Goal: Task Accomplishment & Management: Use online tool/utility

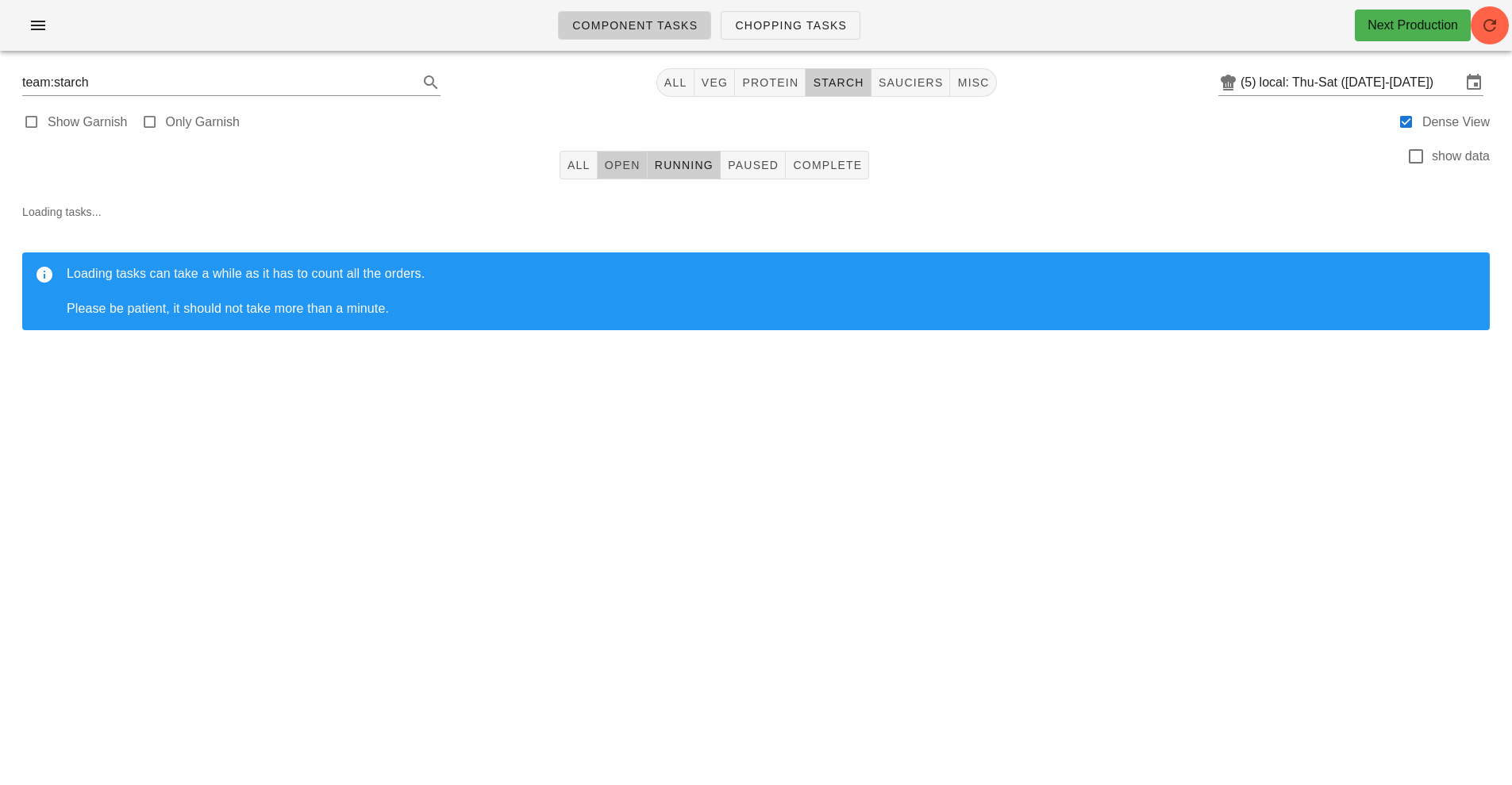
click at [626, 167] on span "Open" at bounding box center [622, 165] width 37 height 13
click at [1479, 40] on button "button" at bounding box center [1490, 25] width 38 height 38
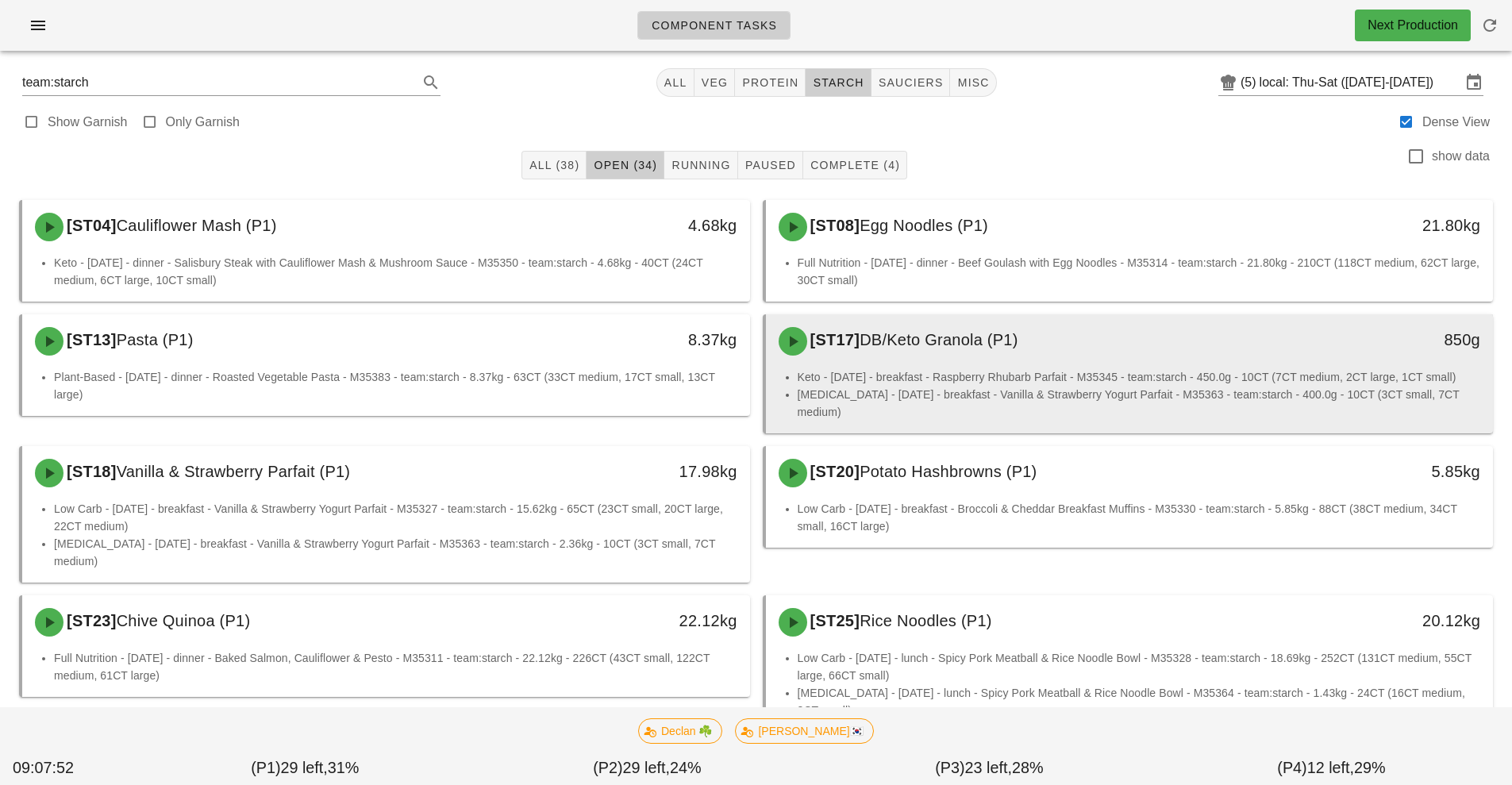
click at [1053, 380] on li "Keto - [DATE] - breakfast - Raspberry Rhubarb Parfait - M35345 - team:starch - …" at bounding box center [1139, 377] width 683 height 17
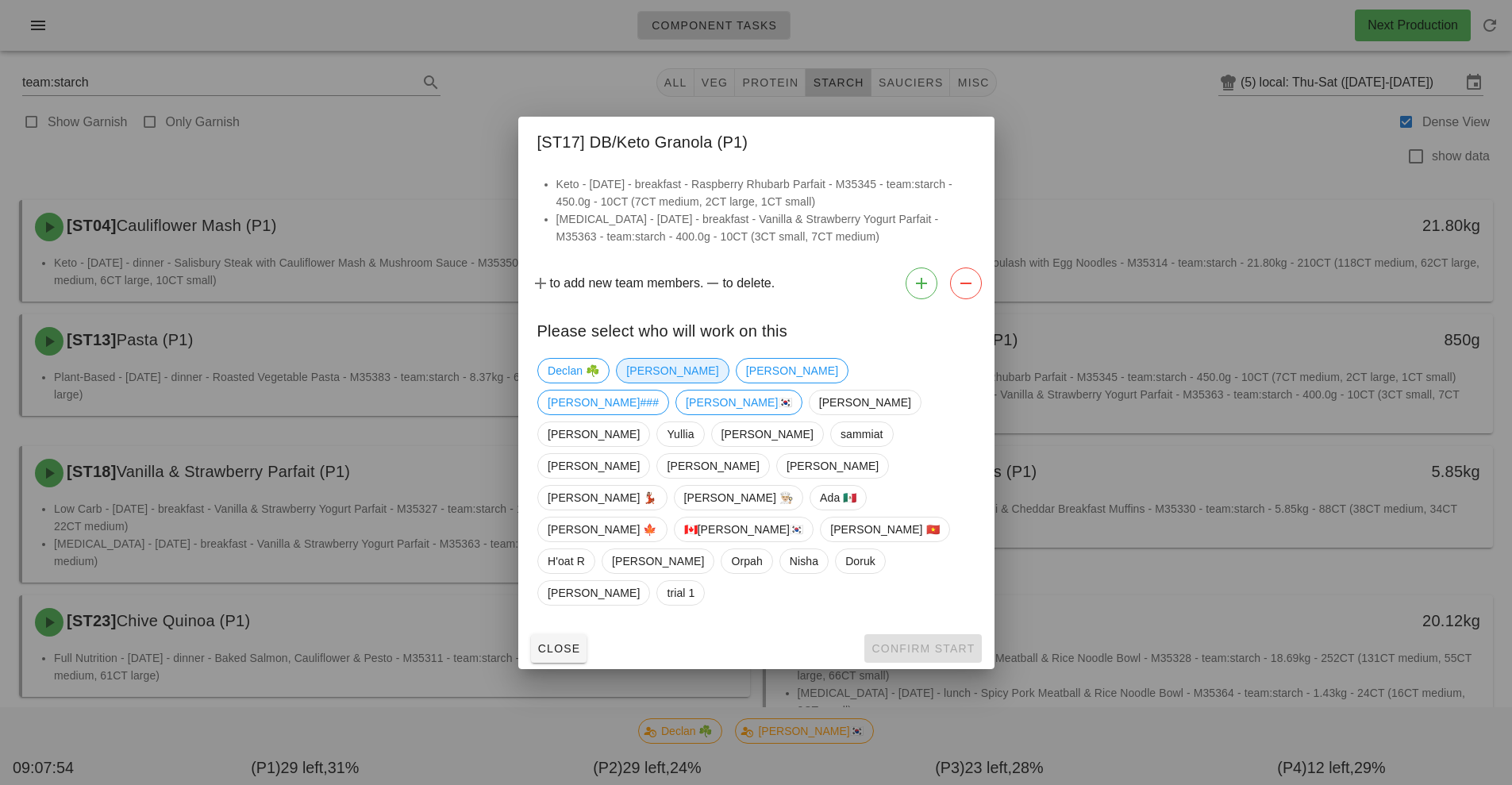
click at [661, 383] on span "[PERSON_NAME]" at bounding box center [671, 371] width 112 height 26
click at [902, 635] on button "Confirm Start" at bounding box center [923, 648] width 117 height 28
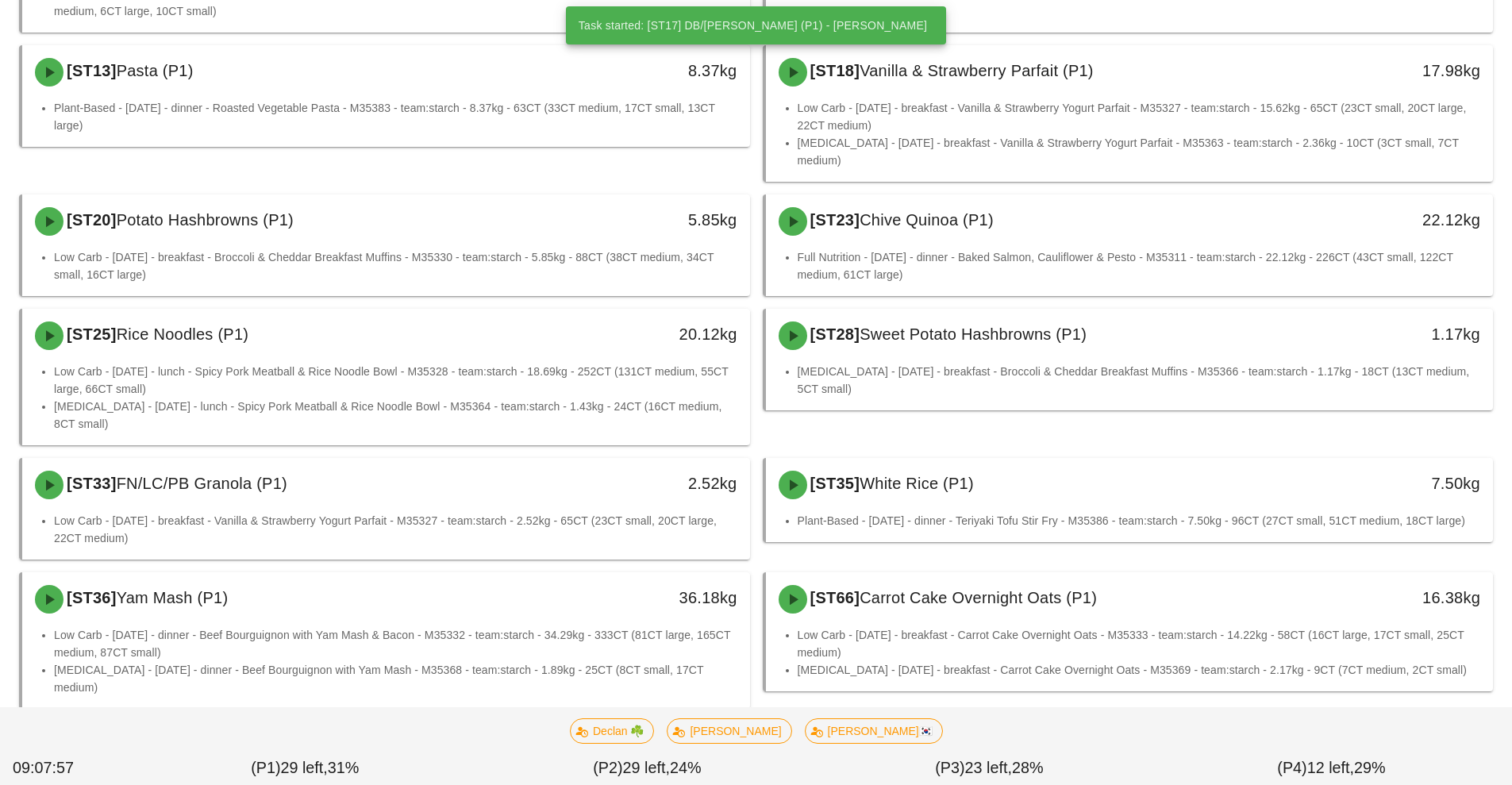
scroll to position [305, 0]
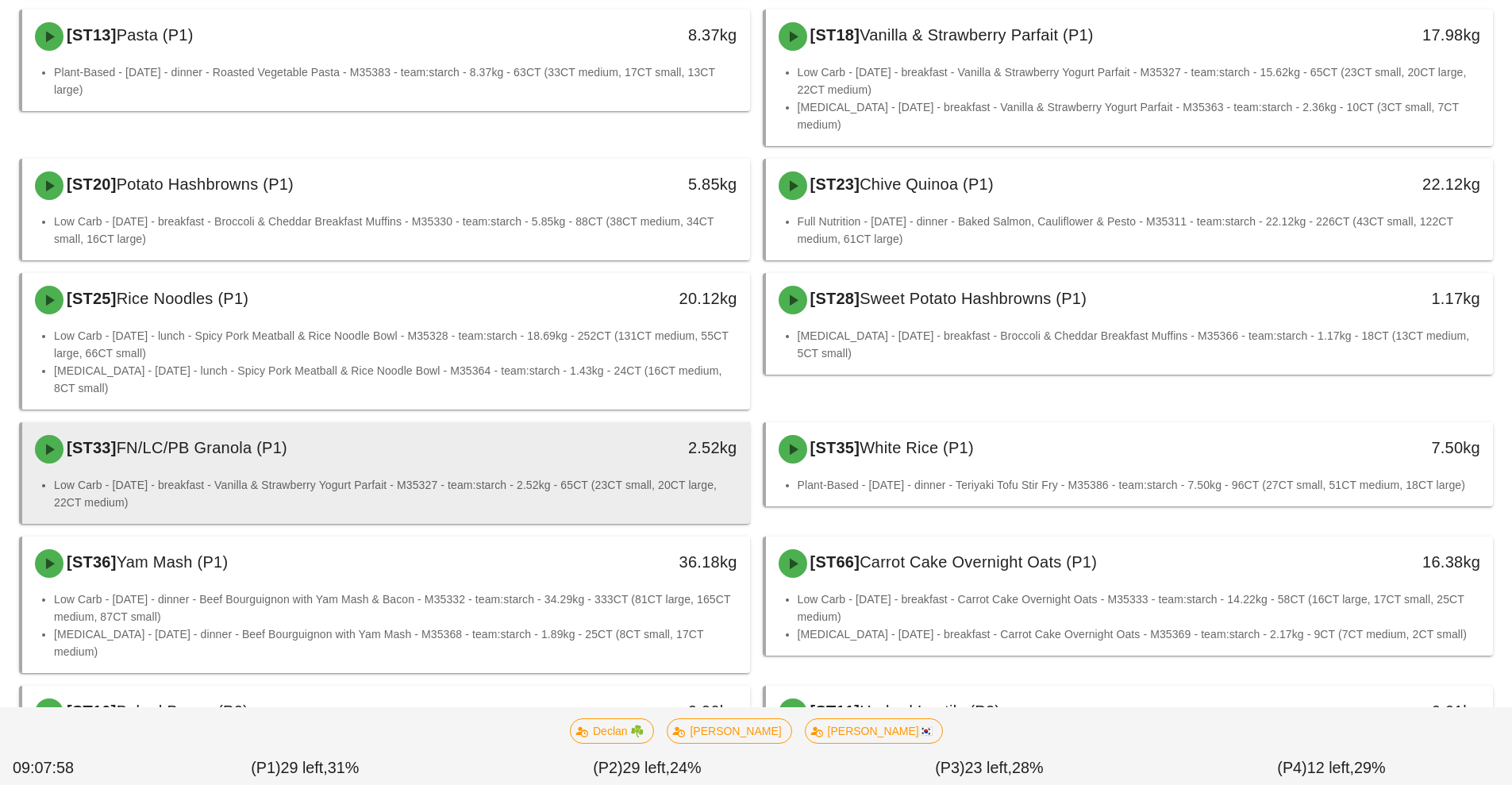
click at [399, 477] on li "Low Carb - [DATE] - breakfast - Vanilla & Strawberry Yogurt Parfait - M35327 - …" at bounding box center [396, 494] width 683 height 35
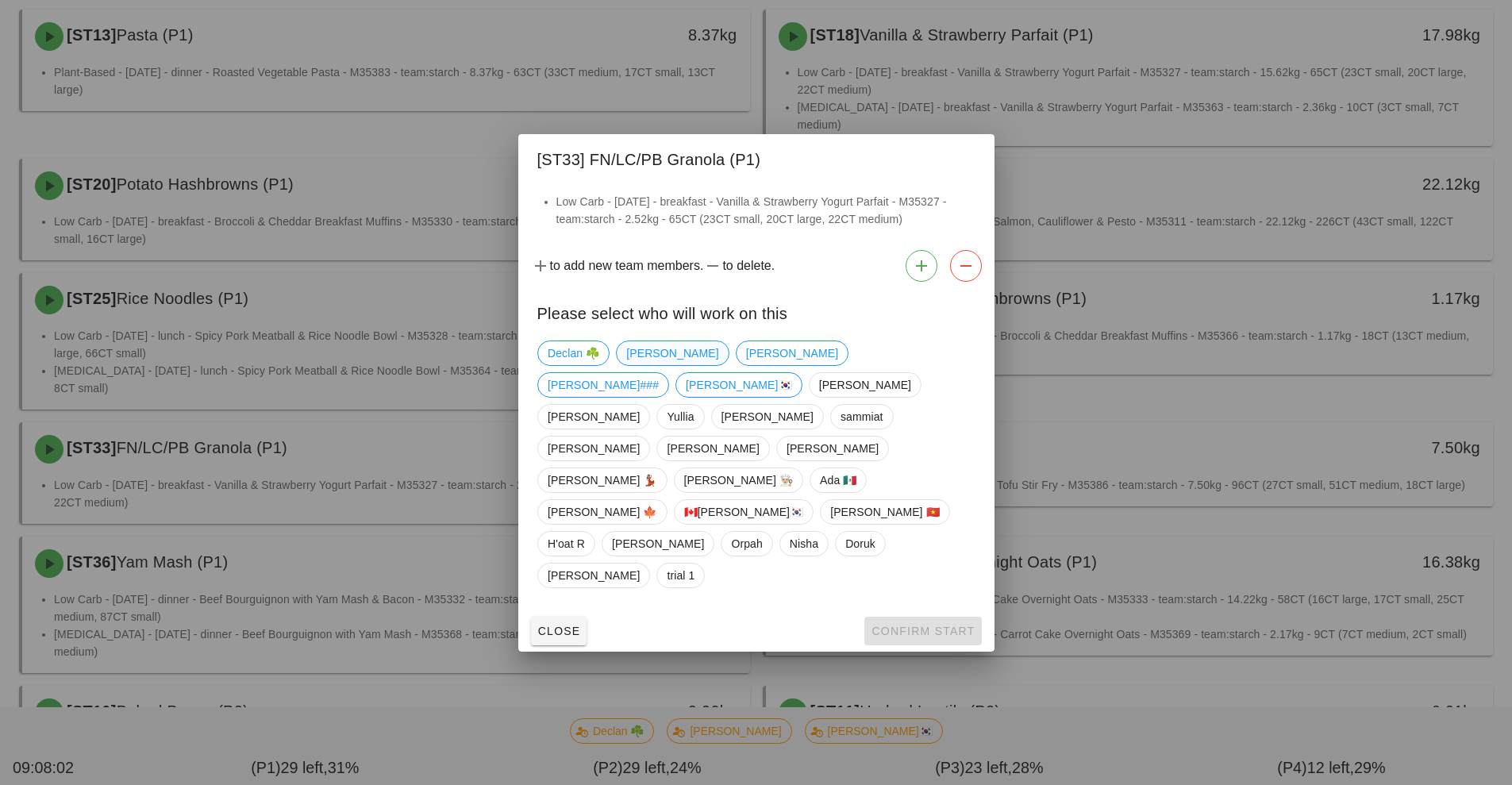
click at [644, 365] on span "[PERSON_NAME]" at bounding box center [671, 353] width 92 height 24
click at [904, 624] on span "Confirm Start" at bounding box center [922, 630] width 104 height 13
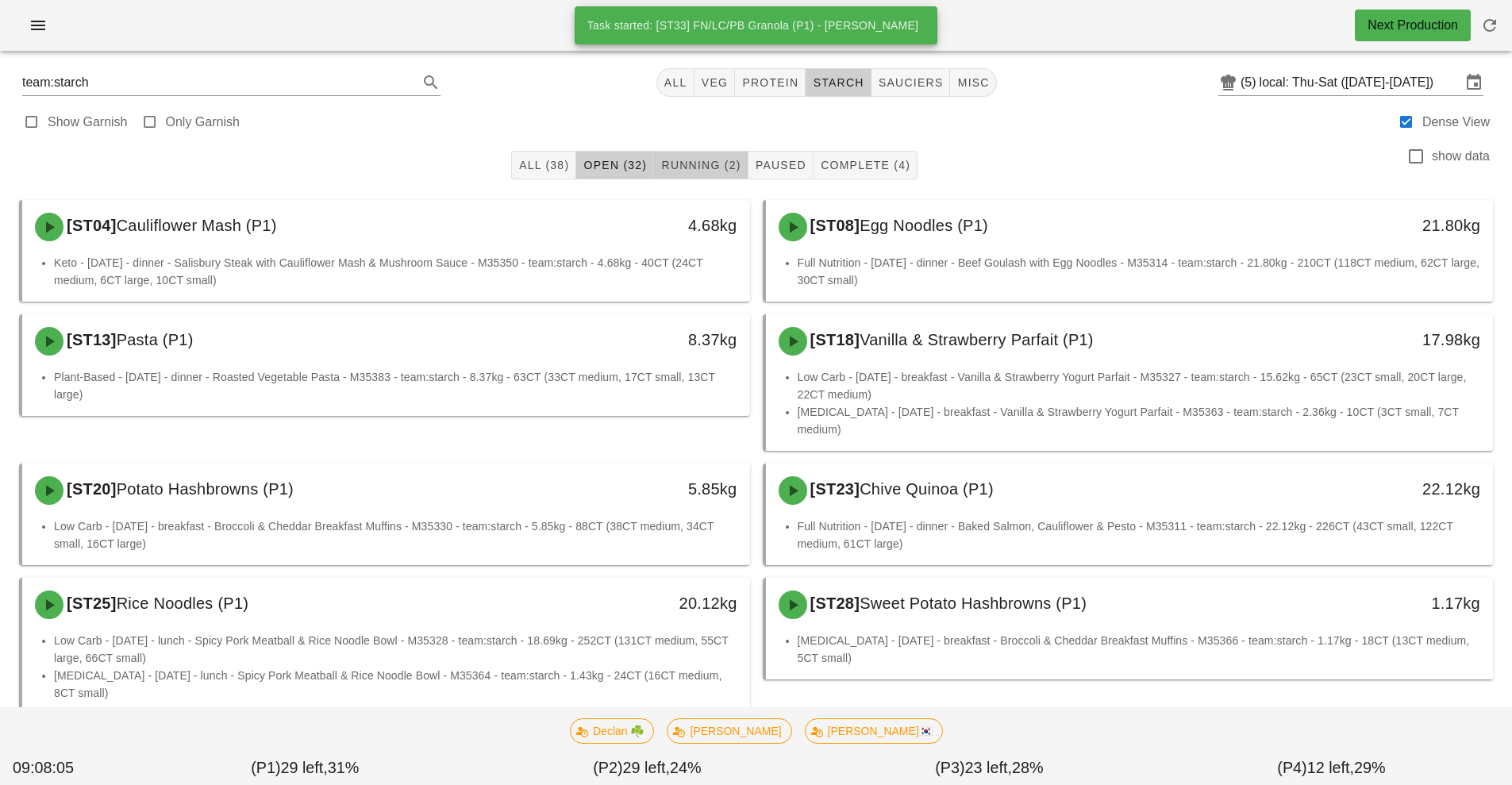
click at [699, 161] on span "Running (2)" at bounding box center [700, 165] width 80 height 13
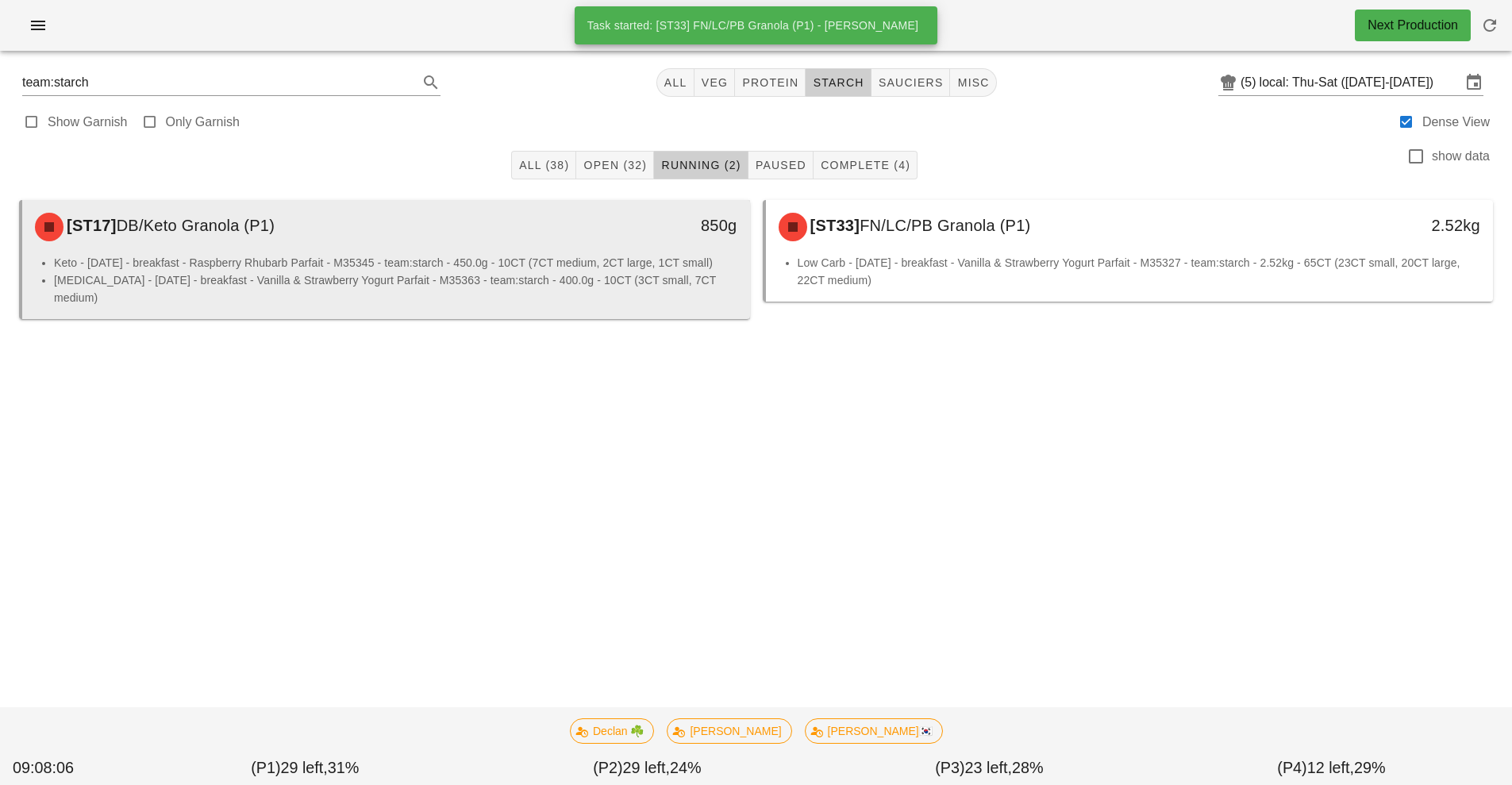
click at [417, 245] on div "[ST17] DB/Keto Granola (P1)" at bounding box center [296, 227] width 541 height 47
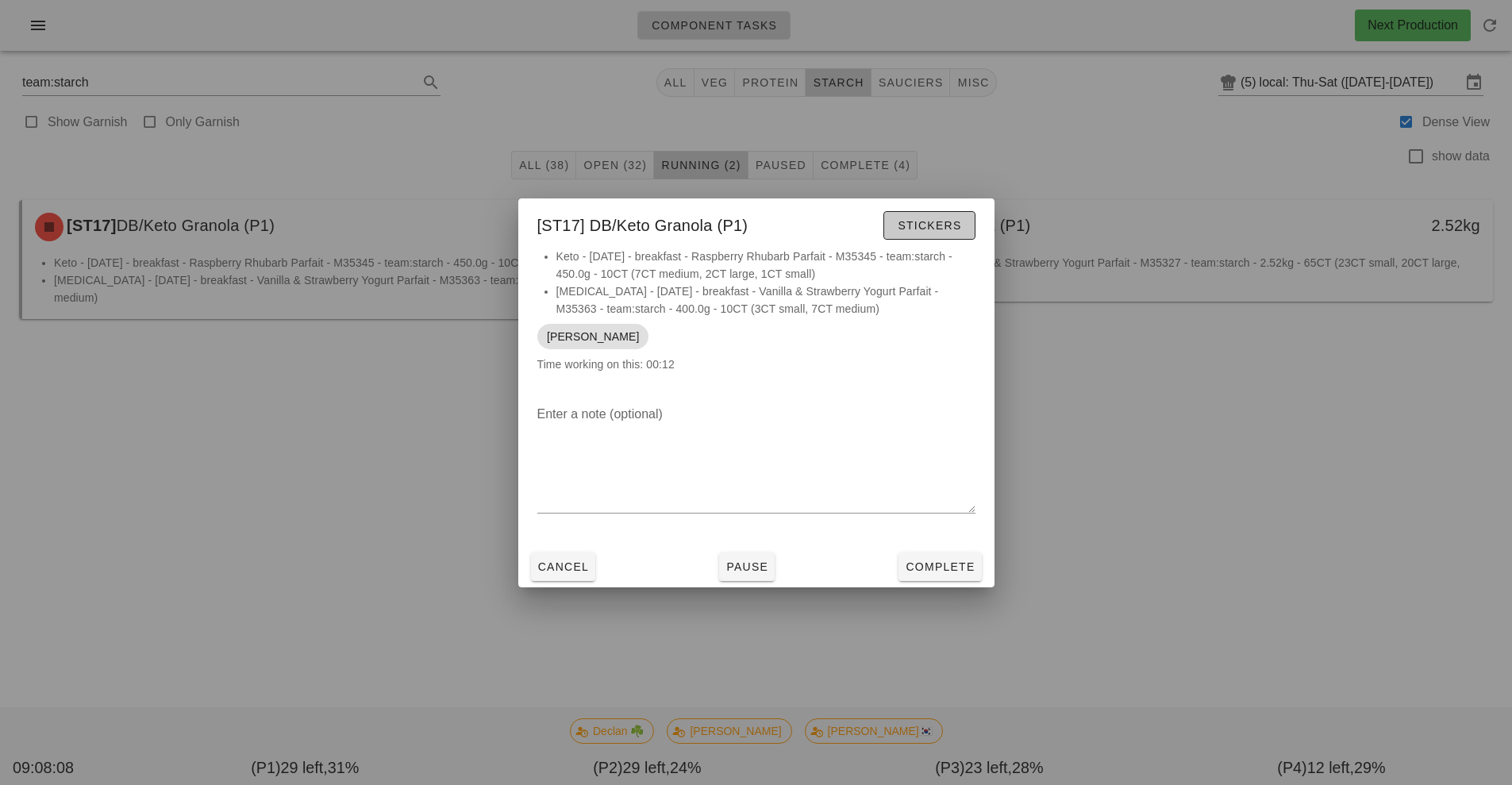
click at [934, 225] on span "Stickers" at bounding box center [929, 225] width 64 height 13
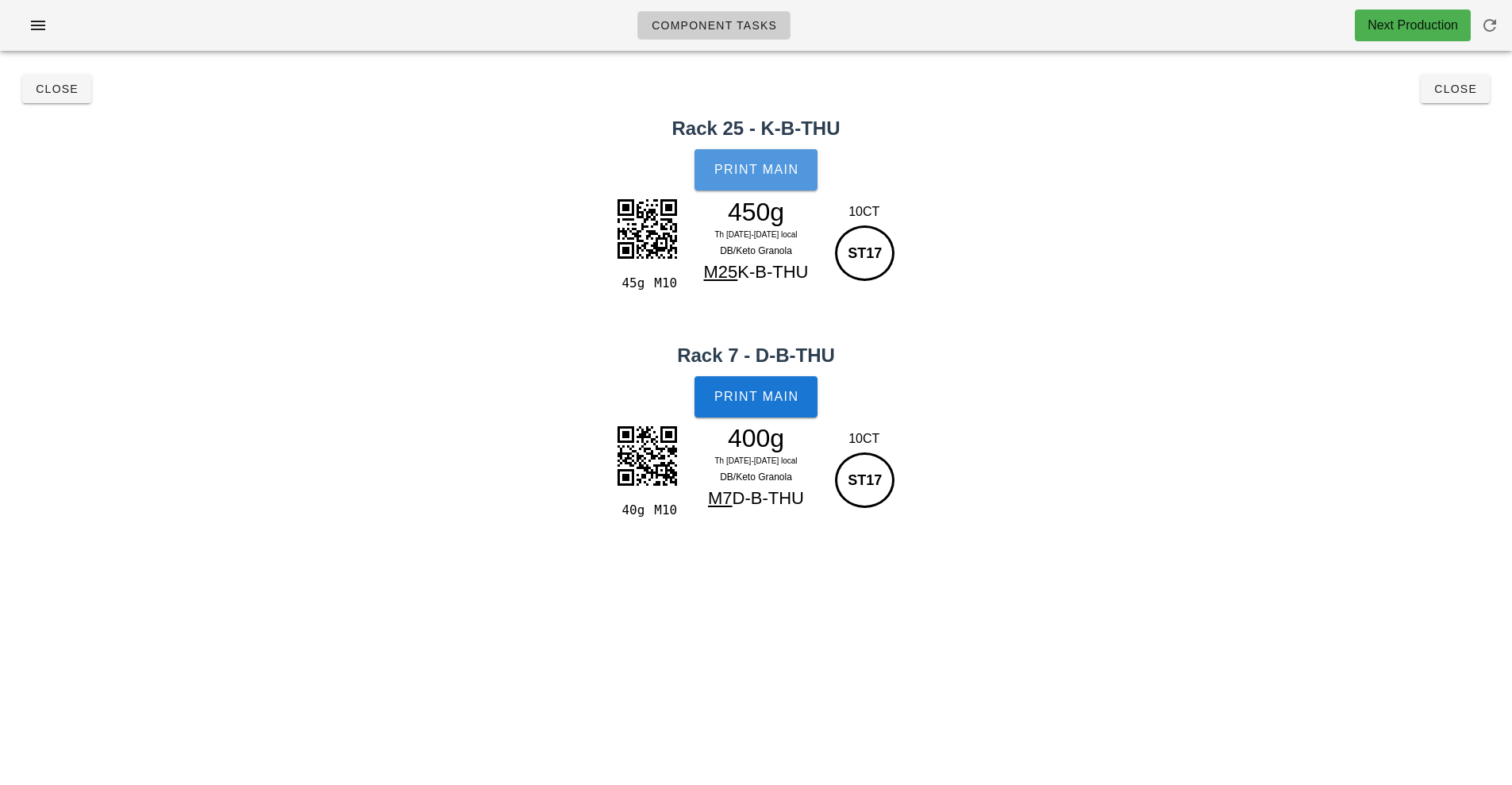
click at [759, 160] on button "Print Main" at bounding box center [756, 170] width 122 height 41
click at [771, 405] on button "Print Main" at bounding box center [756, 397] width 122 height 41
click at [54, 89] on span "Close" at bounding box center [57, 88] width 44 height 13
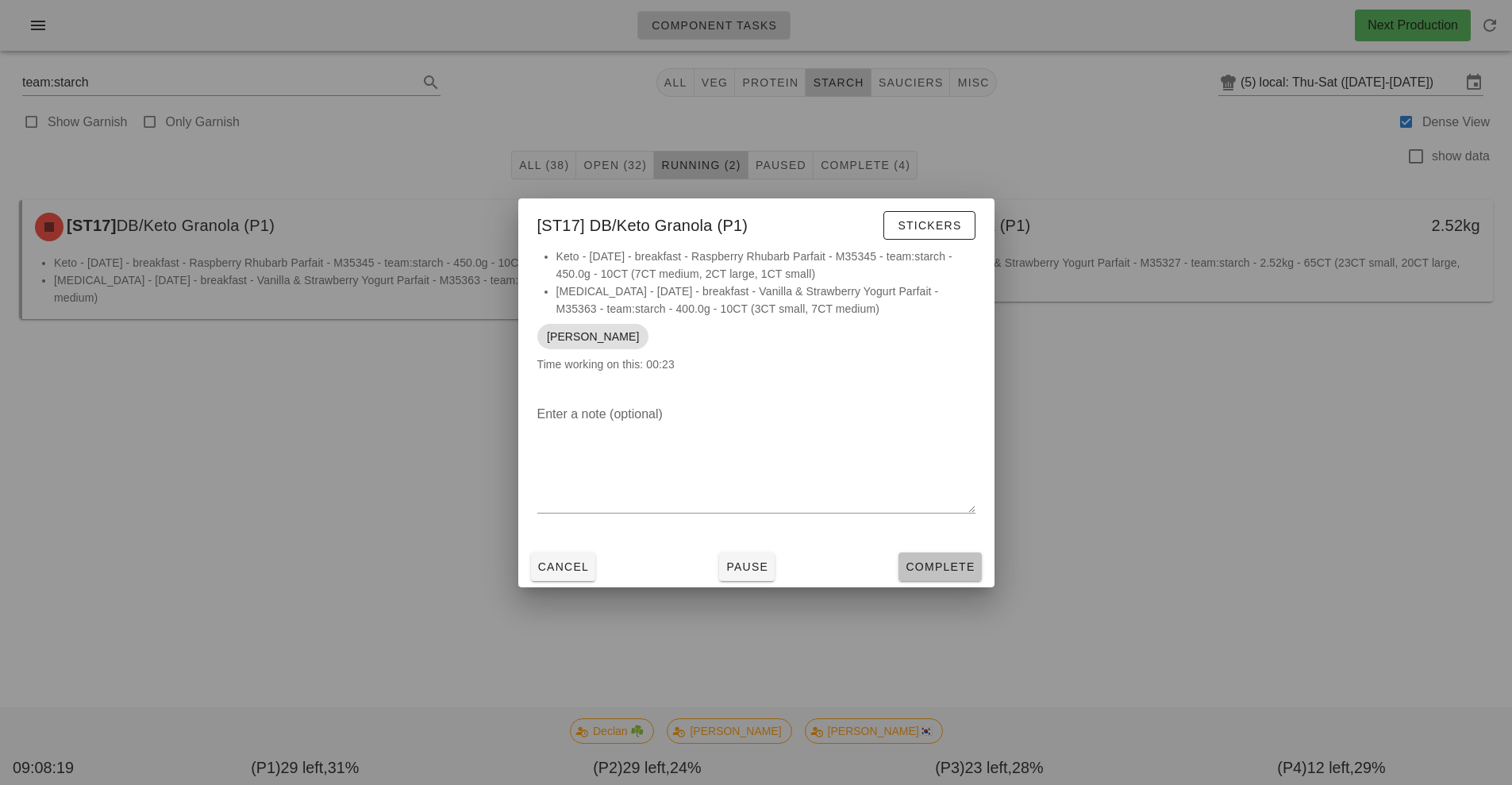
click at [951, 563] on span "Complete" at bounding box center [939, 567] width 70 height 13
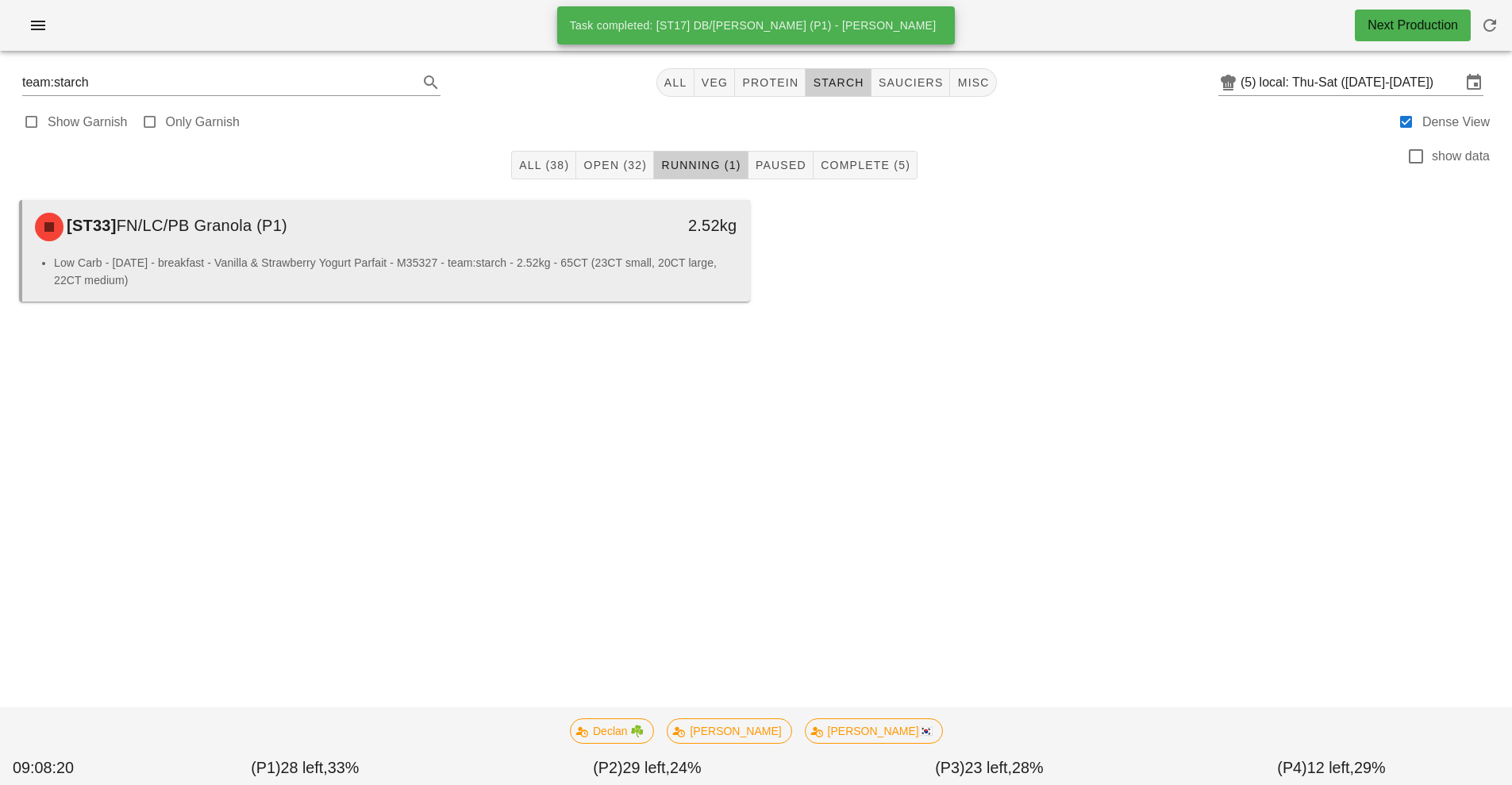
click at [482, 246] on div "[ST33] FN/LC/PB Granola (P1)" at bounding box center [296, 227] width 541 height 47
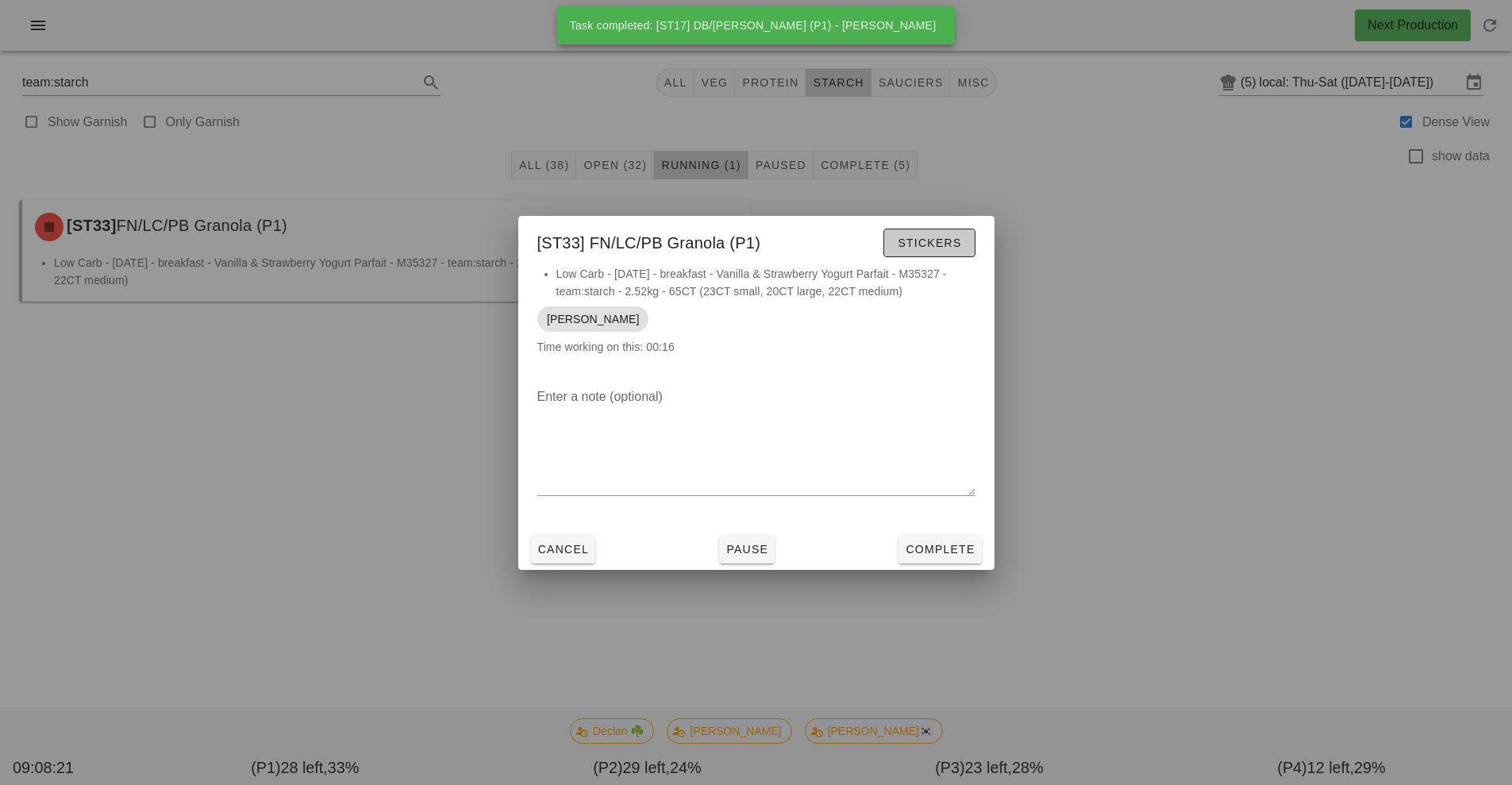
click at [936, 256] on button "Stickers" at bounding box center [929, 242] width 91 height 28
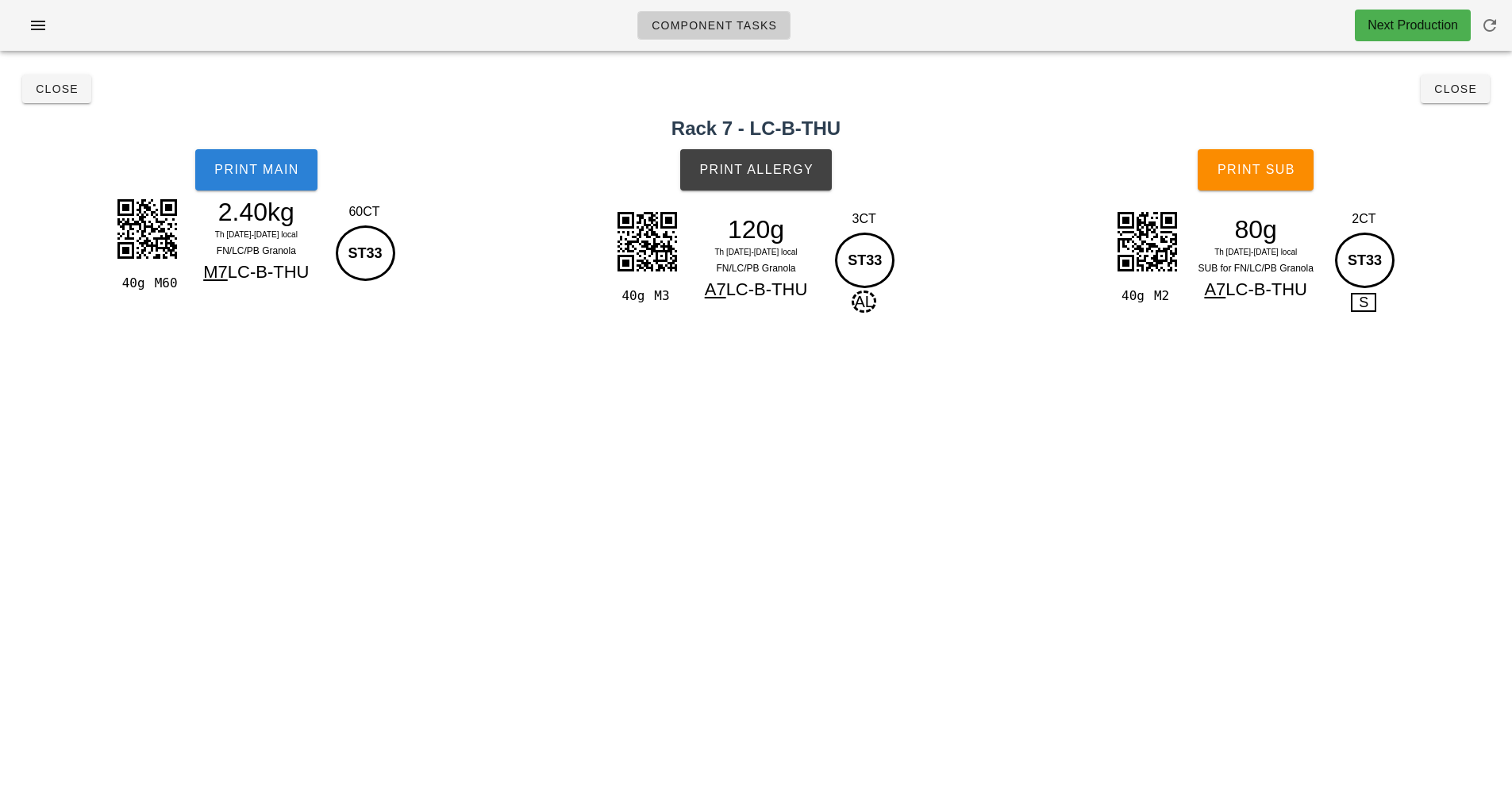
click at [257, 177] on button "Print Main" at bounding box center [256, 170] width 122 height 41
click at [765, 181] on button "Print Allergy" at bounding box center [756, 170] width 152 height 41
click at [1249, 178] on button "Print Sub" at bounding box center [1255, 170] width 116 height 41
click at [1438, 88] on span "Close" at bounding box center [1454, 88] width 44 height 13
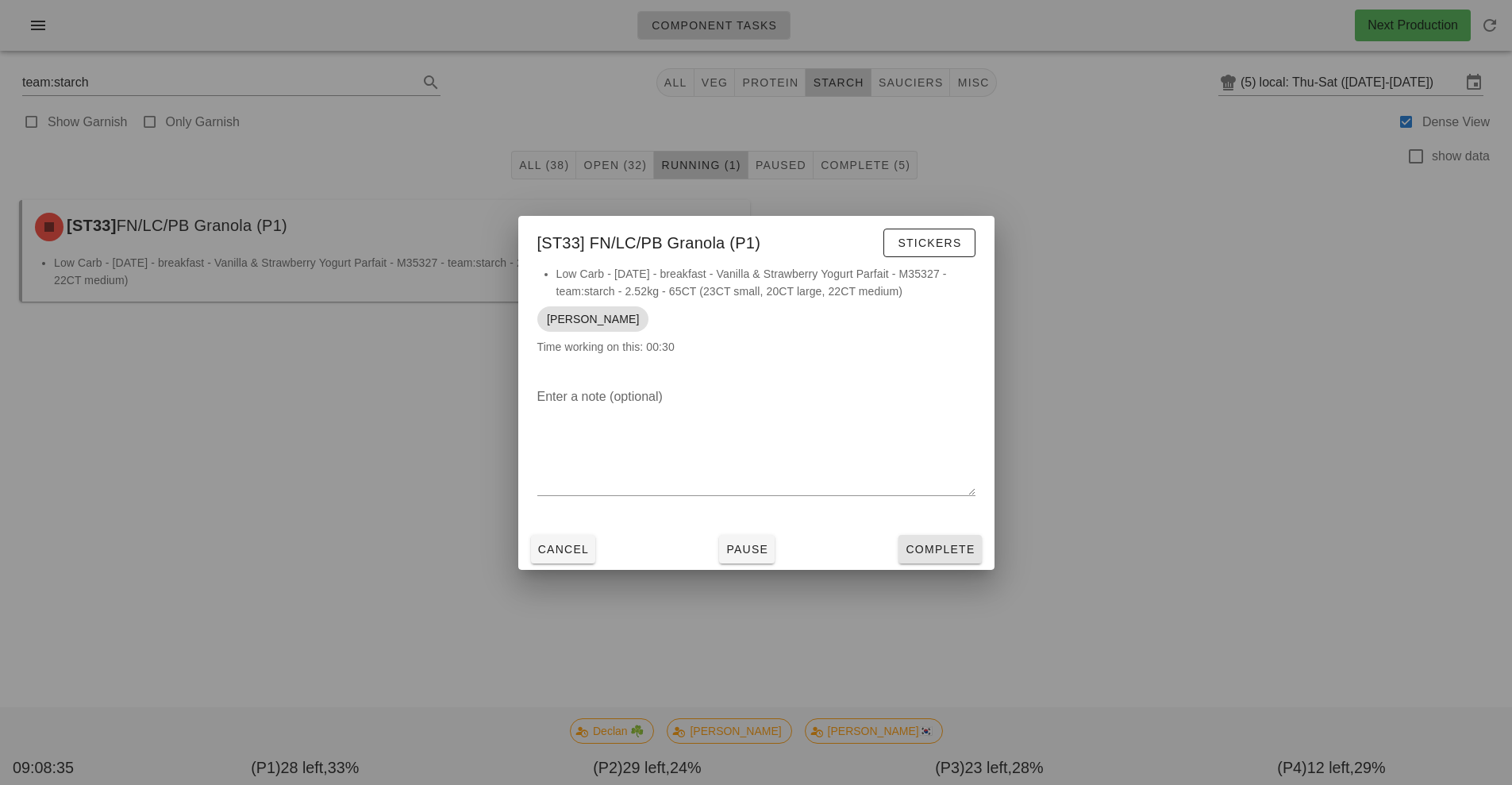
click at [937, 545] on span "Complete" at bounding box center [939, 549] width 70 height 13
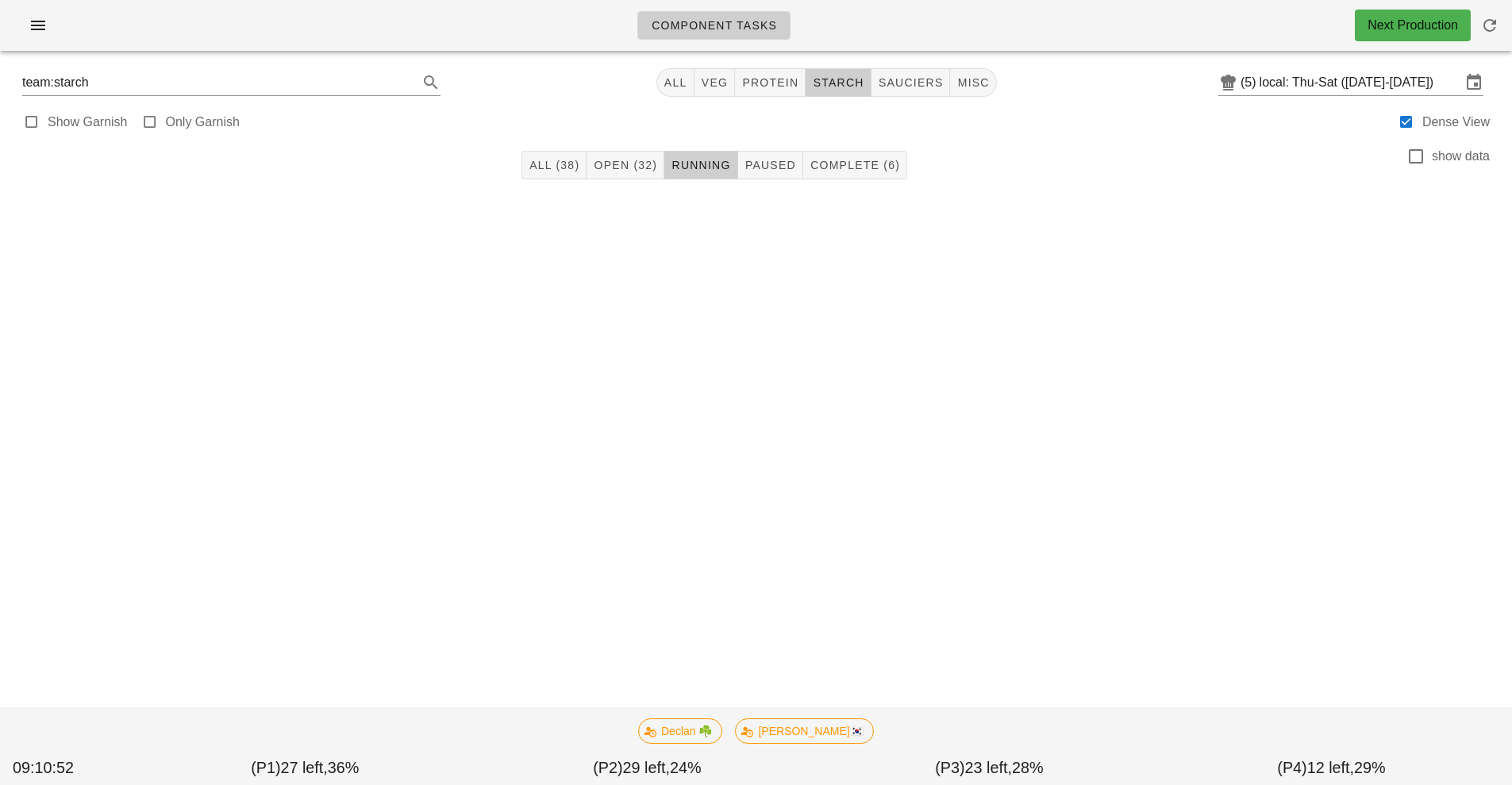
click at [1035, 386] on div "Component Tasks Next Production team:starch All veg protein starch sauciers mis…" at bounding box center [756, 392] width 1512 height 785
click at [910, 96] on button "sauciers" at bounding box center [911, 82] width 79 height 28
type input "team:sauciers"
click at [916, 82] on span "sauciers" at bounding box center [910, 82] width 66 height 13
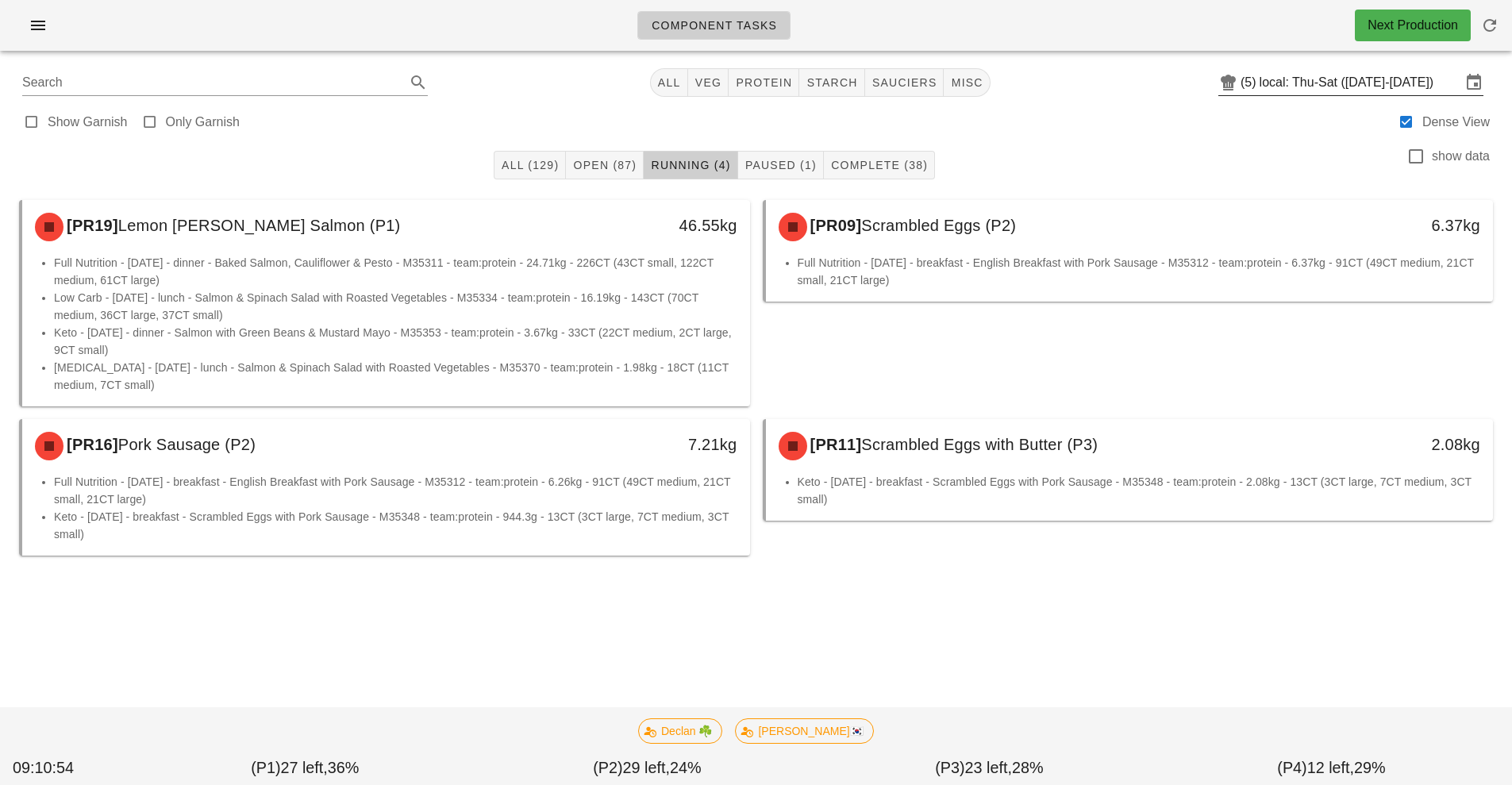
click at [1374, 84] on input "local: Thu-Sat ([DATE]-[DATE])" at bounding box center [1360, 82] width 202 height 26
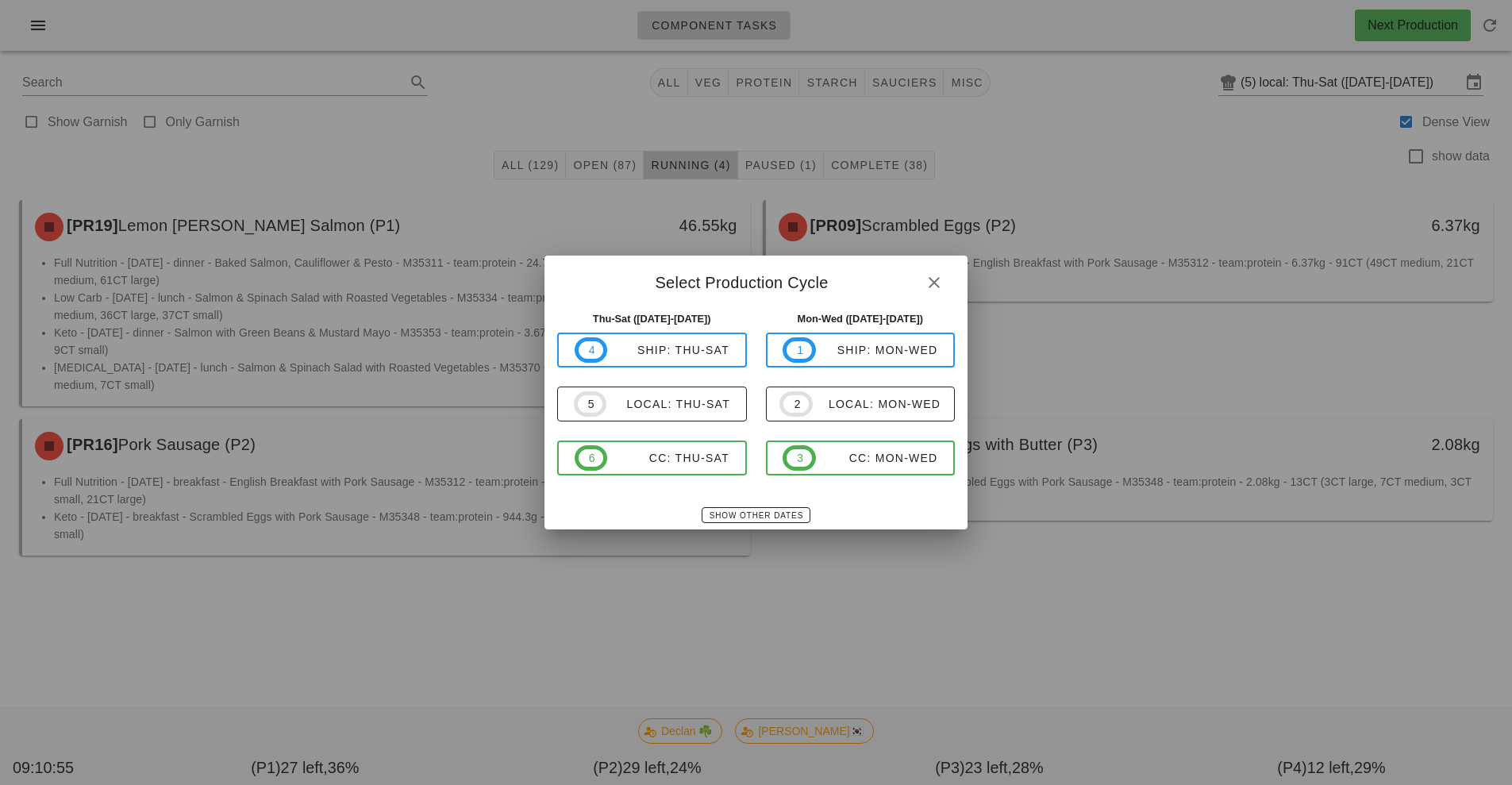
click at [1220, 291] on div at bounding box center [756, 392] width 1512 height 785
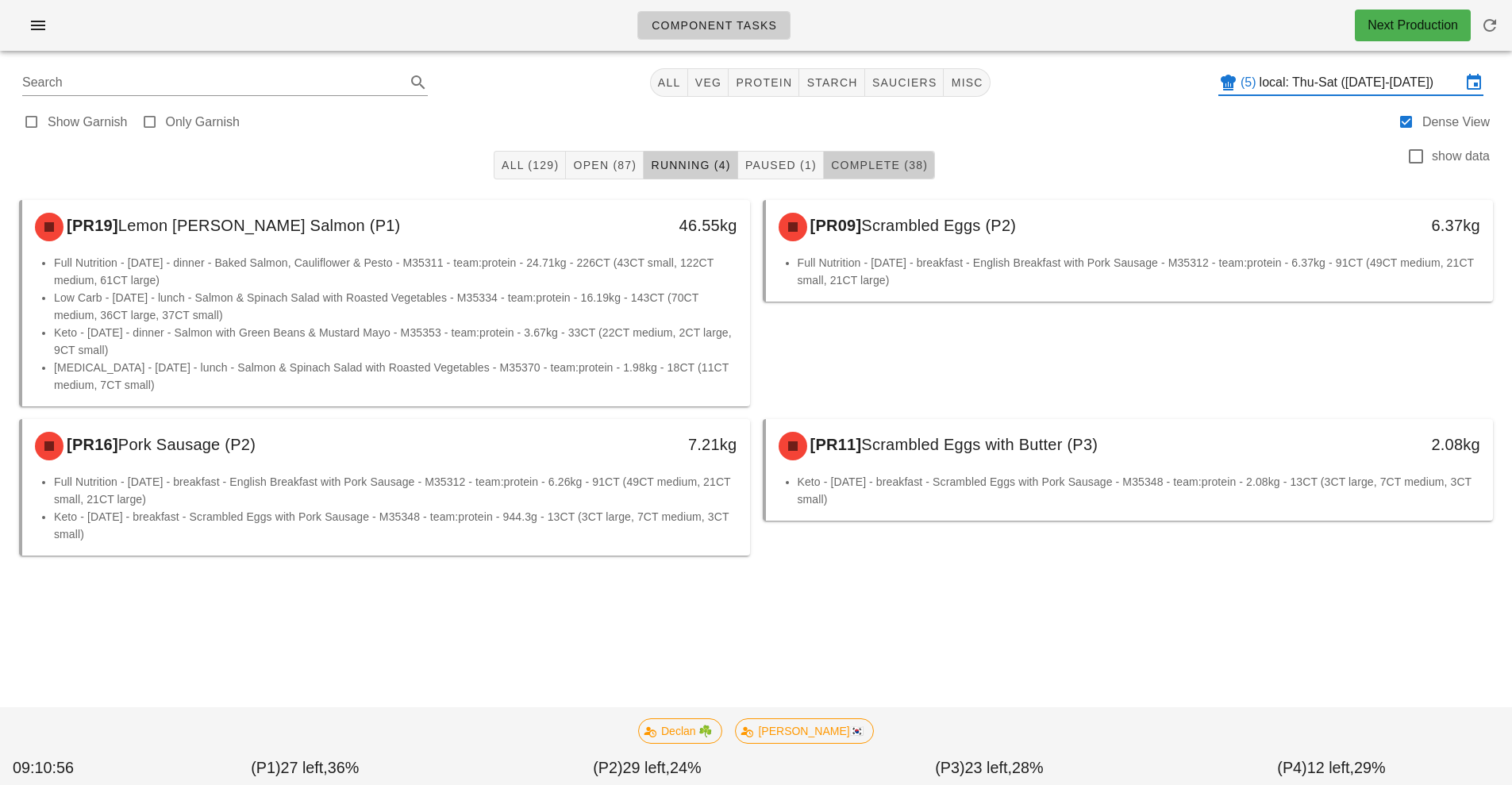
click at [914, 167] on span "Complete (38)" at bounding box center [879, 165] width 98 height 13
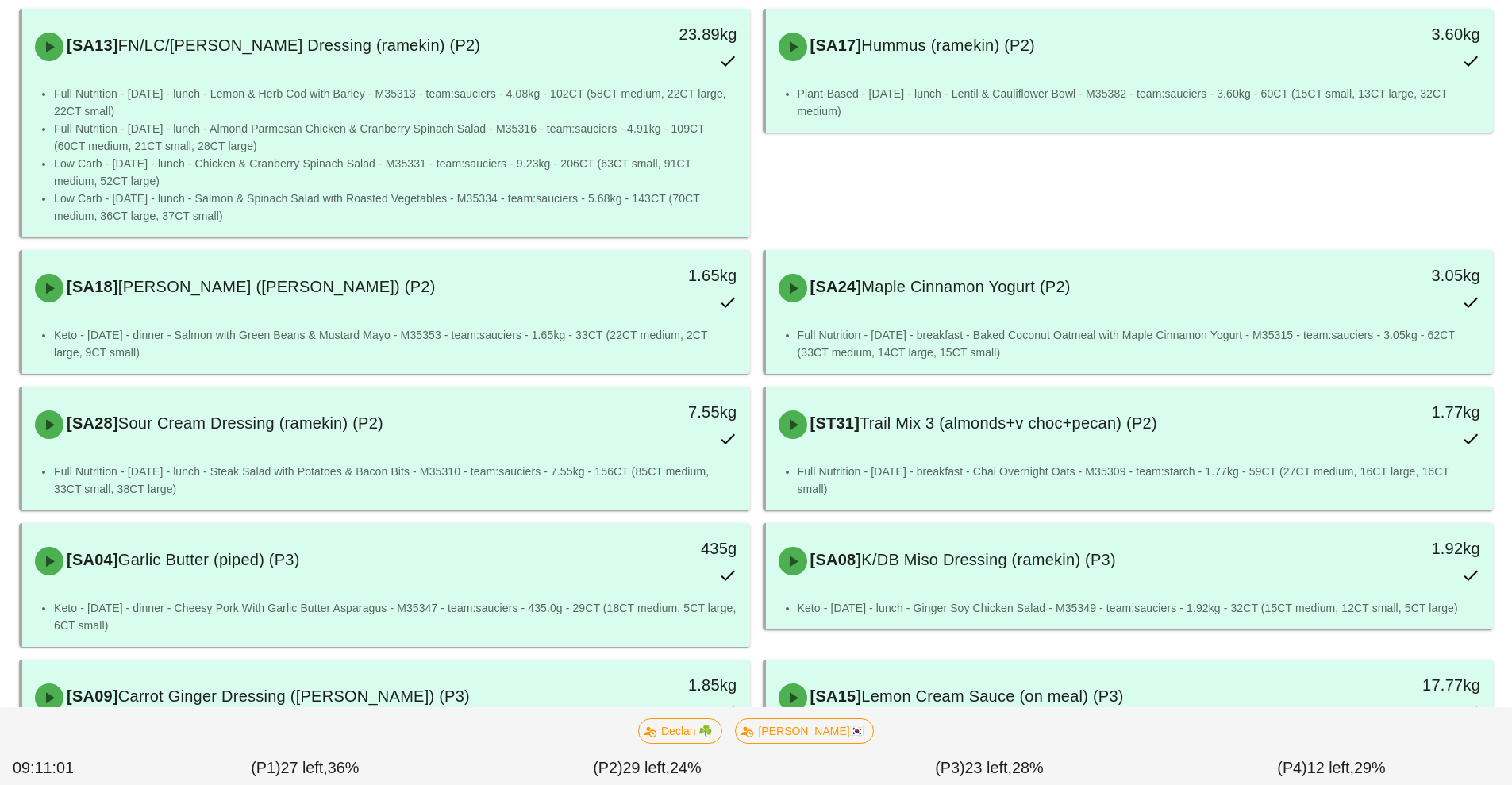
scroll to position [1628, 0]
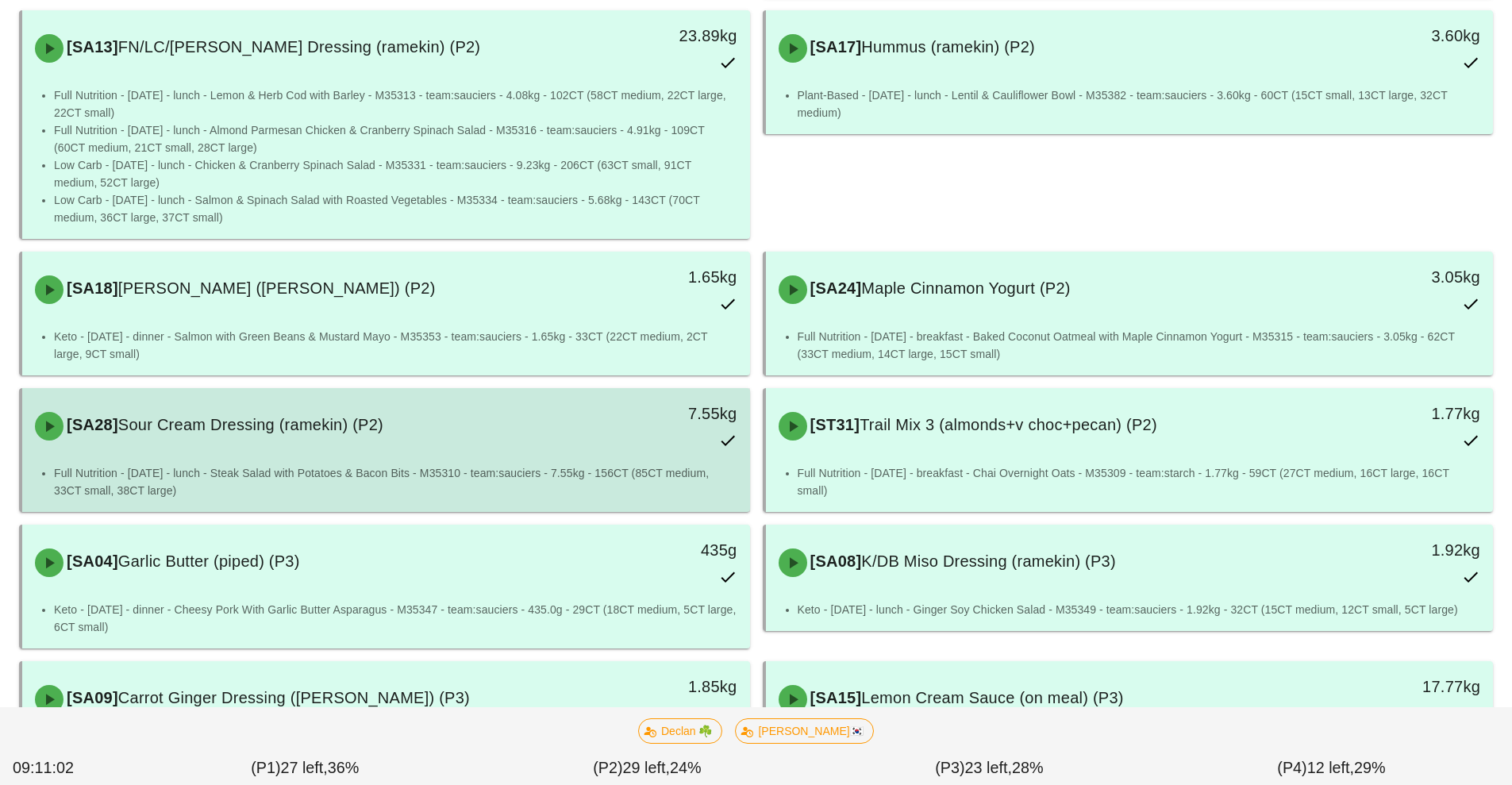
click at [632, 409] on div "[SA28] Sour Cream Dressing (ramekin) (P2) 7.55kg" at bounding box center [386, 426] width 728 height 76
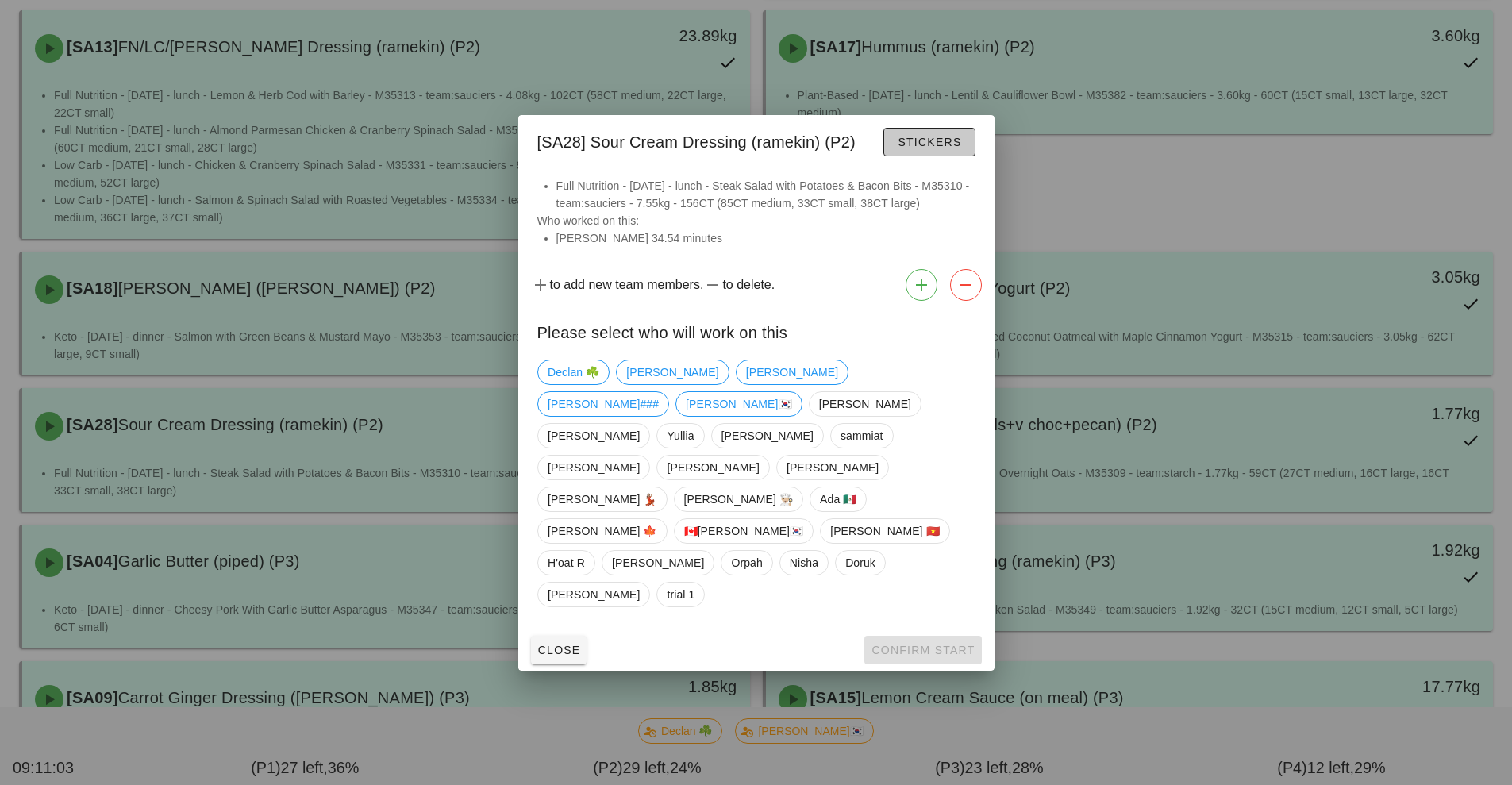
click at [901, 156] on button "Stickers" at bounding box center [929, 142] width 91 height 28
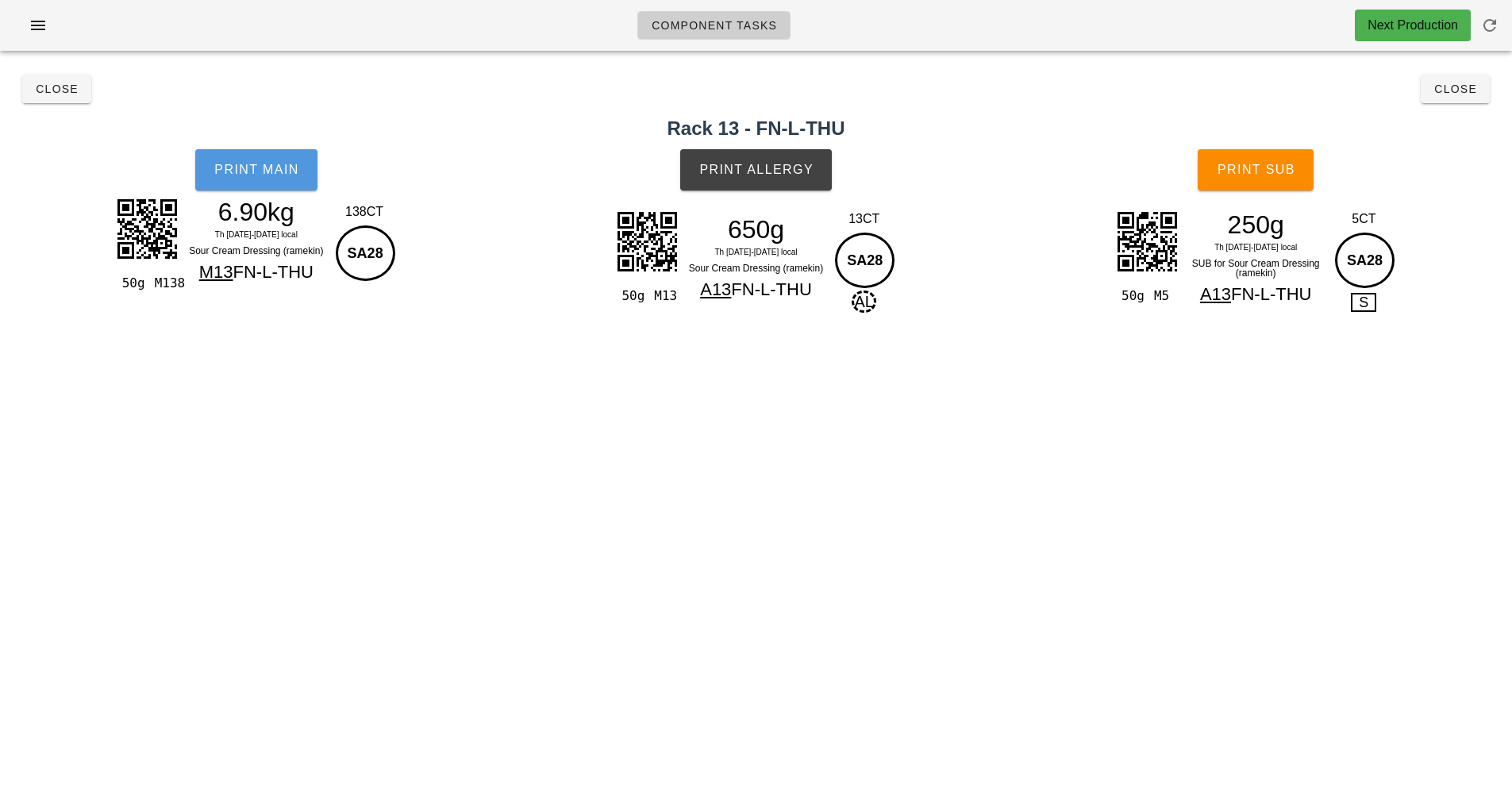
click at [257, 189] on button "Print Main" at bounding box center [256, 170] width 122 height 41
click at [262, 177] on button "Print Main" at bounding box center [256, 170] width 122 height 41
click at [1473, 86] on span "Close" at bounding box center [1454, 88] width 44 height 13
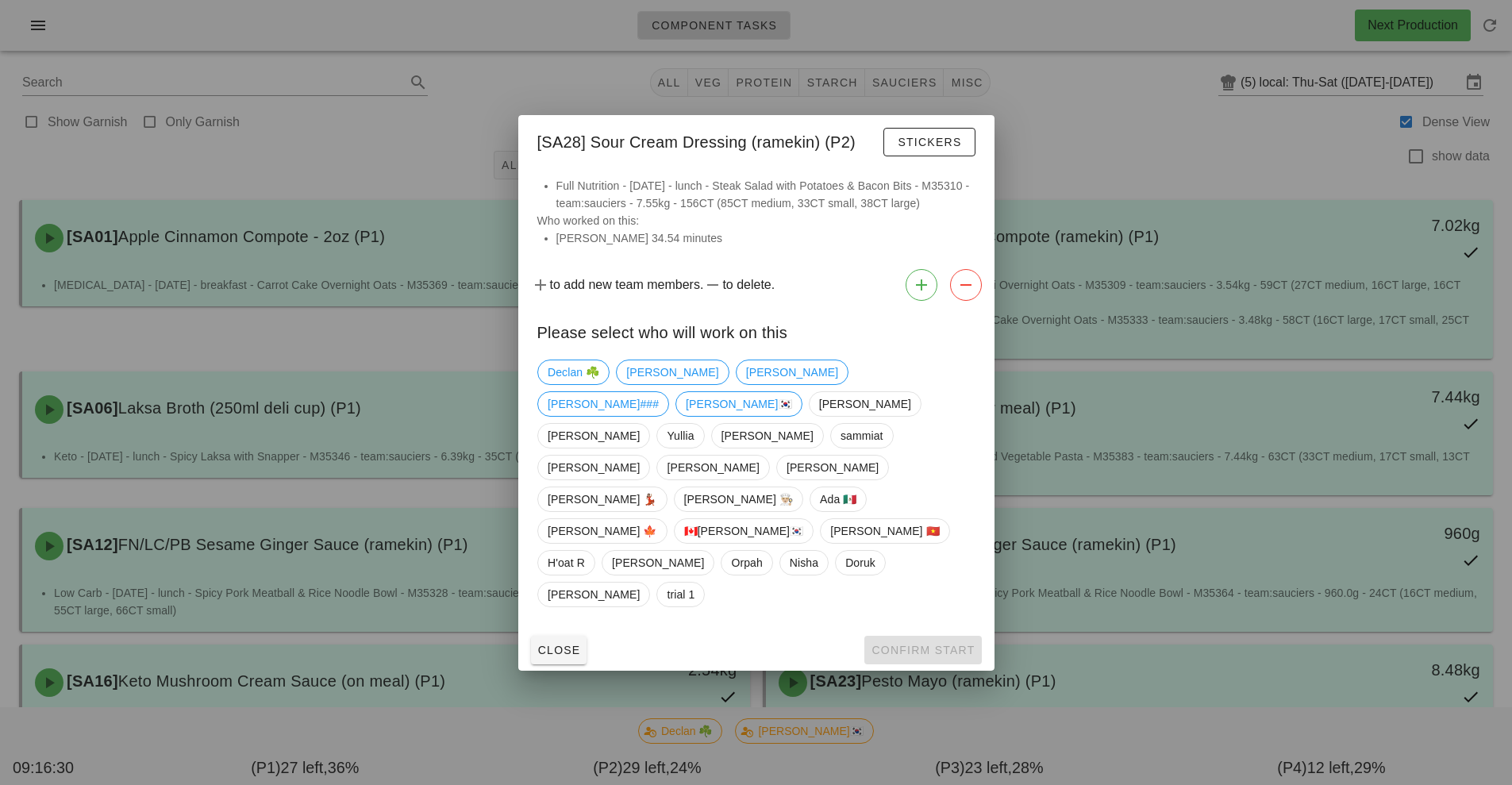
click at [770, 125] on div at bounding box center [756, 392] width 1512 height 785
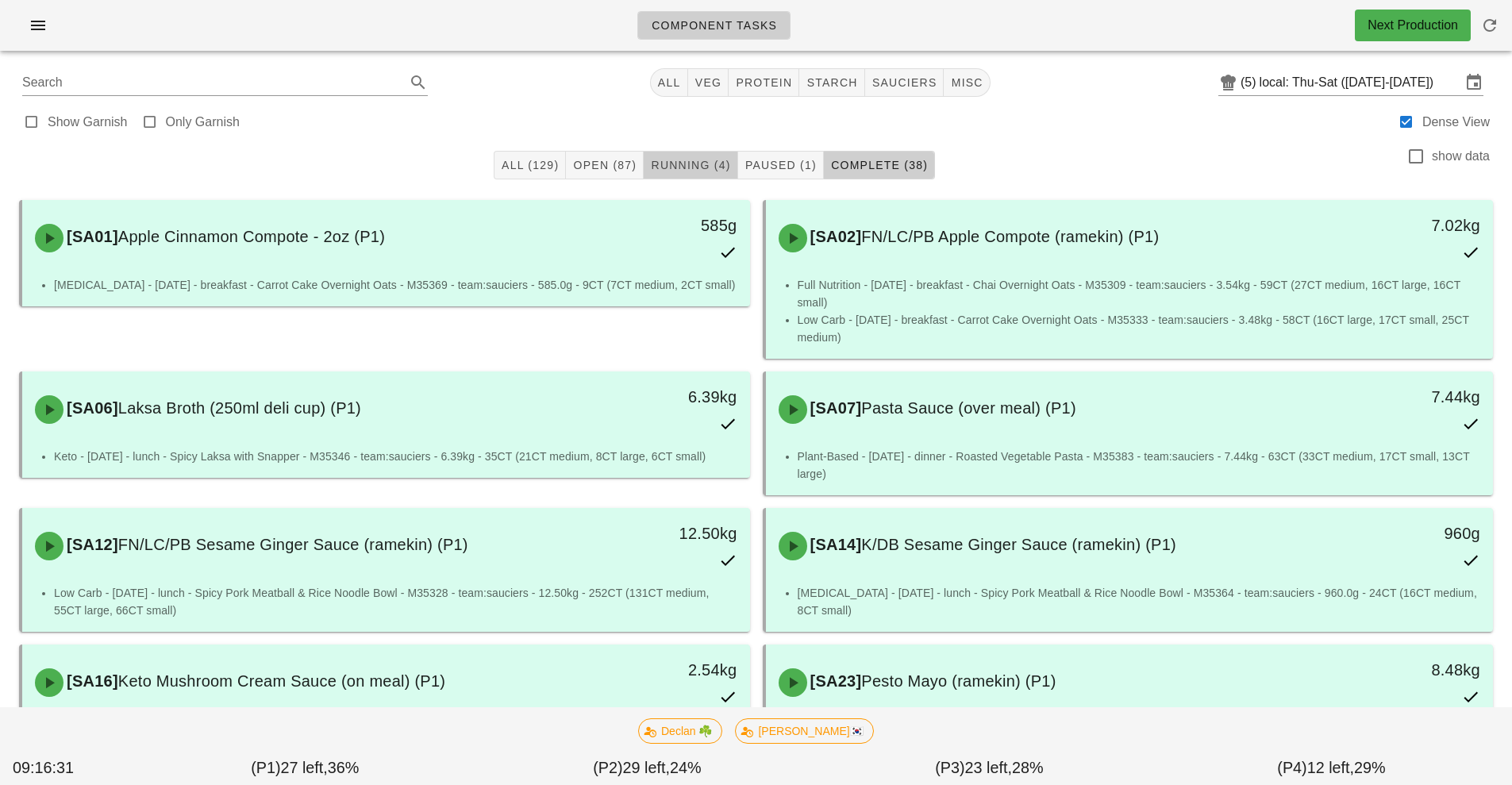
click at [672, 170] on span "Running (4)" at bounding box center [689, 165] width 80 height 13
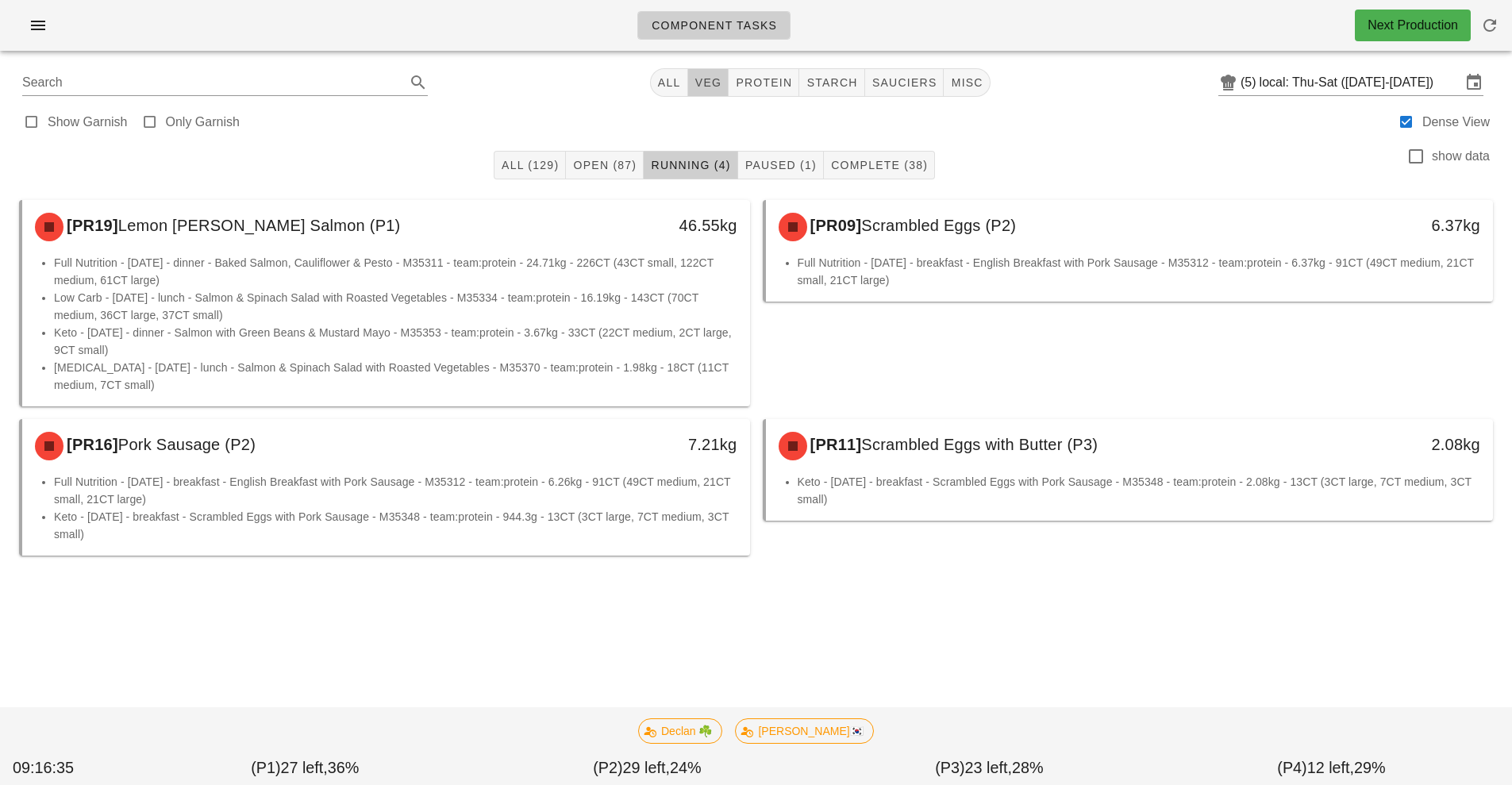
click at [715, 82] on span "veg" at bounding box center [708, 82] width 27 height 13
type input "team:veg"
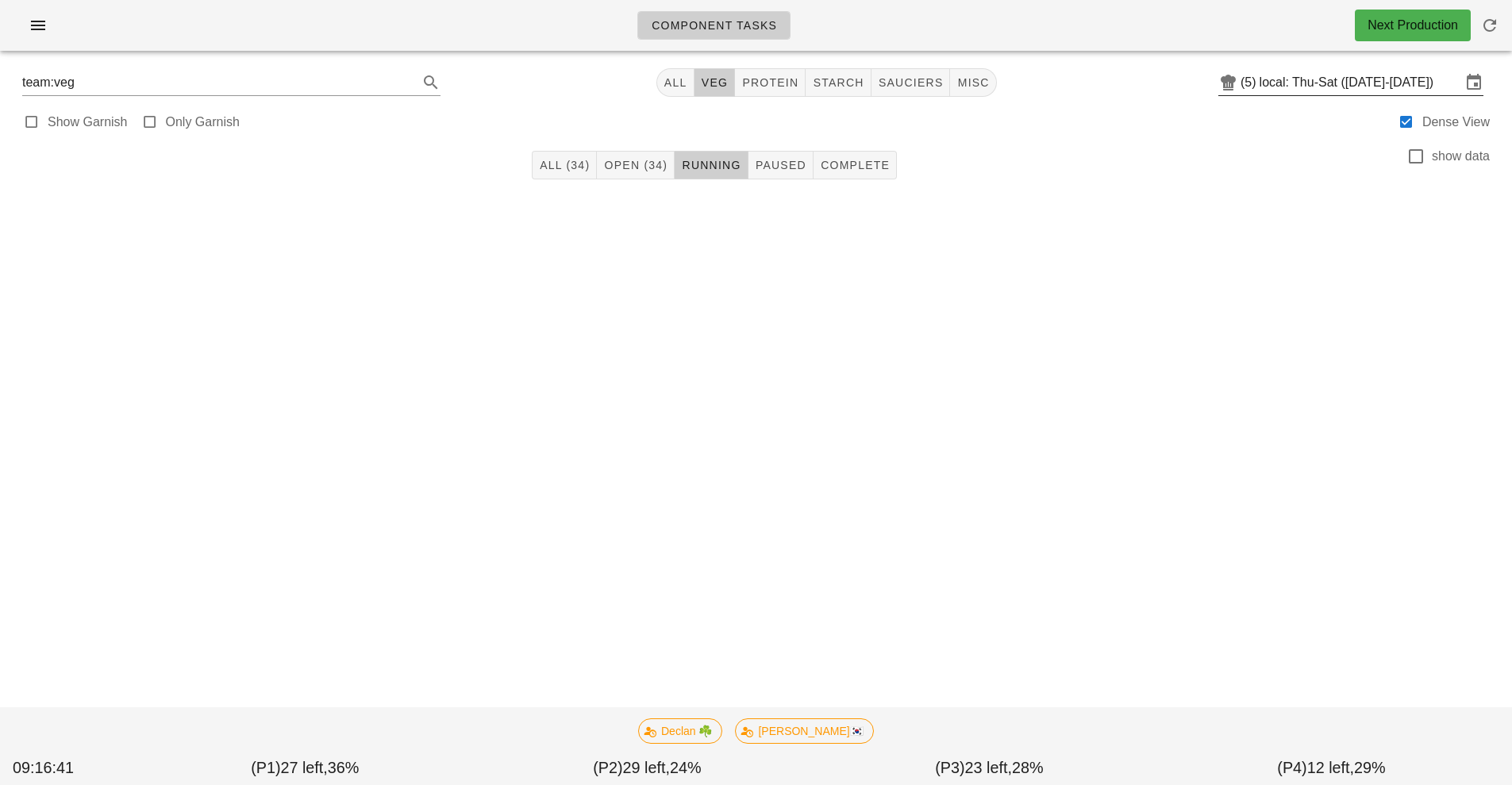
click at [1401, 84] on input "local: Thu-Sat ([DATE]-[DATE])" at bounding box center [1360, 82] width 202 height 26
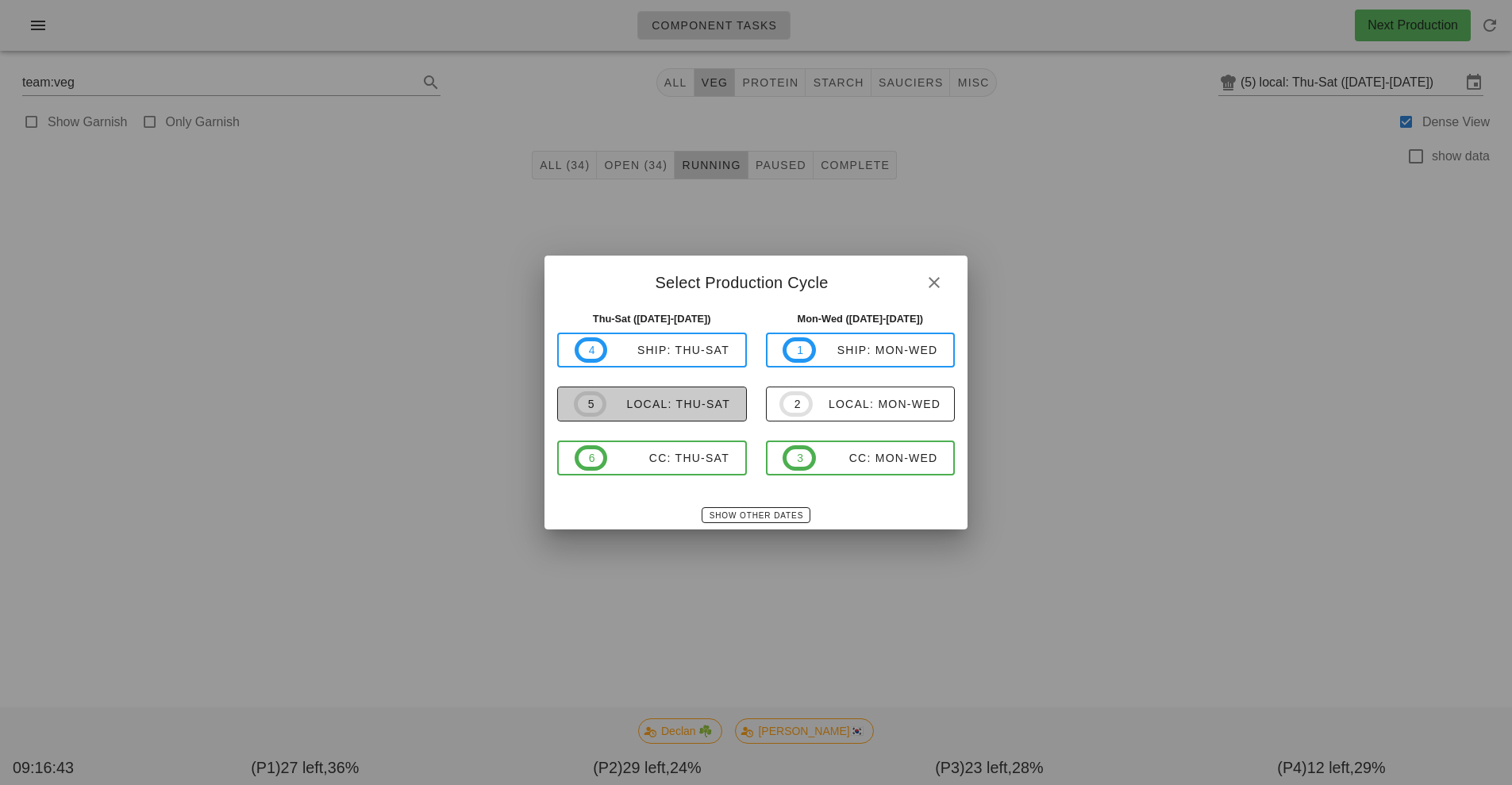
click at [666, 410] on div "local: Thu-Sat" at bounding box center [668, 404] width 124 height 13
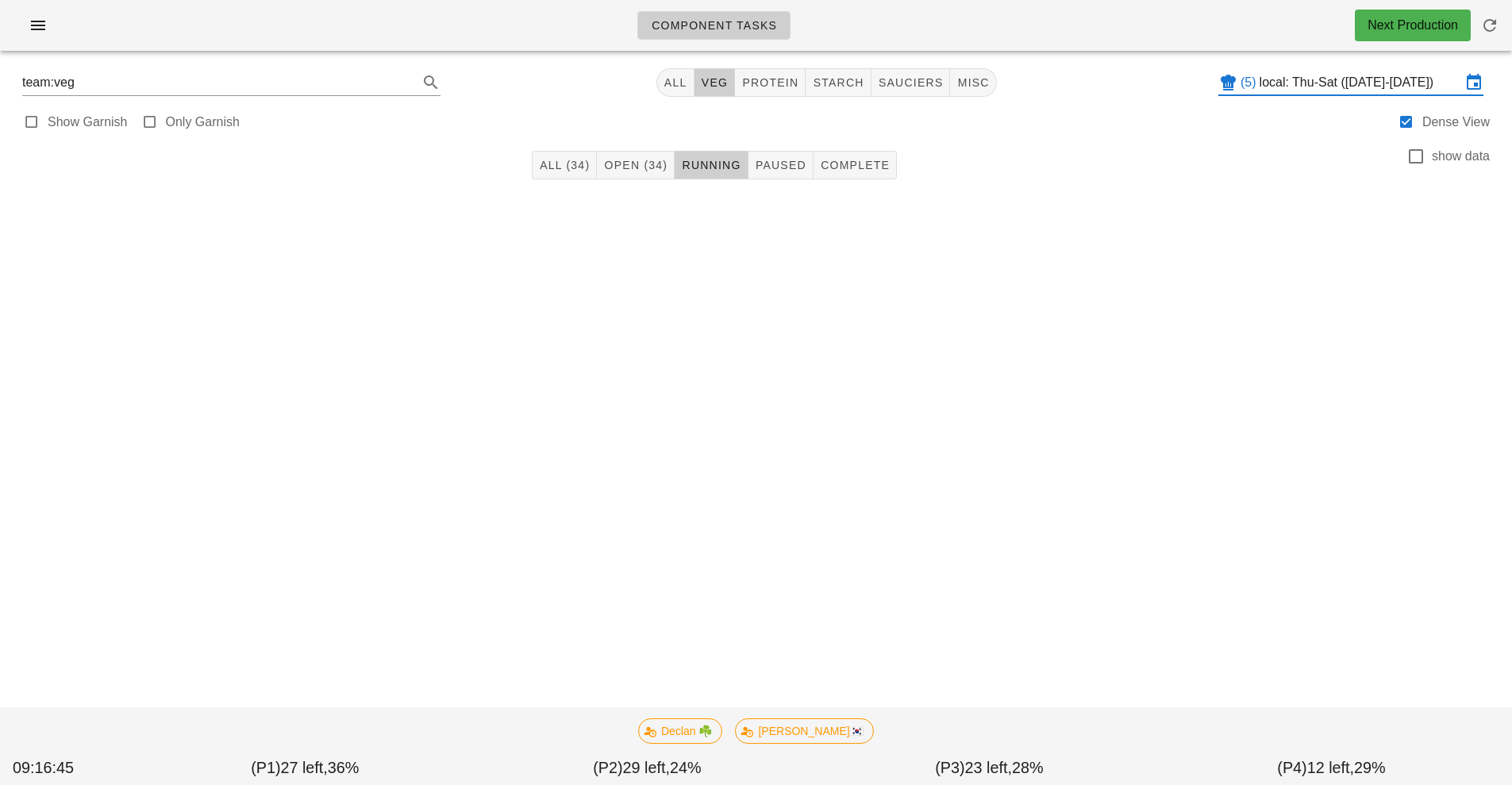
click at [1333, 84] on input "local: Thu-Sat ([DATE]-[DATE])" at bounding box center [1360, 82] width 202 height 26
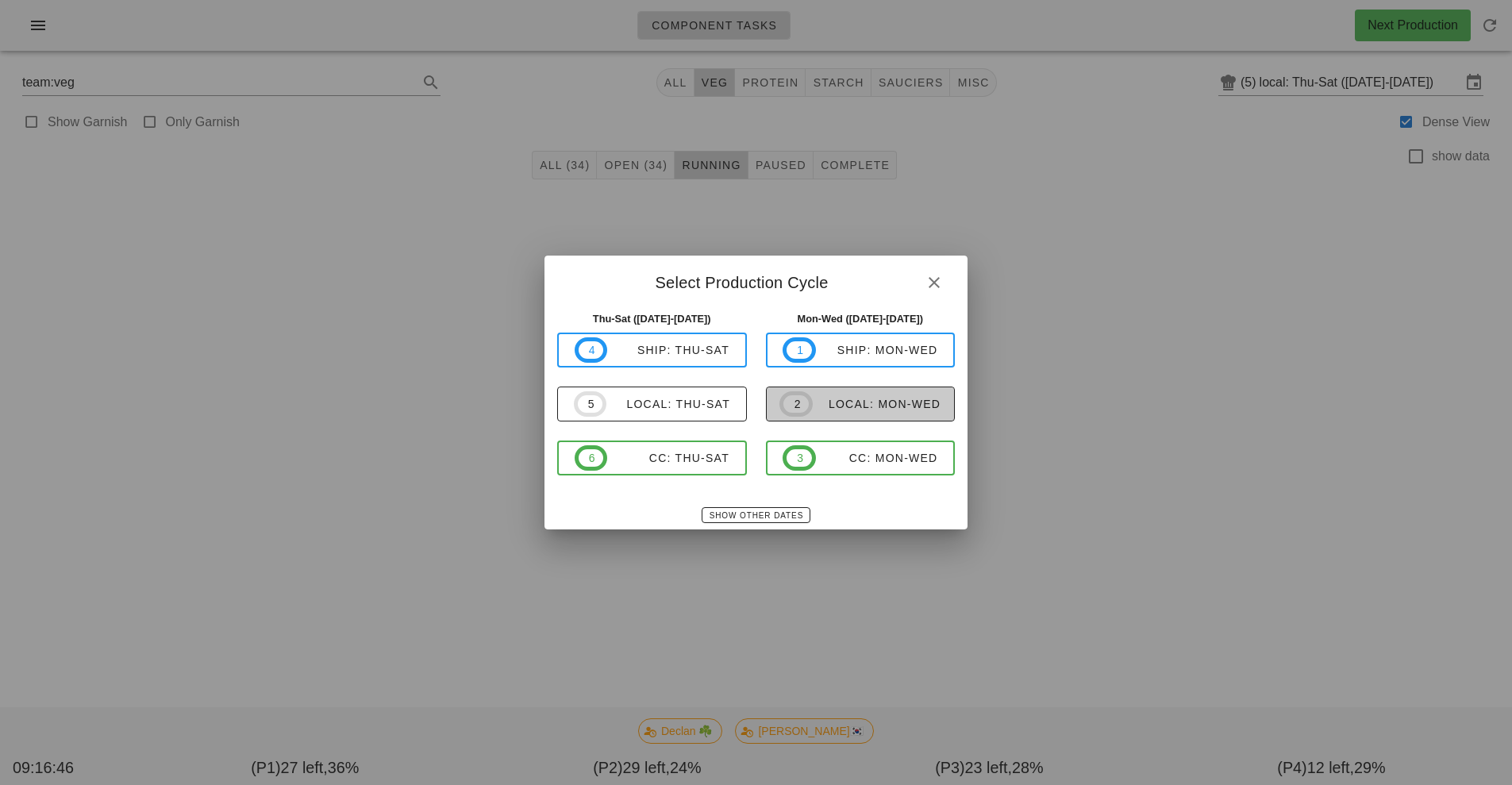
click at [916, 420] on button "2 local: Mon-Wed" at bounding box center [860, 404] width 190 height 35
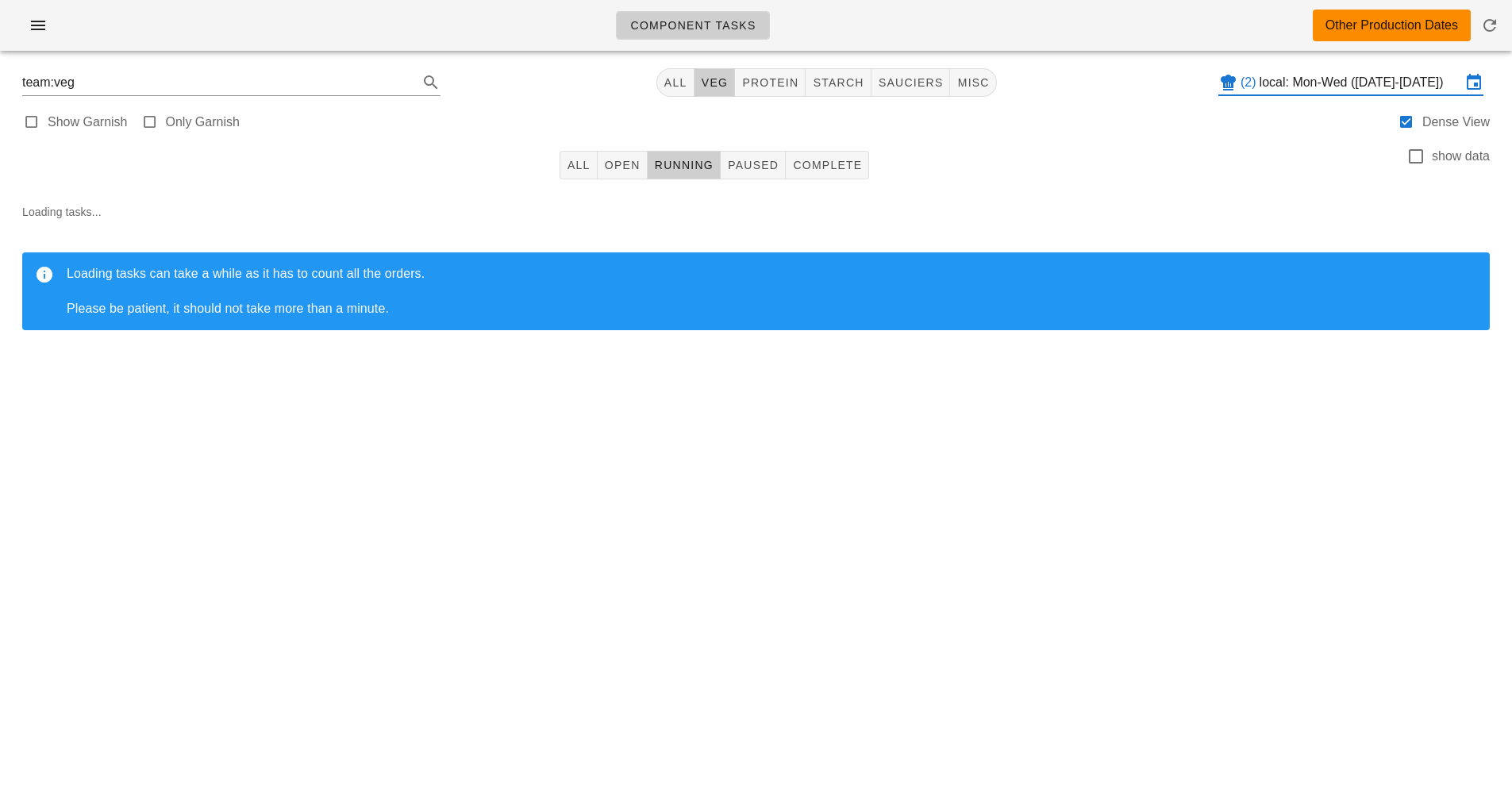
click at [1369, 77] on input "local: Mon-Wed ([DATE]-[DATE])" at bounding box center [1360, 82] width 202 height 26
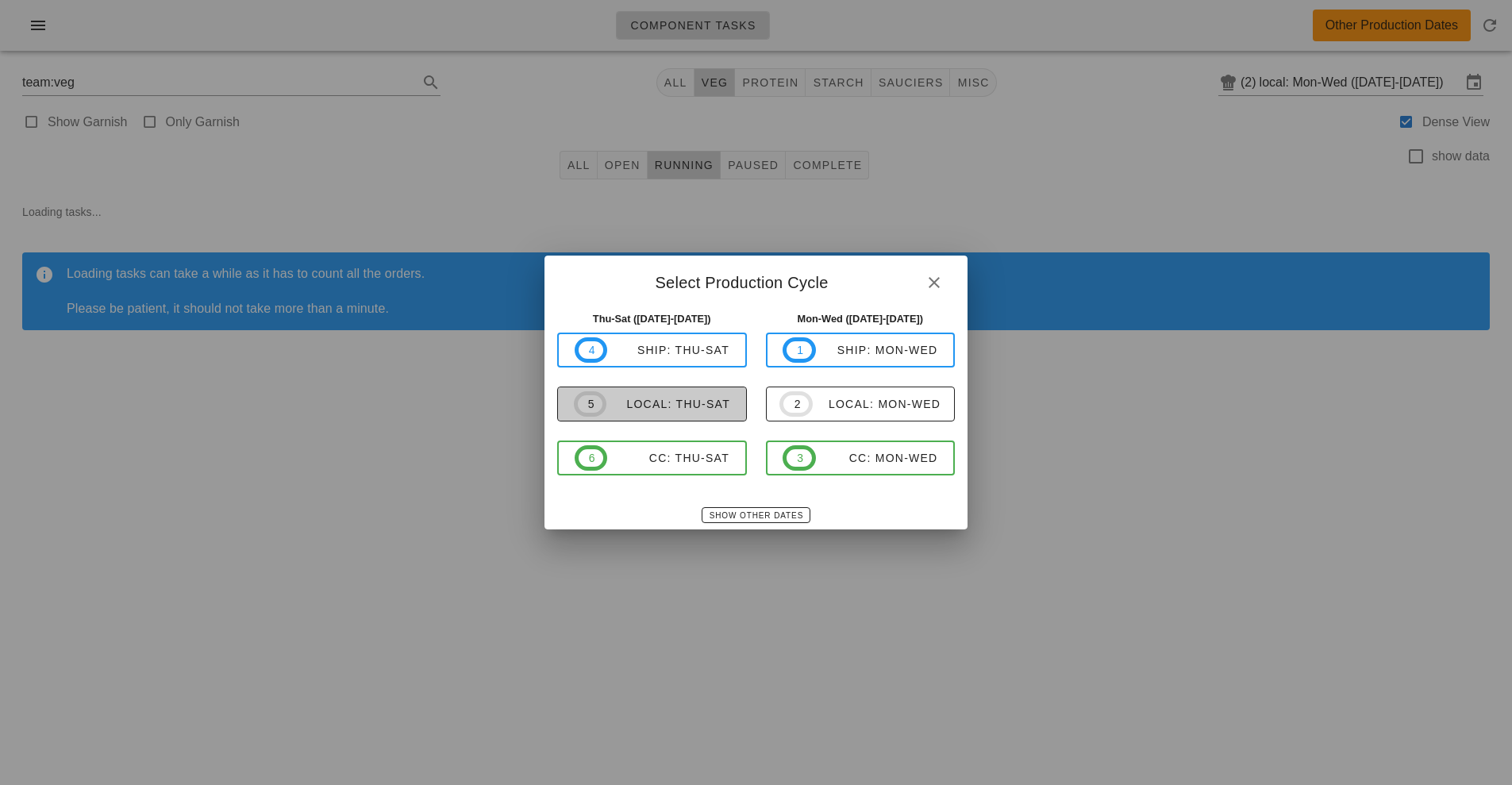
click at [659, 420] on button "5 local: Thu-Sat" at bounding box center [652, 404] width 190 height 35
type input "local: Thu-Sat ([DATE]-[DATE])"
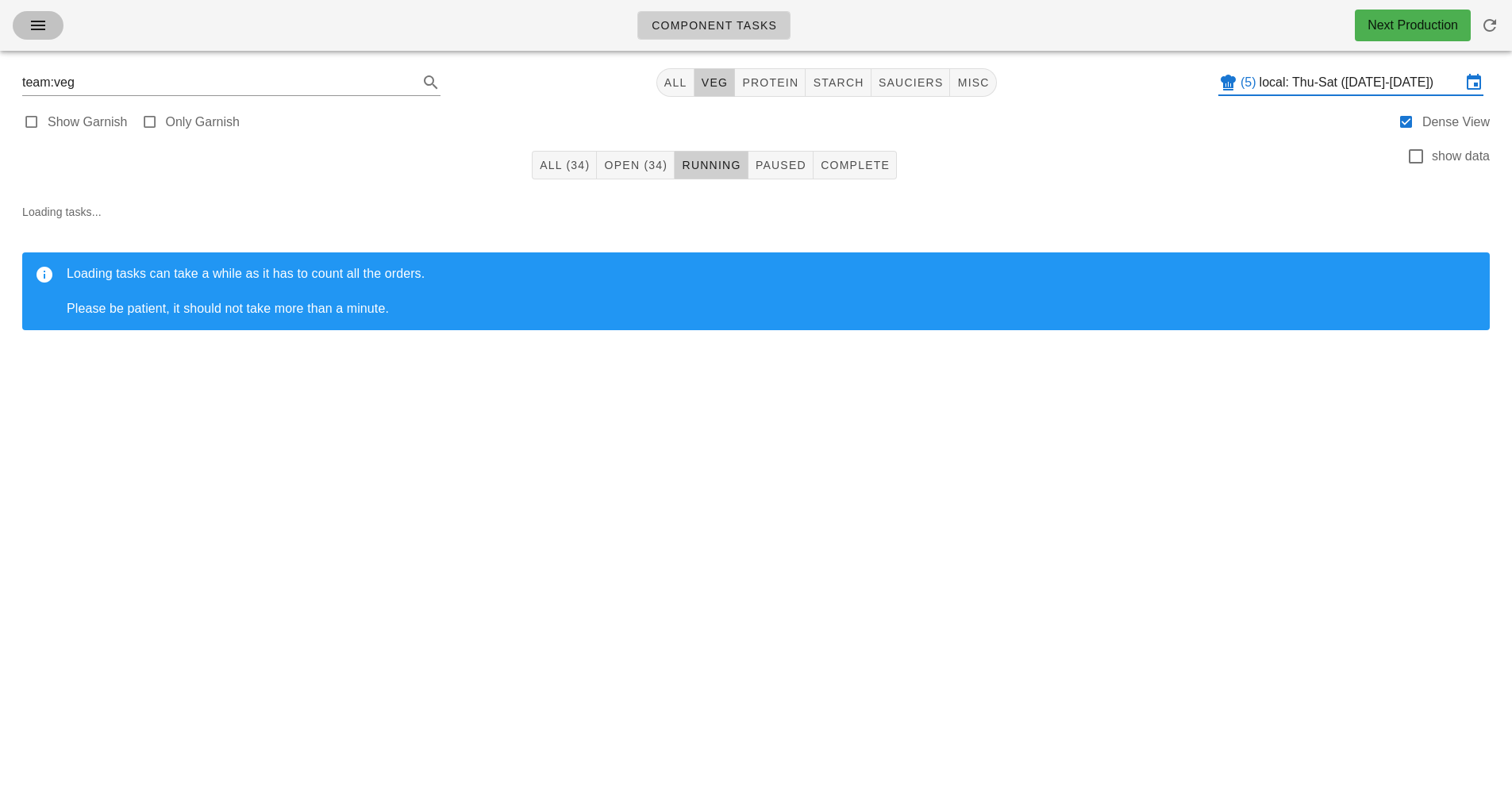
click at [29, 37] on button "button" at bounding box center [38, 25] width 51 height 28
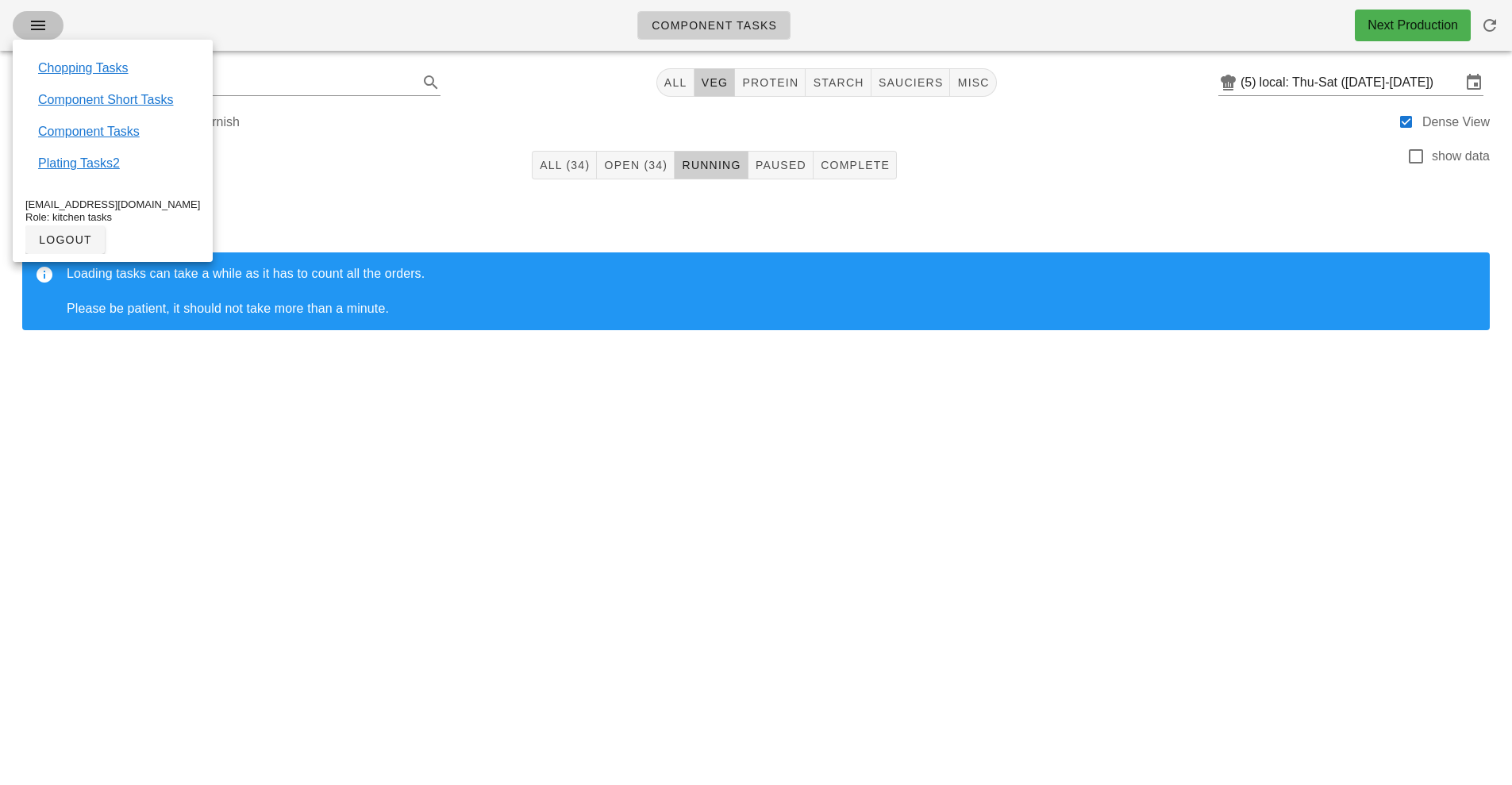
click at [38, 16] on icon "button" at bounding box center [38, 25] width 19 height 19
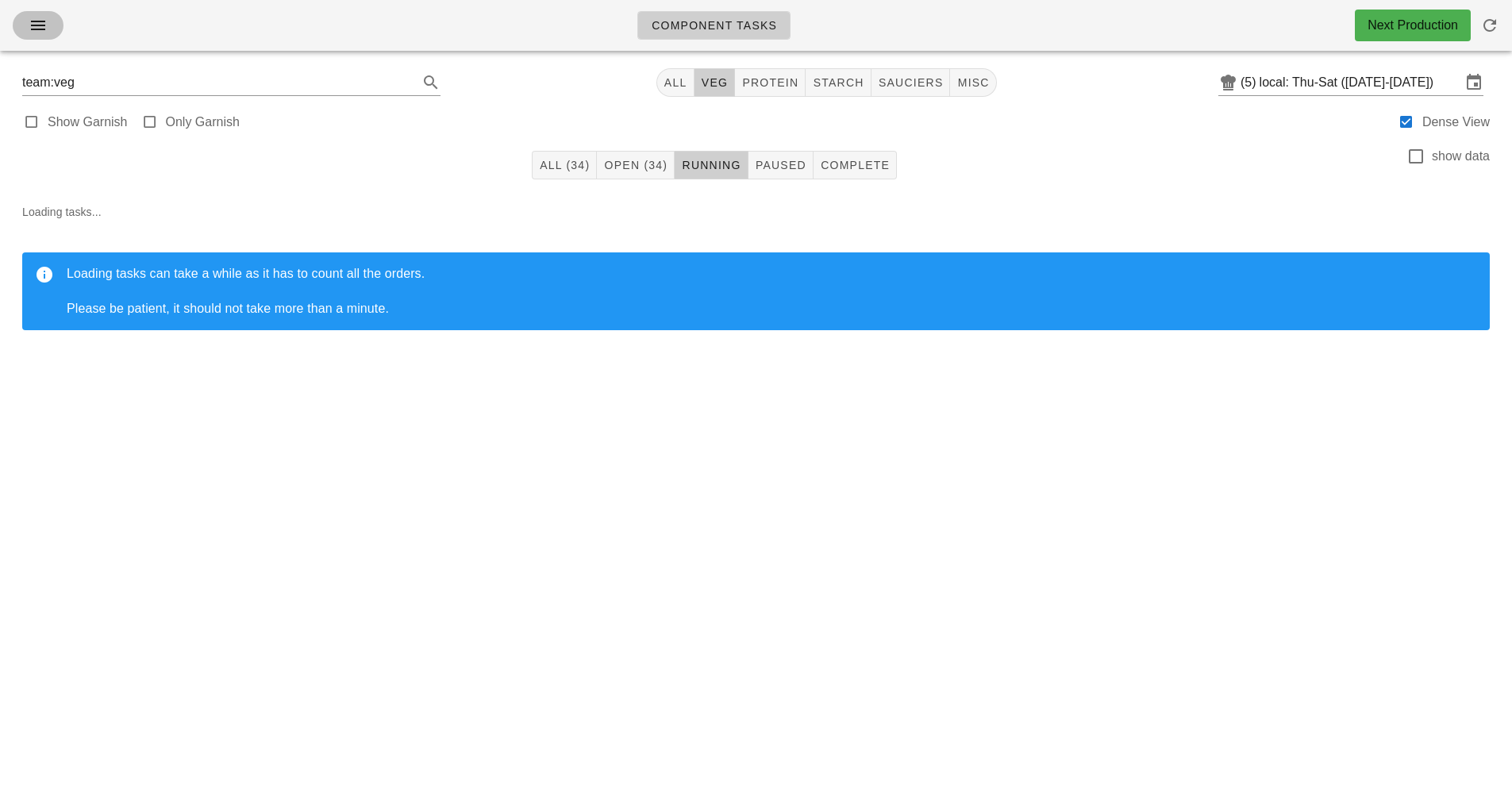
click at [32, 36] on button "button" at bounding box center [38, 25] width 51 height 28
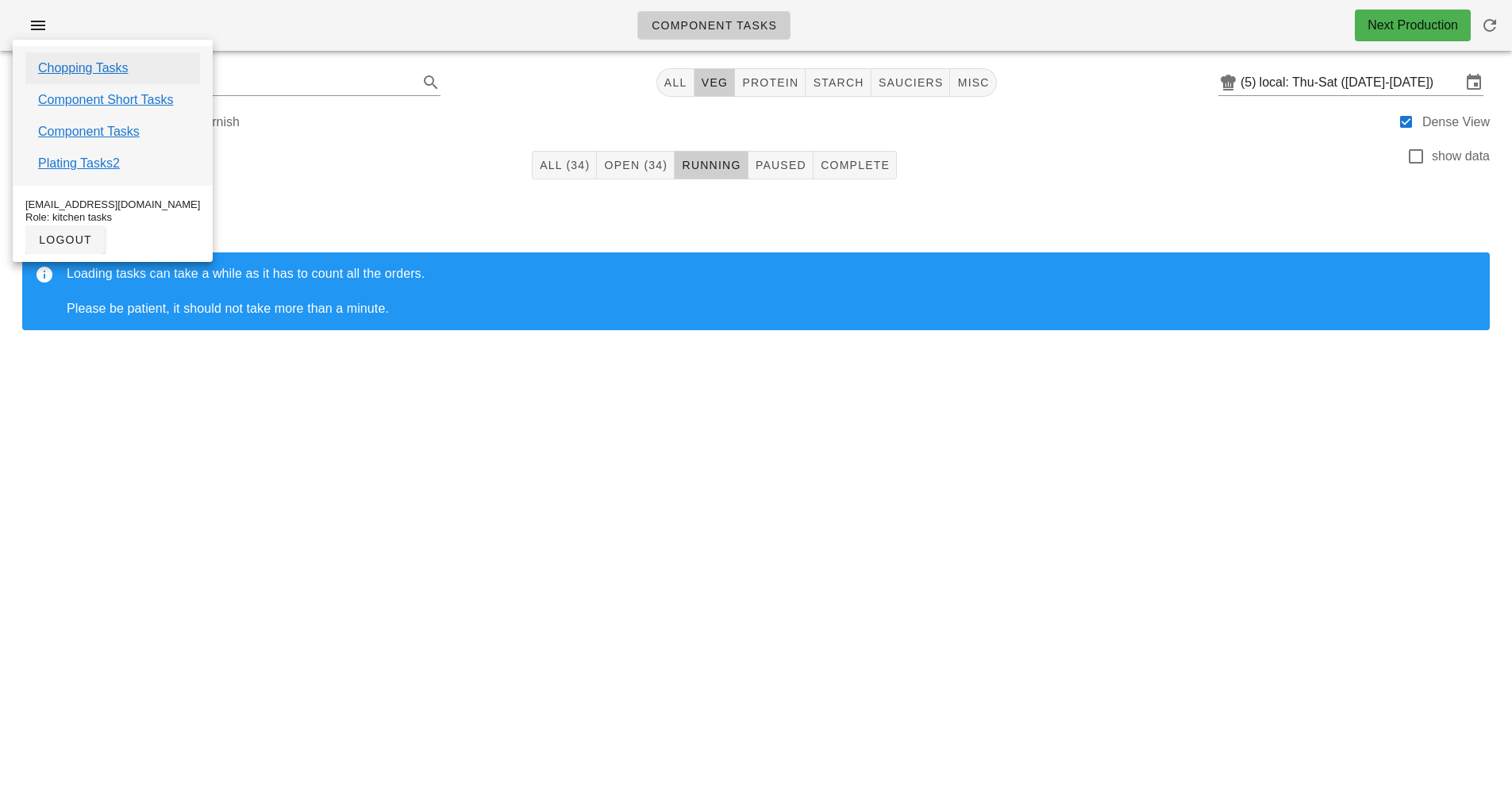
click at [101, 65] on link "Chopping Tasks" at bounding box center [82, 68] width 90 height 19
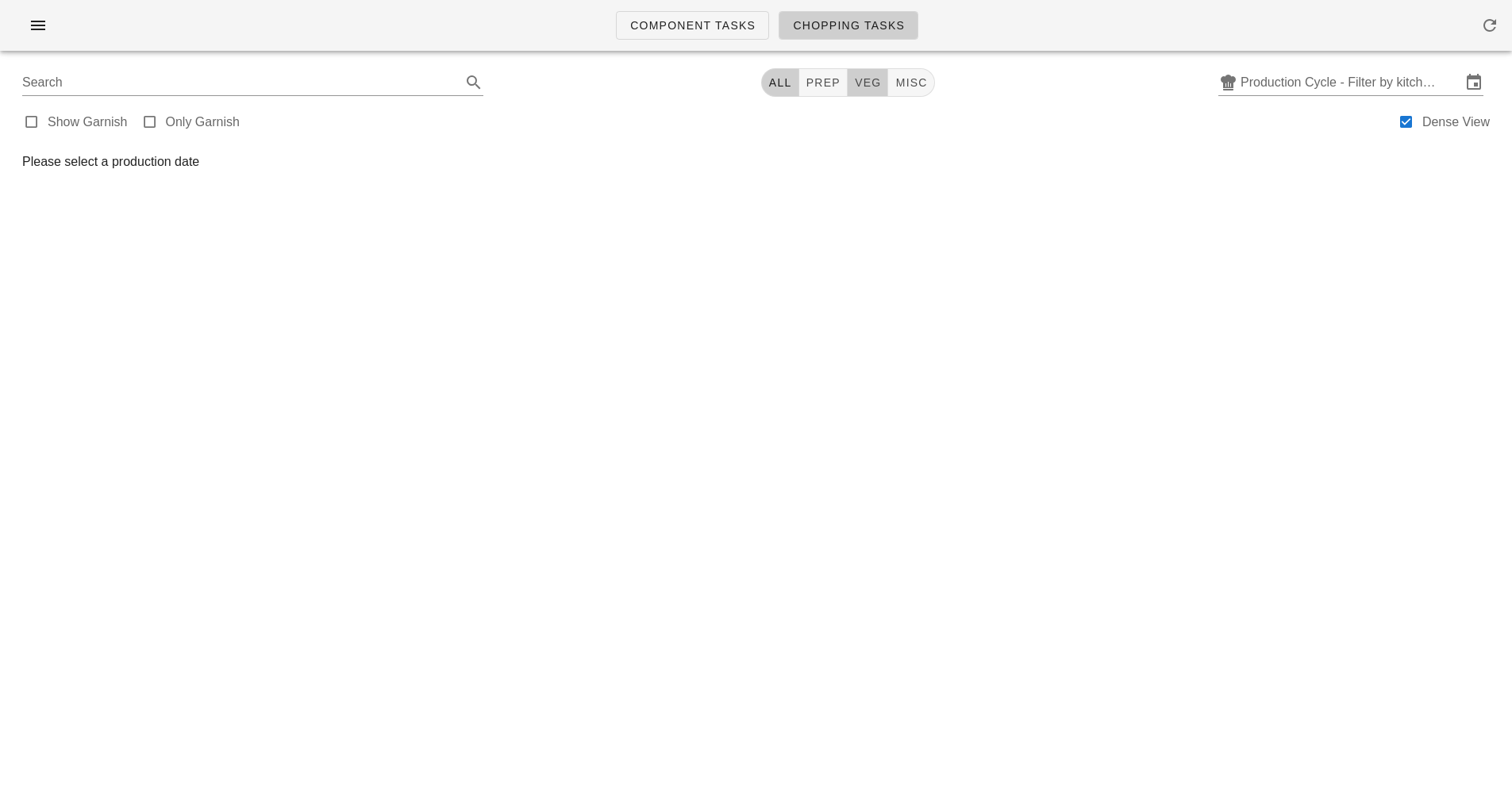
click at [878, 77] on span "veg" at bounding box center [868, 82] width 27 height 13
type input "team:veg"
click at [1288, 85] on input "Production Cycle - Filter by kitchen production schedules" at bounding box center [1351, 82] width 221 height 26
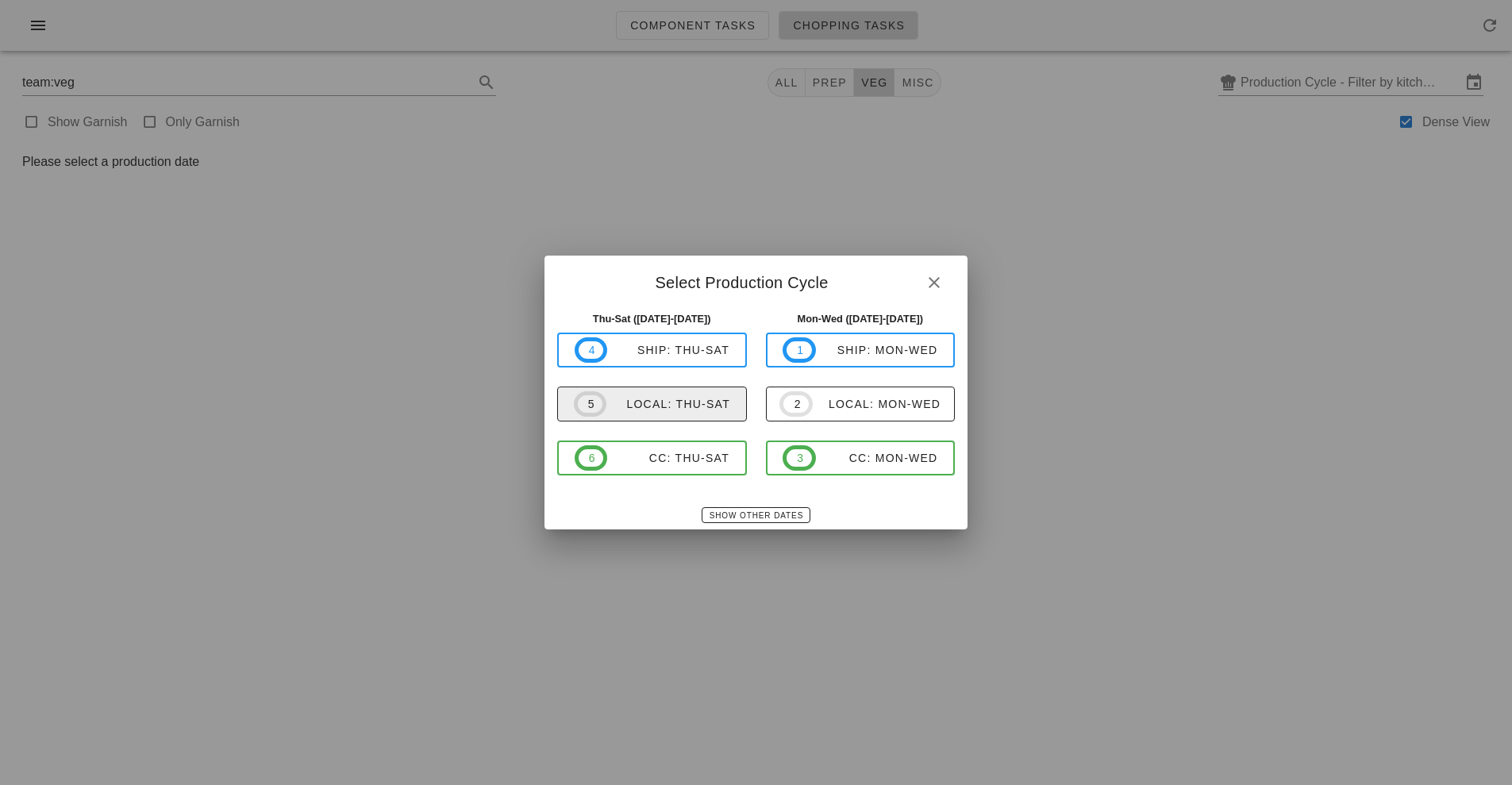
click at [682, 405] on div "local: Thu-Sat" at bounding box center [668, 404] width 124 height 13
type input "local: Thu-Sat ([DATE]-[DATE])"
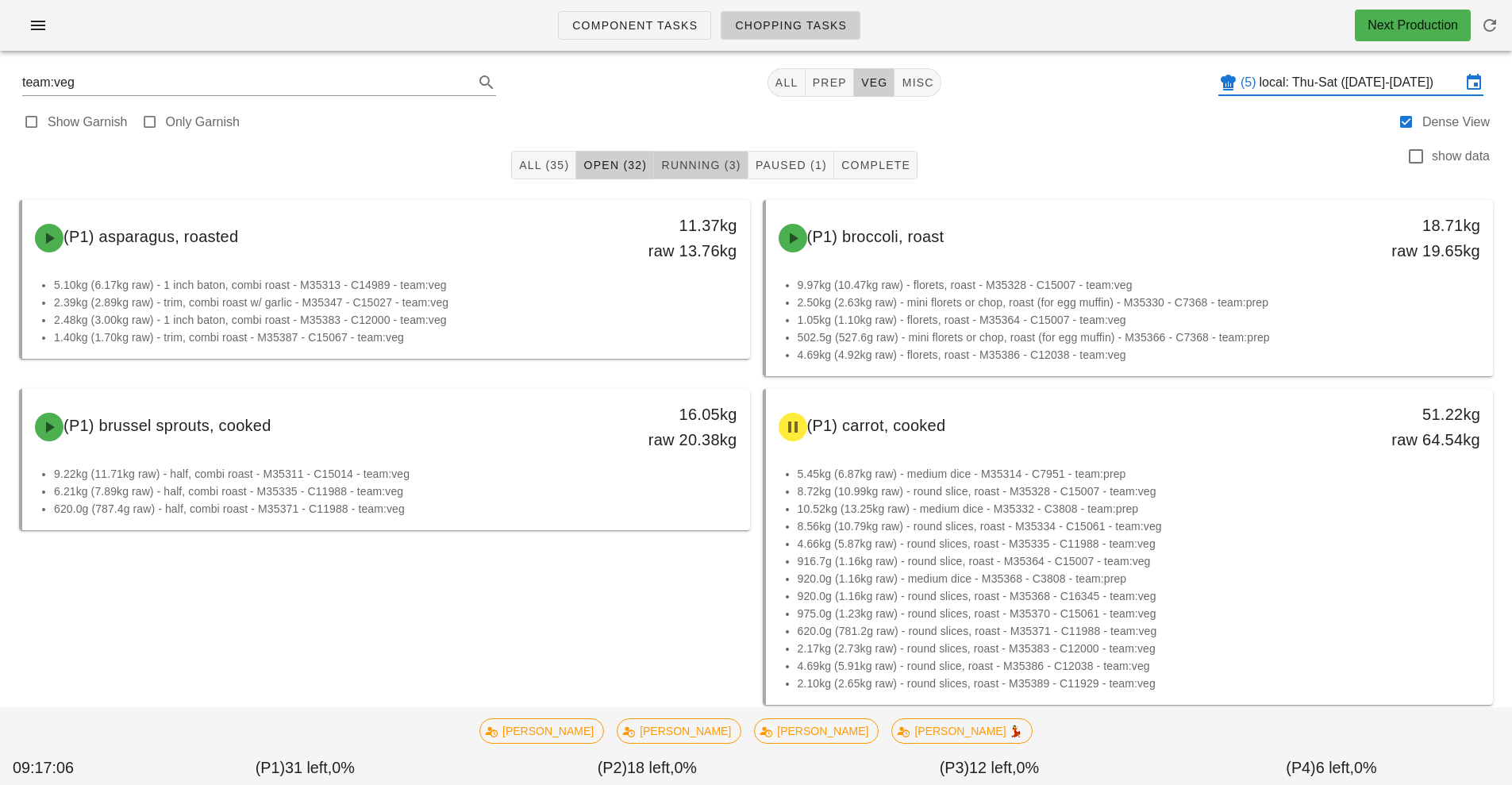
click at [698, 155] on button "Running (3)" at bounding box center [701, 165] width 94 height 28
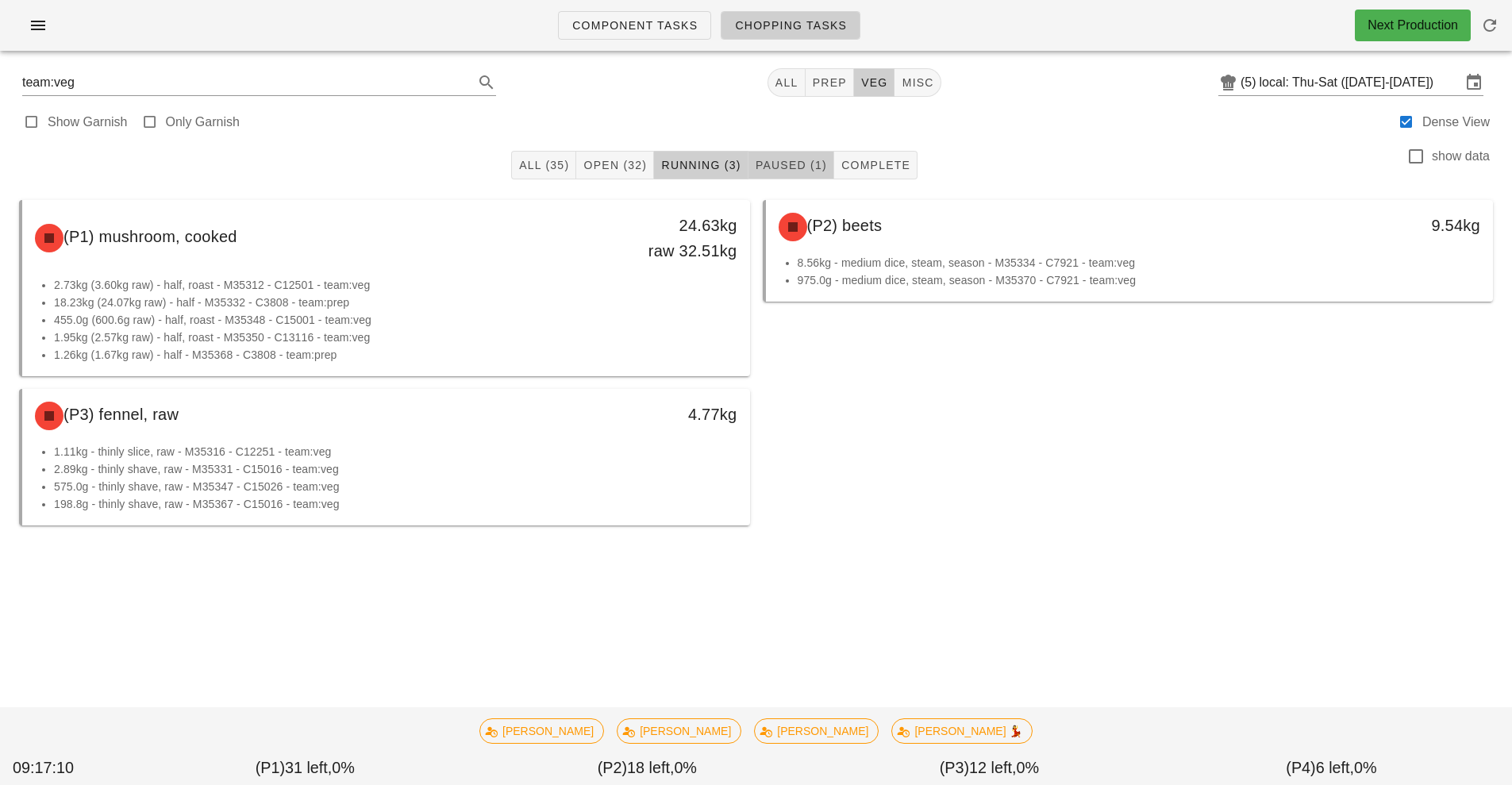
click at [792, 177] on button "Paused (1)" at bounding box center [792, 165] width 86 height 28
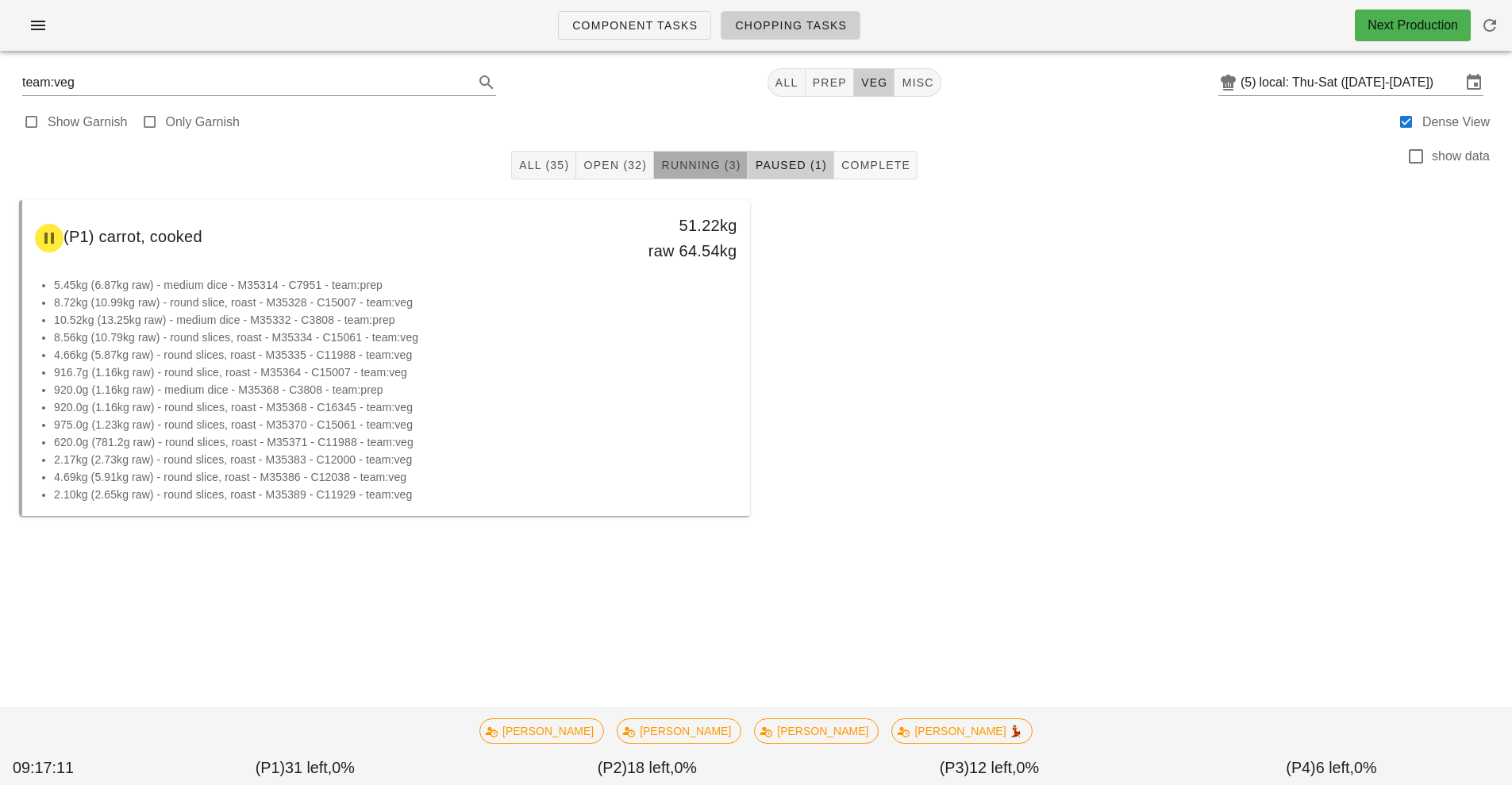
click at [692, 177] on button "Running (3)" at bounding box center [701, 165] width 94 height 28
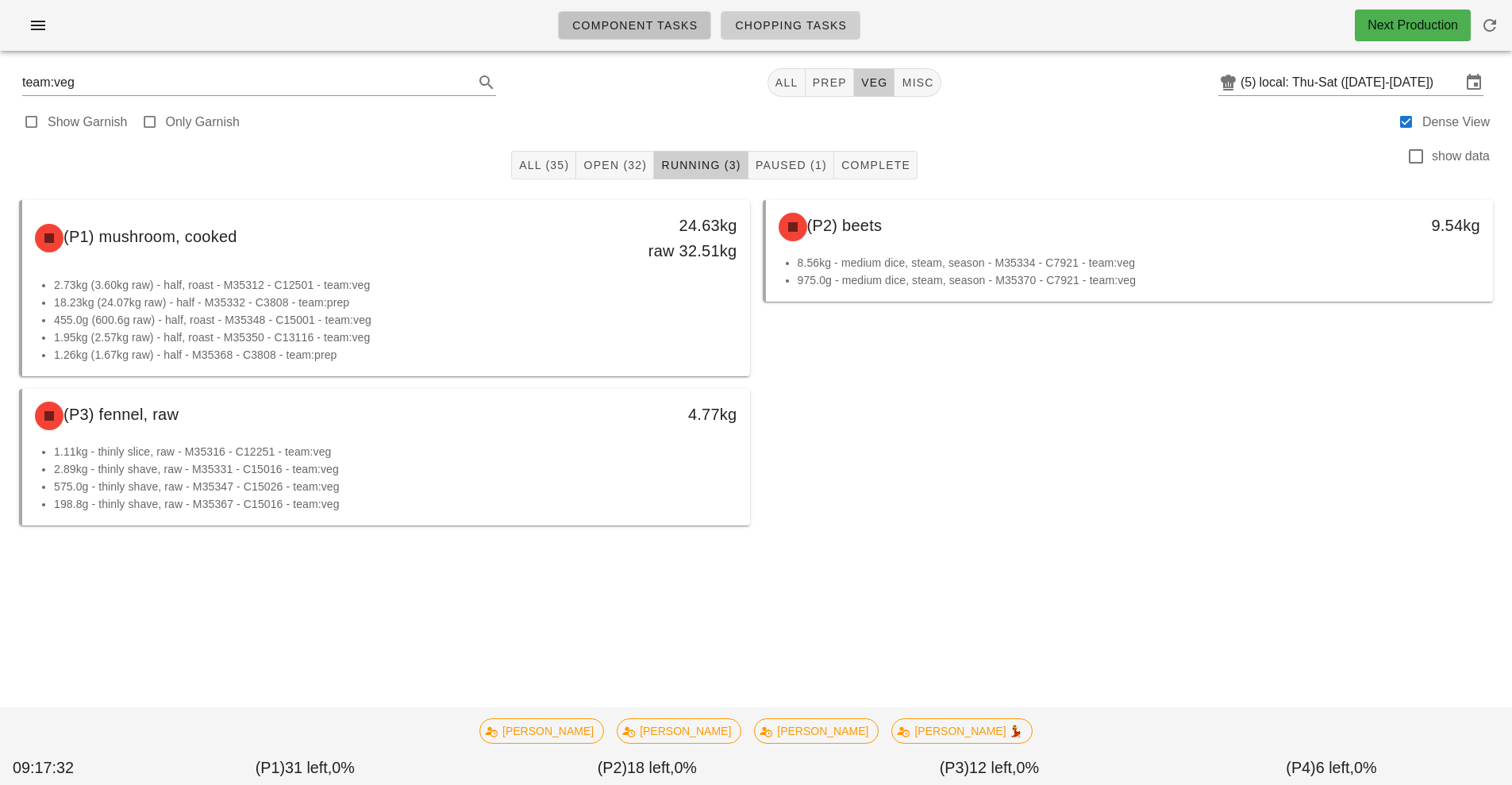
click at [666, 20] on span "Component Tasks" at bounding box center [635, 25] width 126 height 13
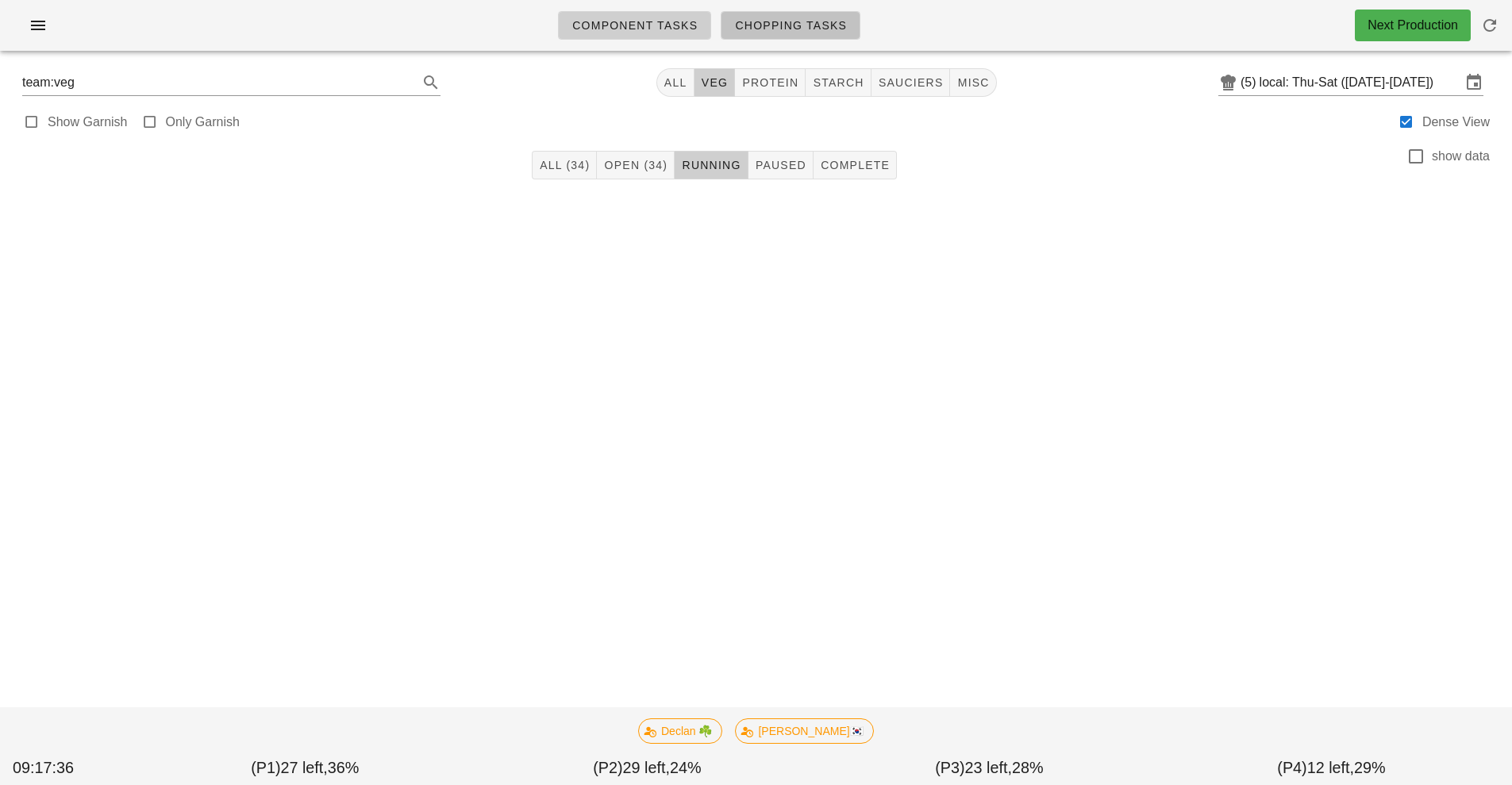
click at [798, 31] on span "Chopping Tasks" at bounding box center [790, 25] width 112 height 13
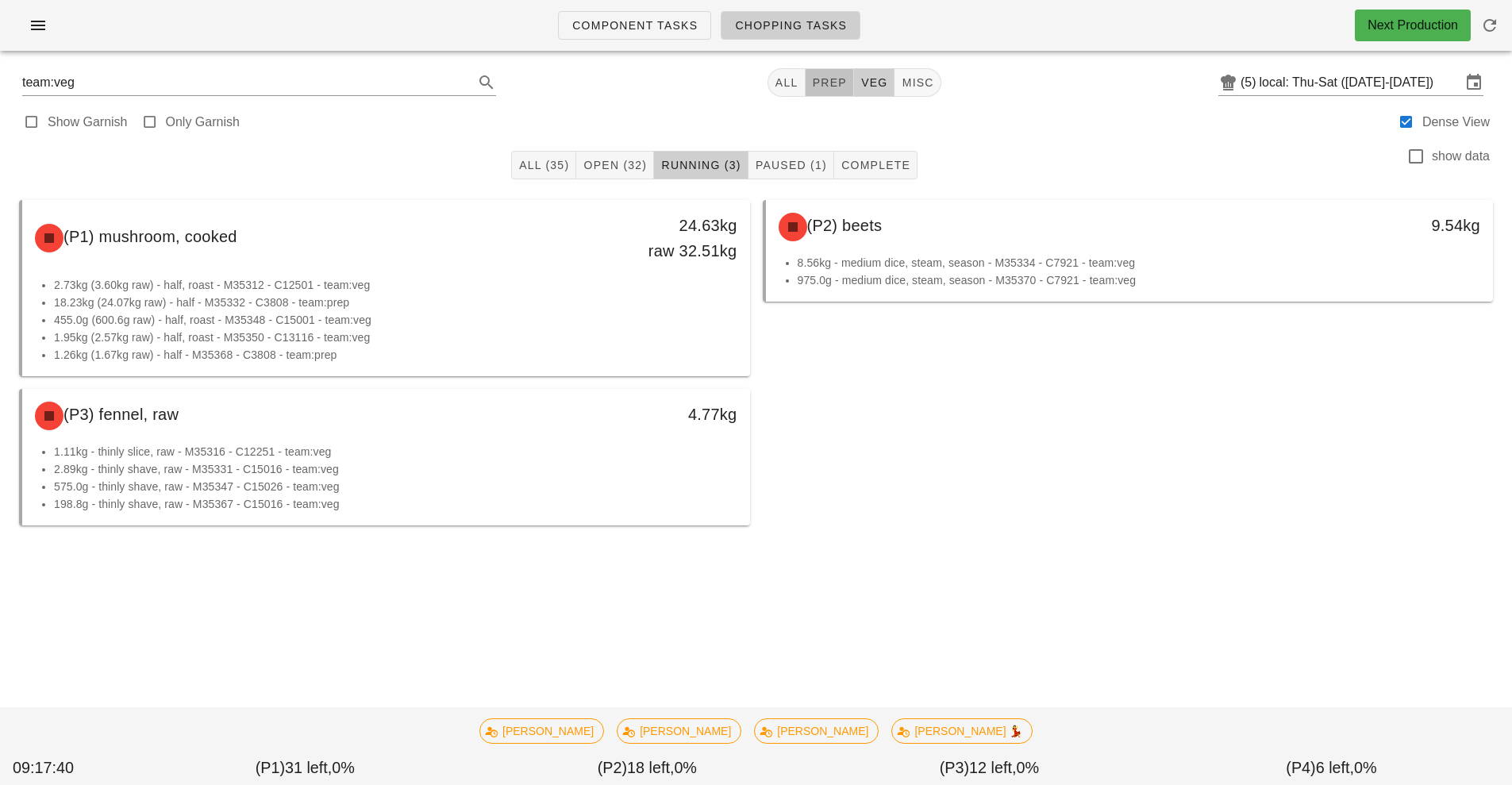
click at [817, 86] on span "prep" at bounding box center [829, 82] width 35 height 13
type input "team:prep"
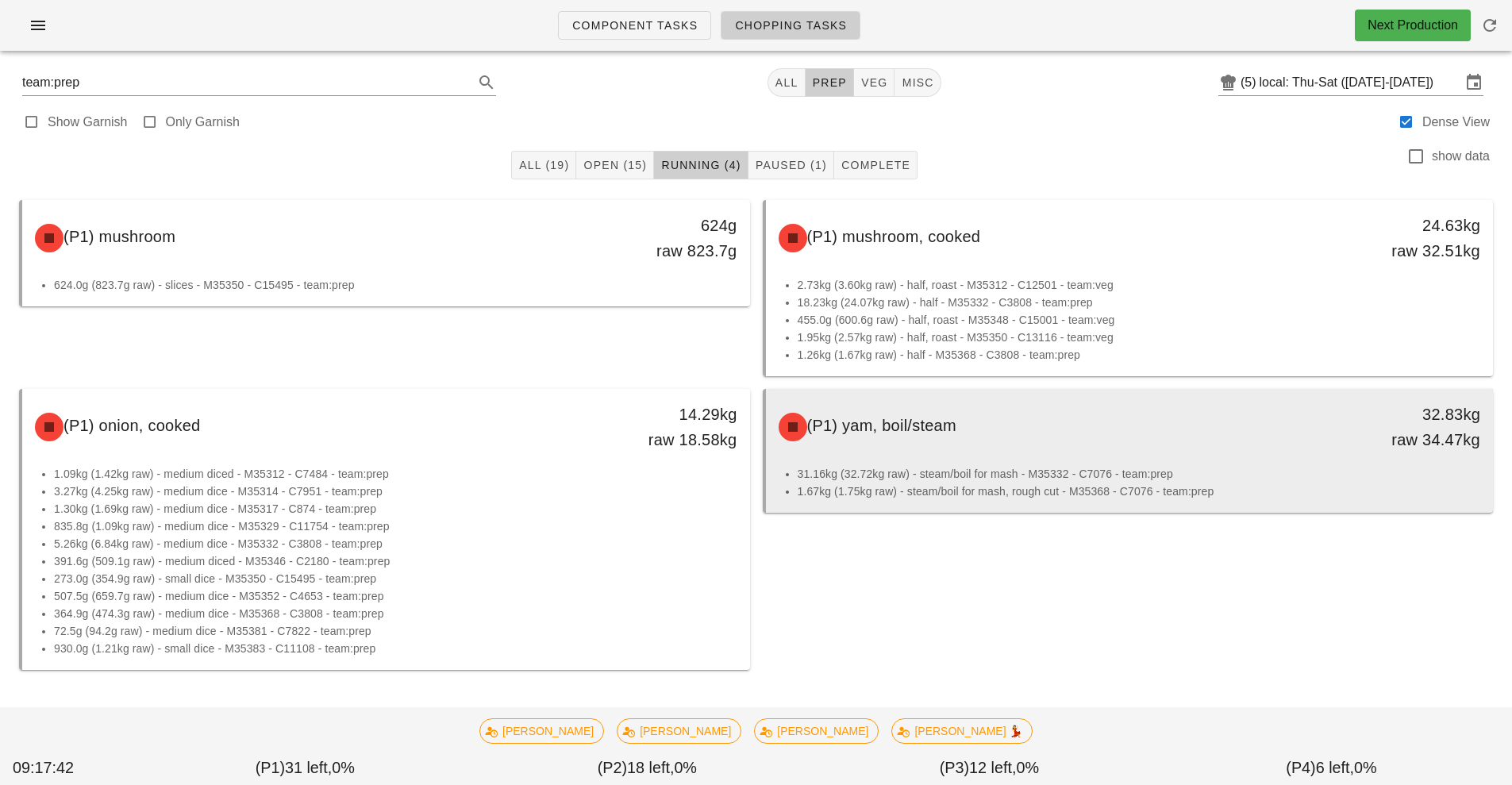
click at [1202, 480] on li "31.16kg (32.72kg raw) - steam/boil for mash - M35332 - C7076 - team:prep" at bounding box center [1139, 474] width 683 height 17
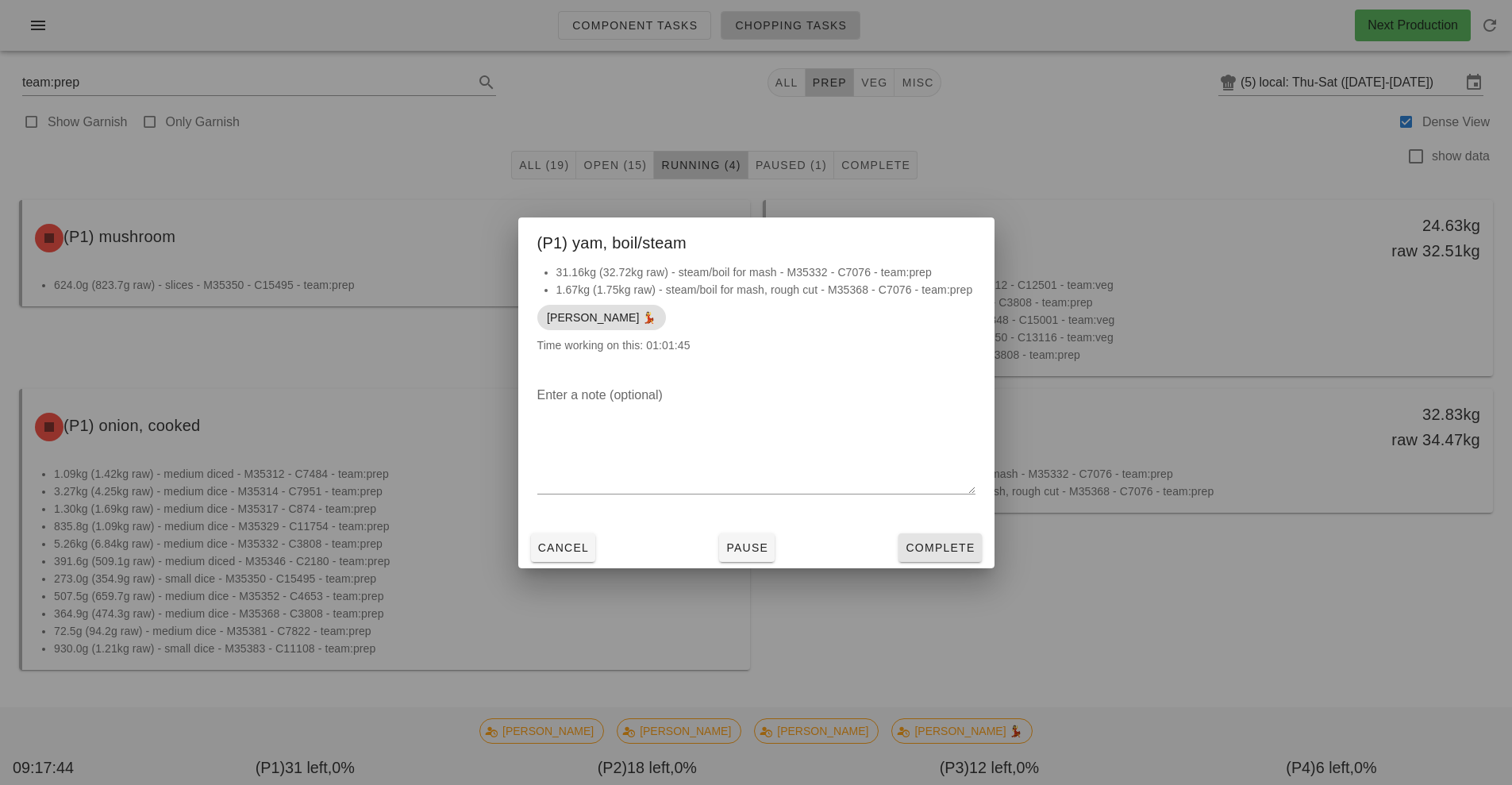
click at [970, 547] on span "Complete" at bounding box center [939, 547] width 70 height 13
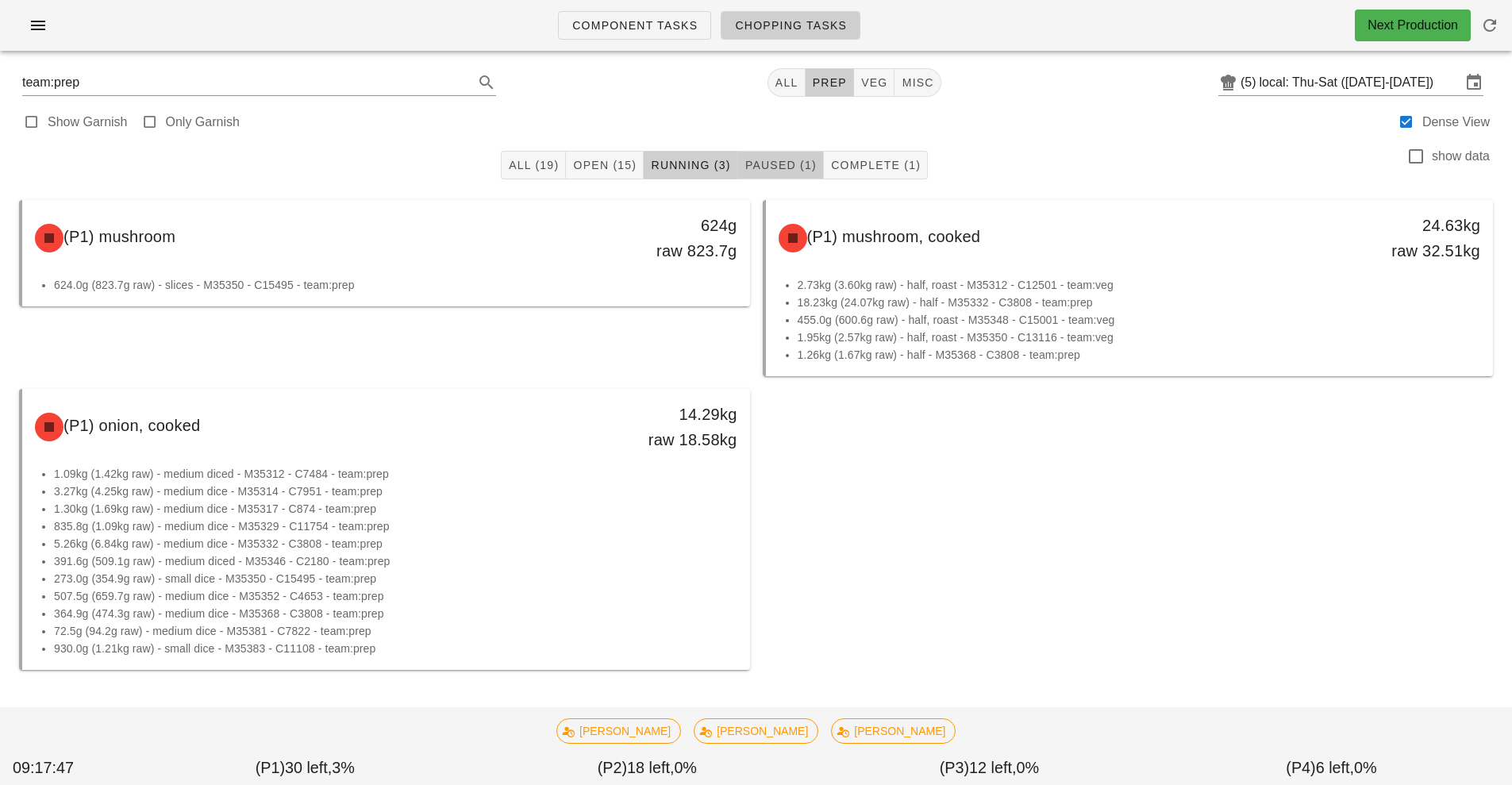
click at [777, 159] on span "Paused (1)" at bounding box center [780, 165] width 72 height 13
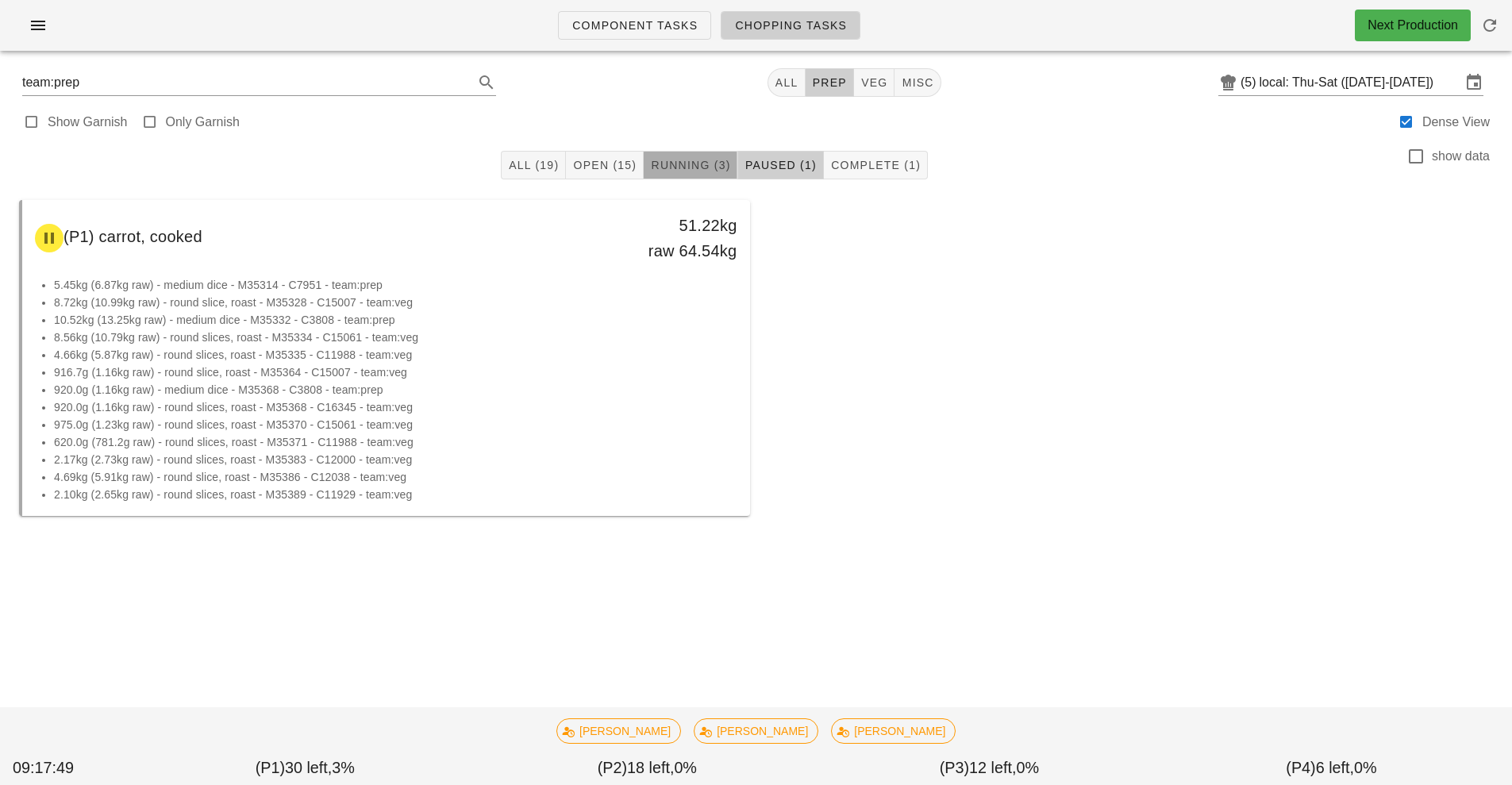
click at [688, 165] on span "Running (3)" at bounding box center [689, 165] width 80 height 13
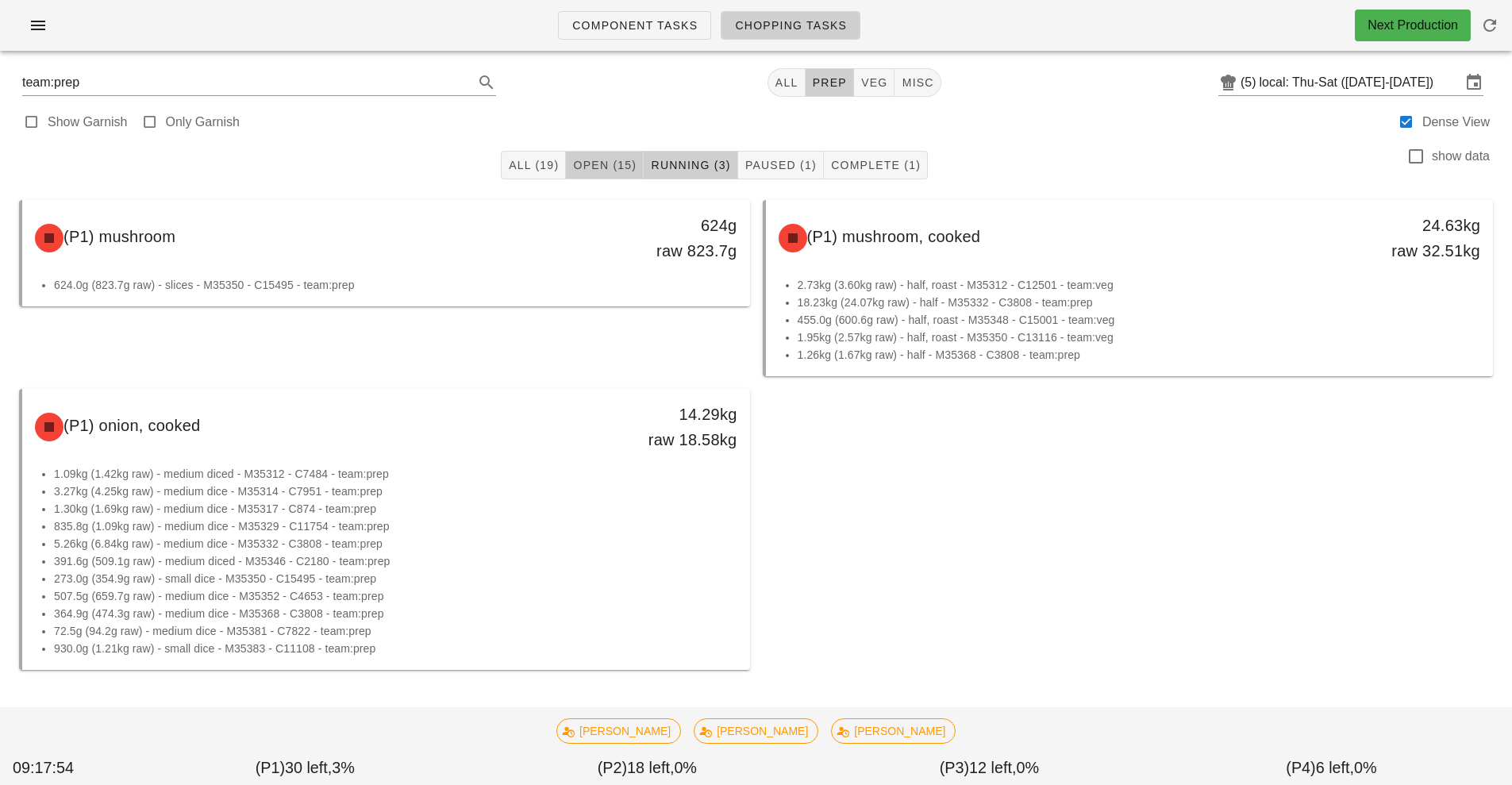
click at [612, 163] on span "Open (15)" at bounding box center [604, 165] width 64 height 13
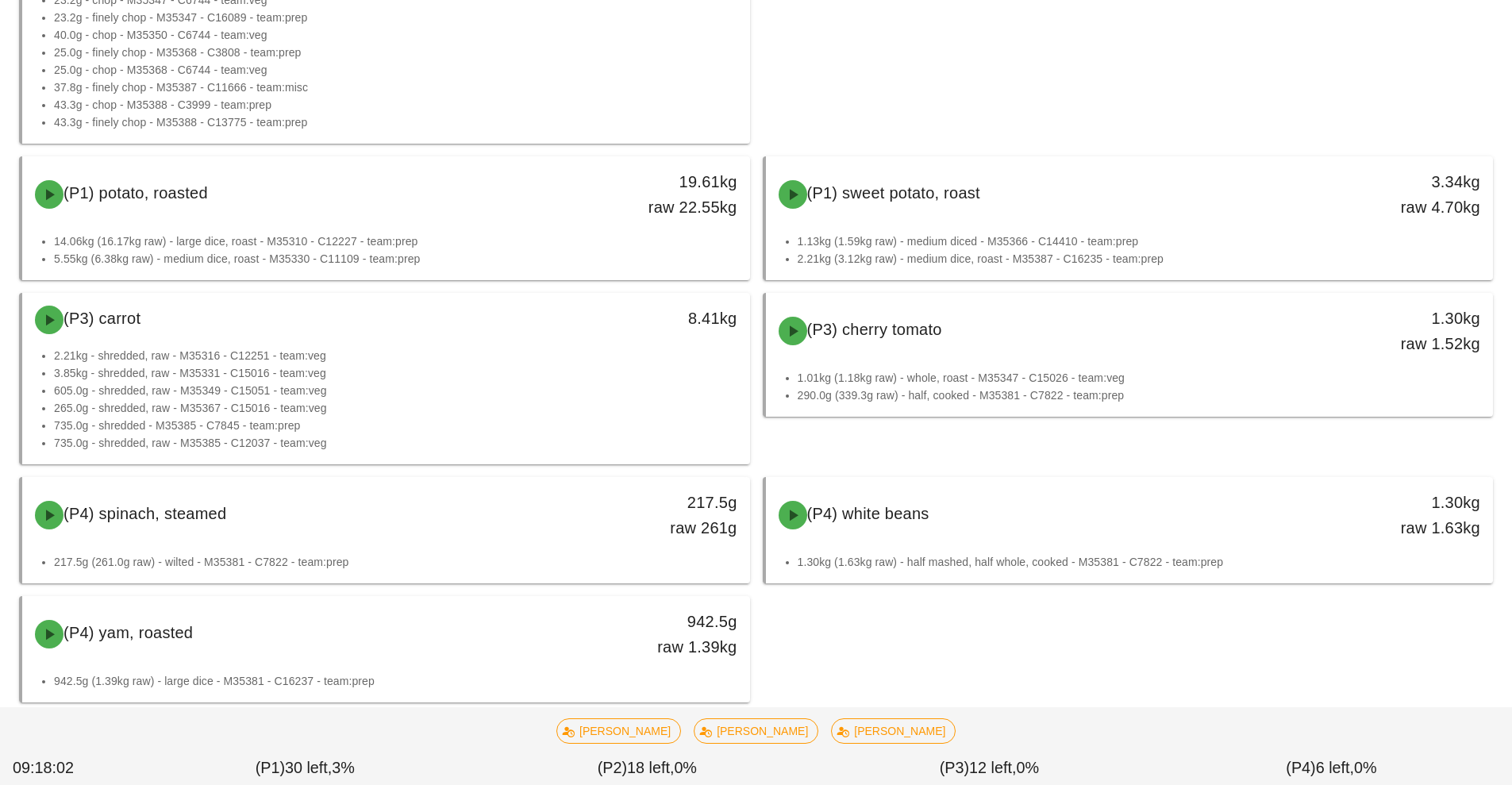
scroll to position [1059, 0]
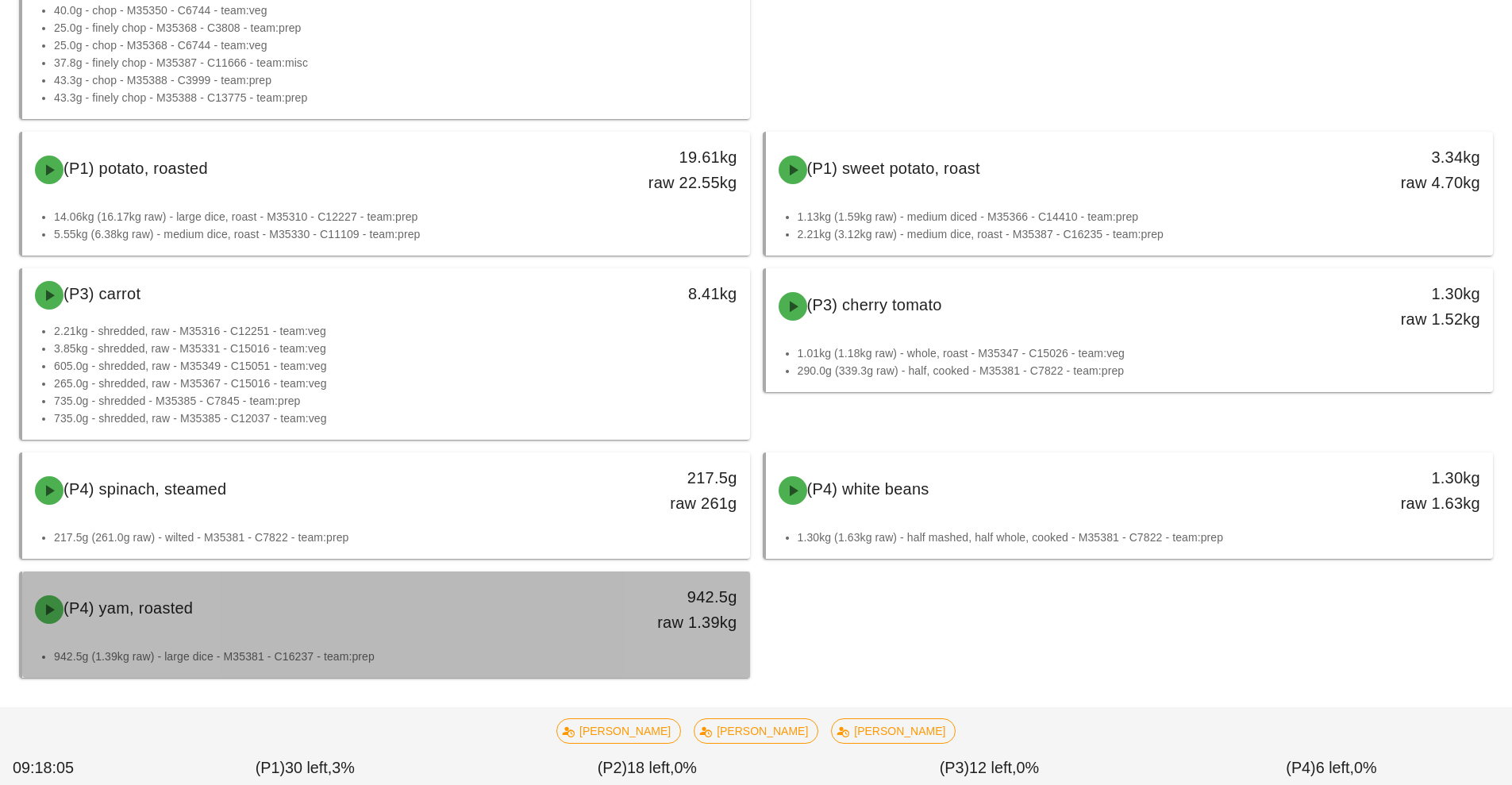
click at [404, 628] on div "(P4) yam, roasted" at bounding box center [296, 609] width 541 height 47
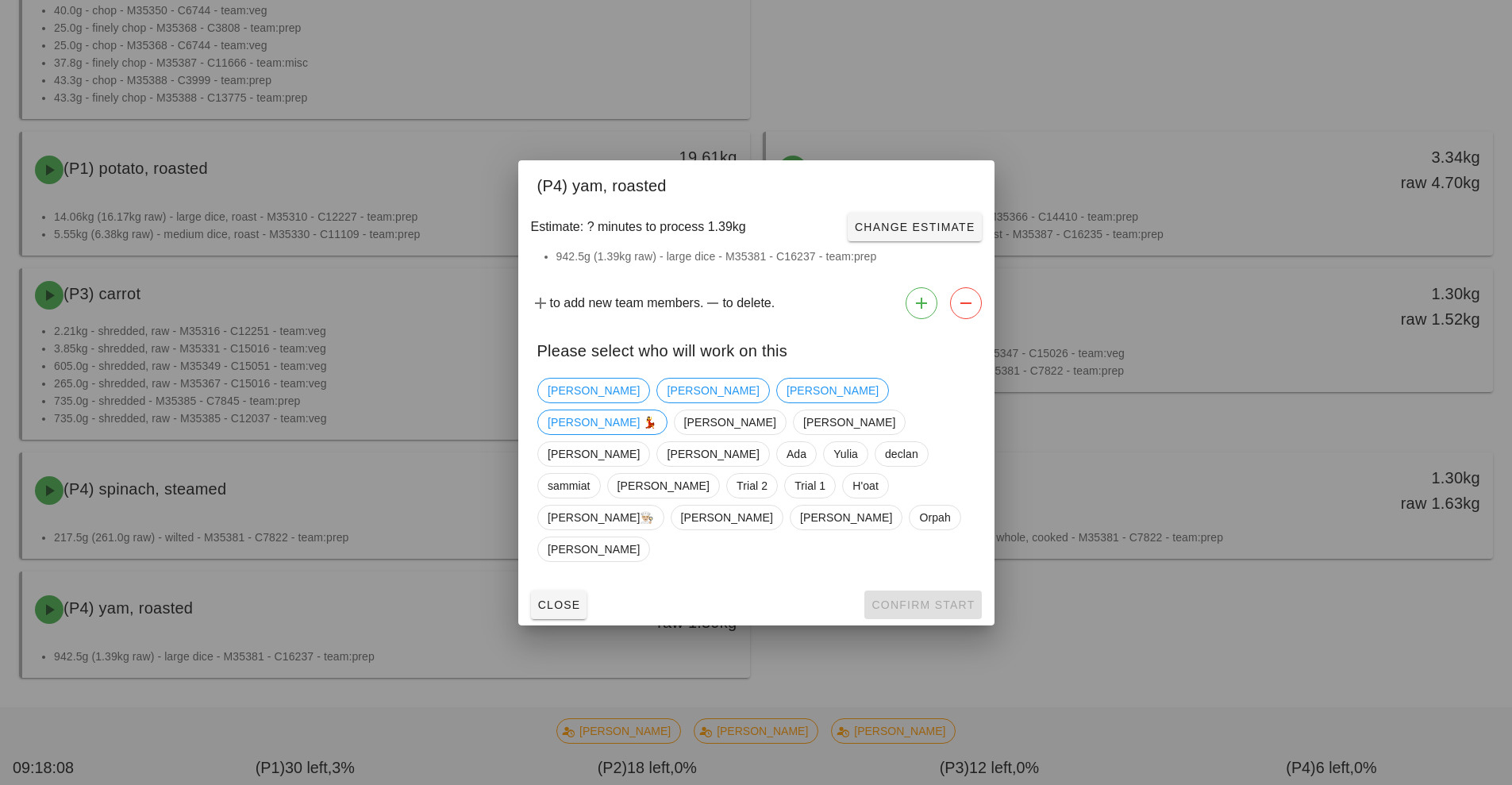
click at [1066, 648] on div at bounding box center [756, 392] width 1512 height 785
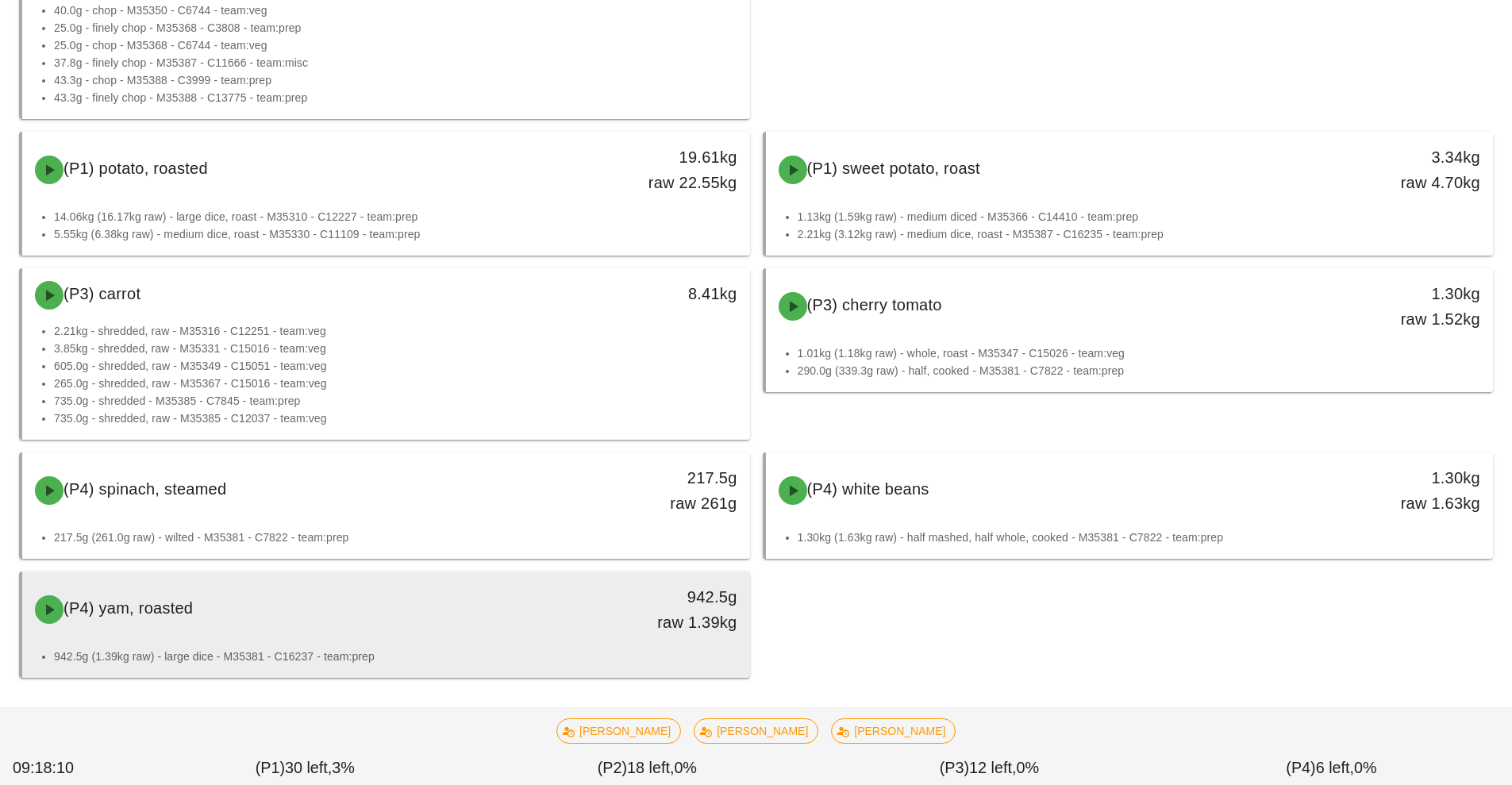
scroll to position [1066, 0]
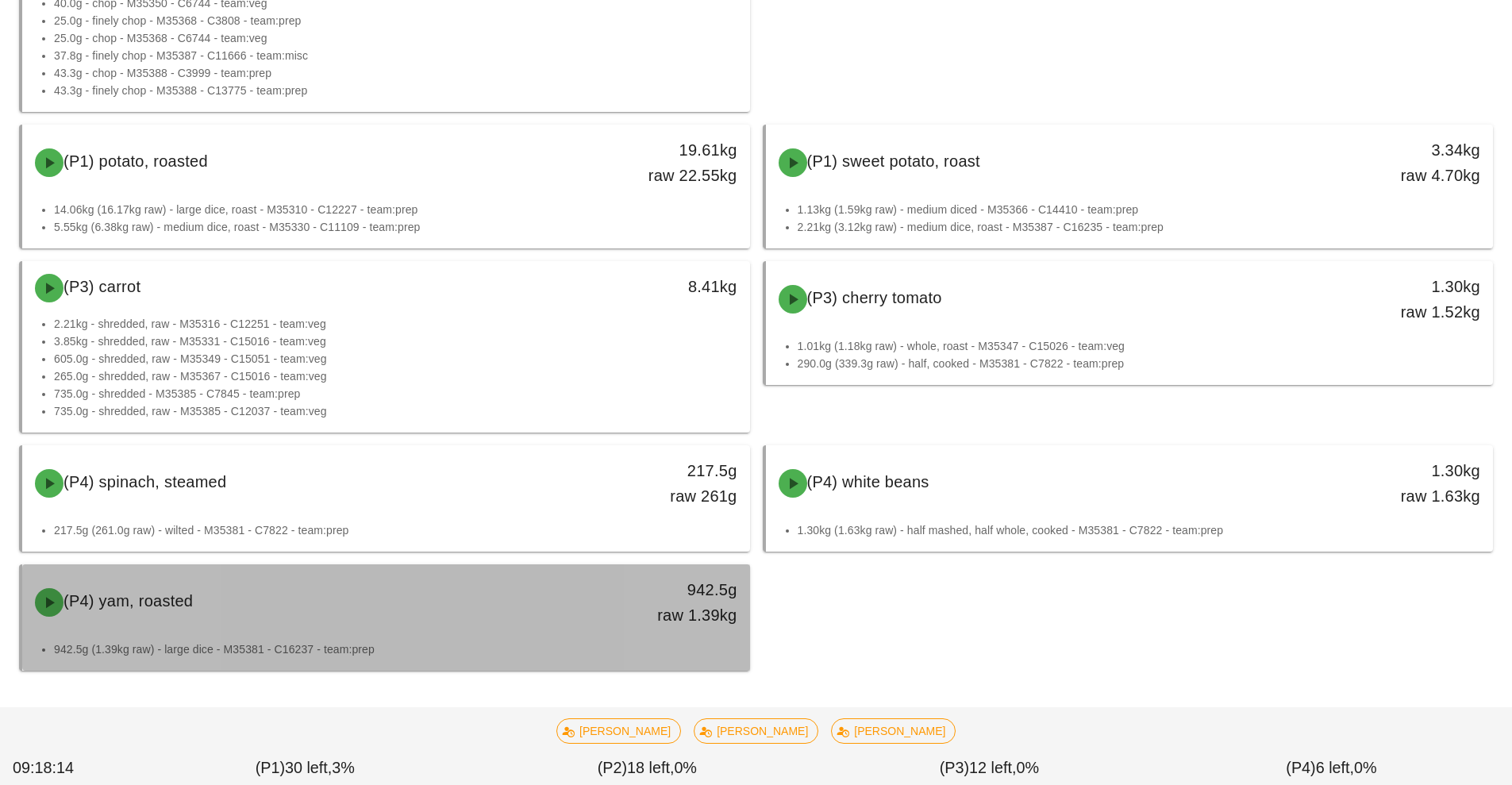
click at [552, 630] on div "(P4) yam, roasted 942.5g raw 1.39kg" at bounding box center [386, 602] width 721 height 70
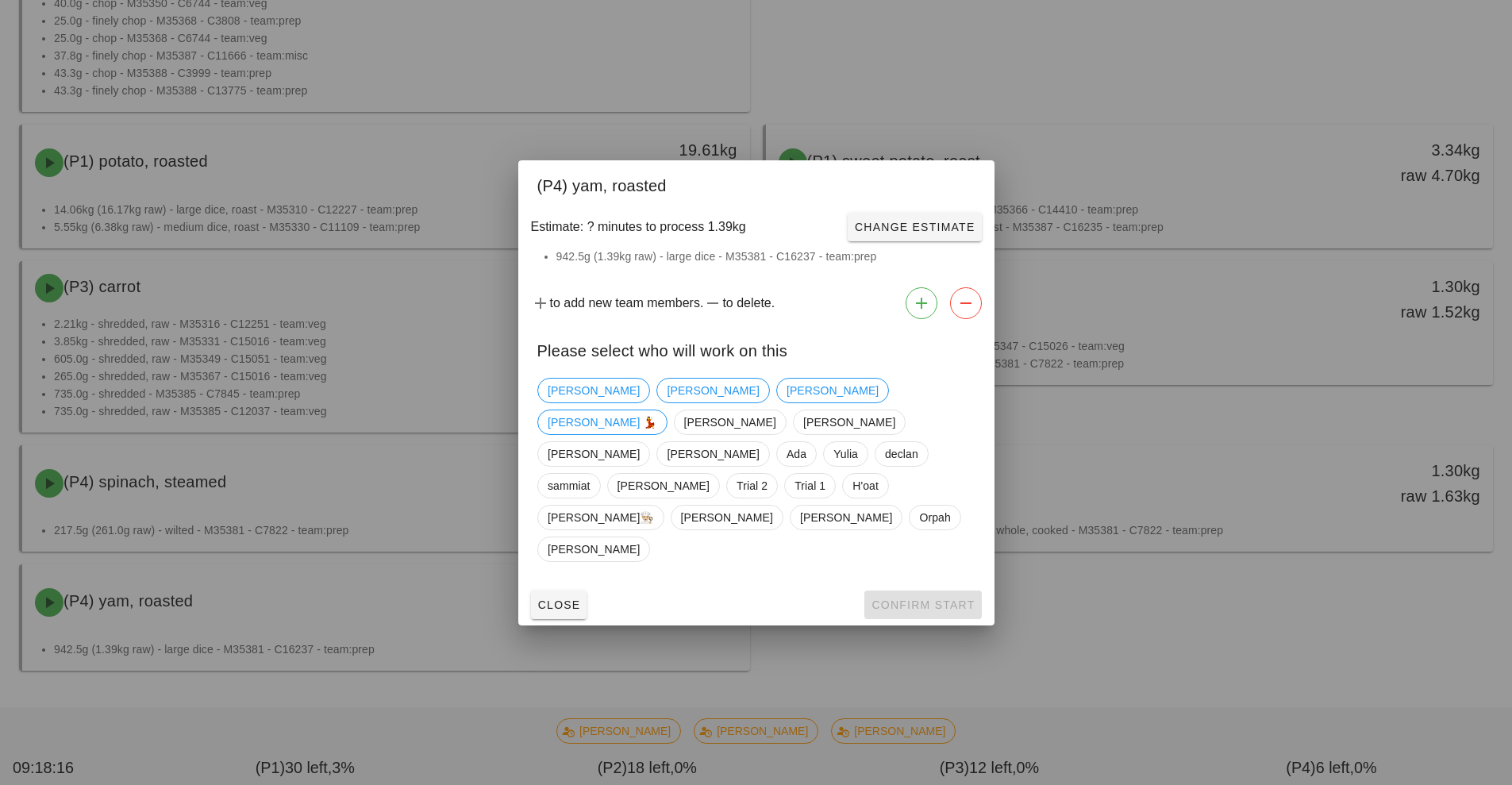
click at [1195, 600] on div at bounding box center [756, 392] width 1512 height 785
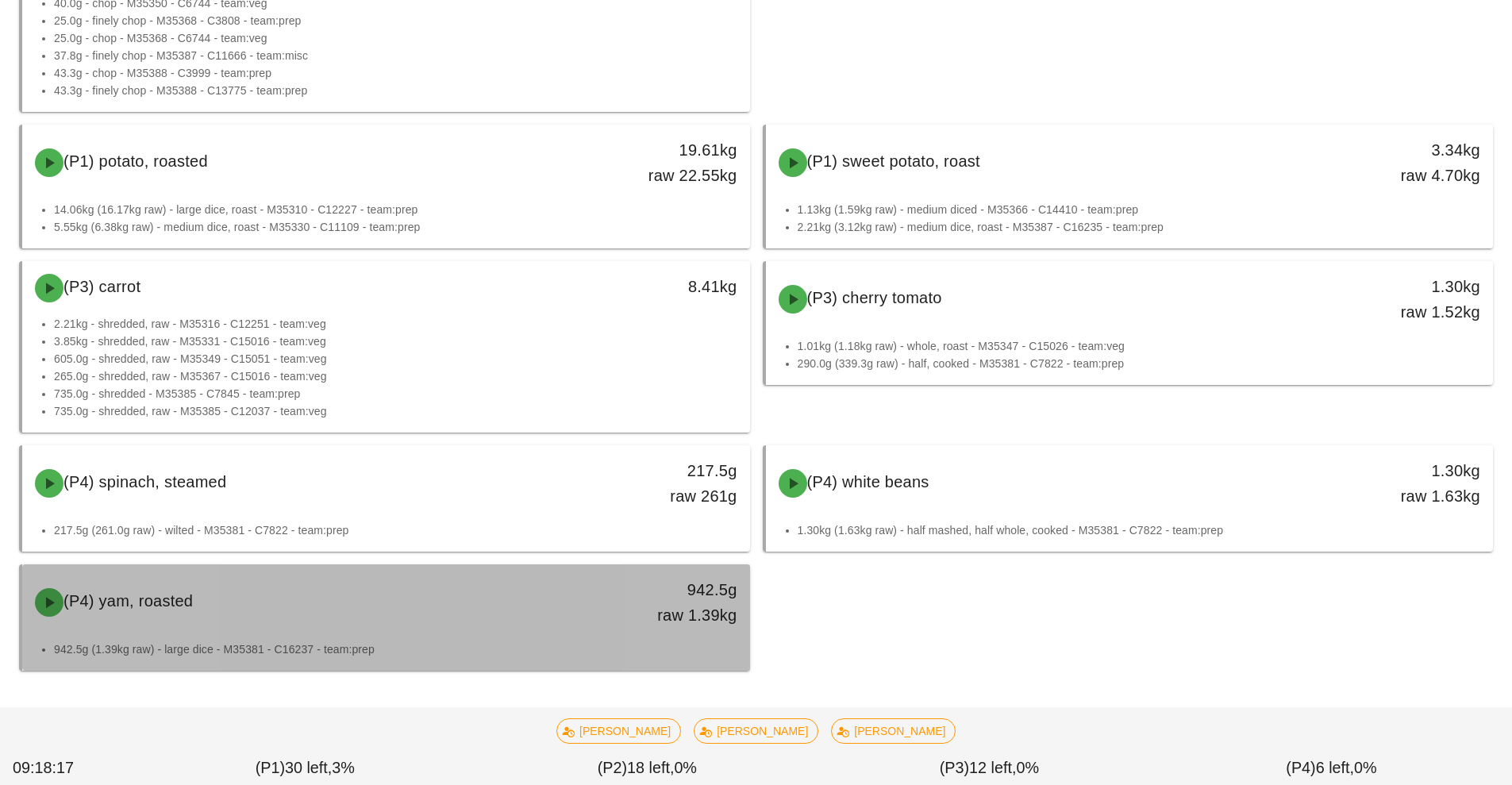
click at [606, 621] on div "942.5g raw 1.39kg" at bounding box center [656, 602] width 161 height 51
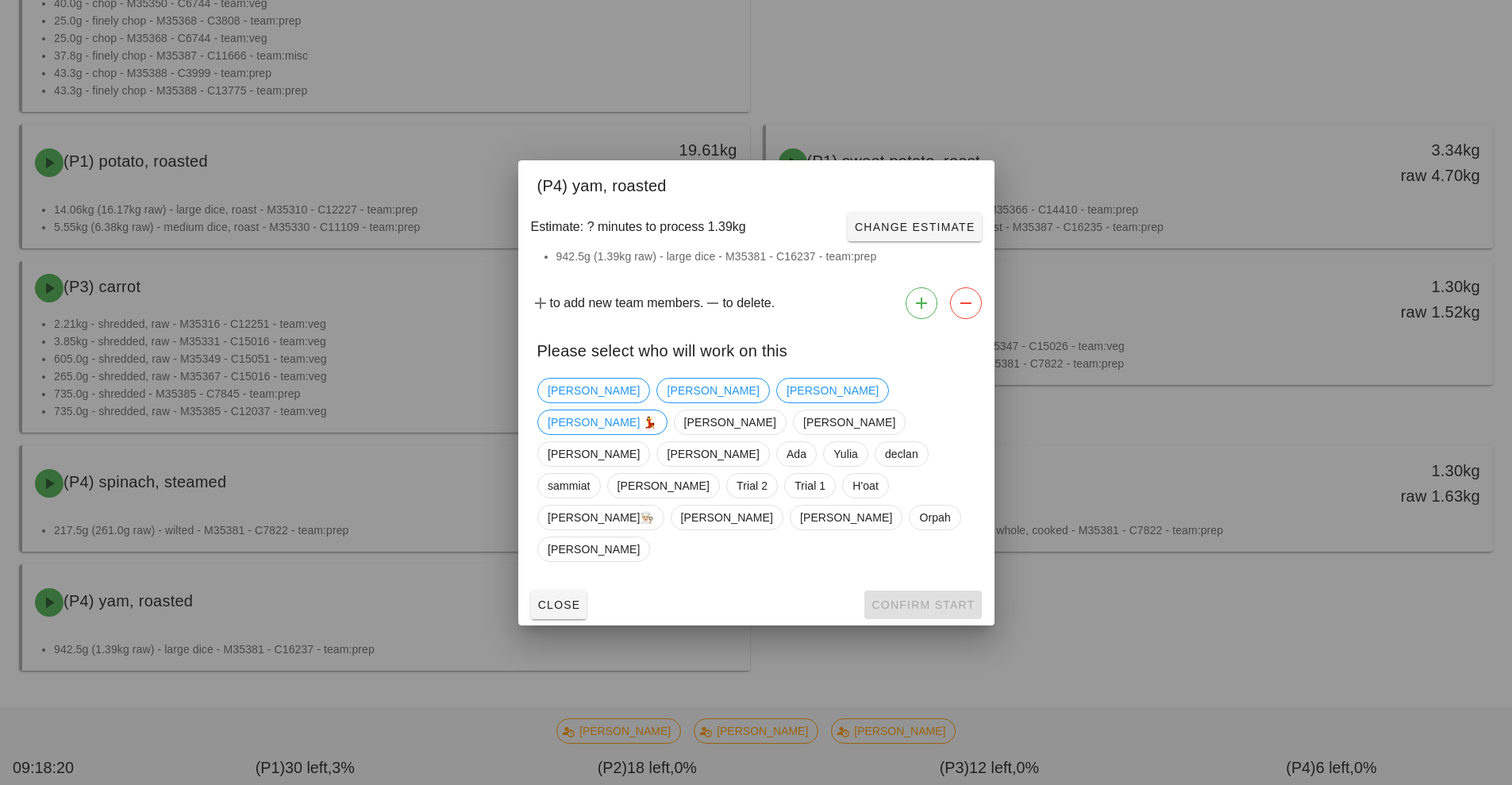
click at [1151, 620] on div at bounding box center [756, 392] width 1512 height 785
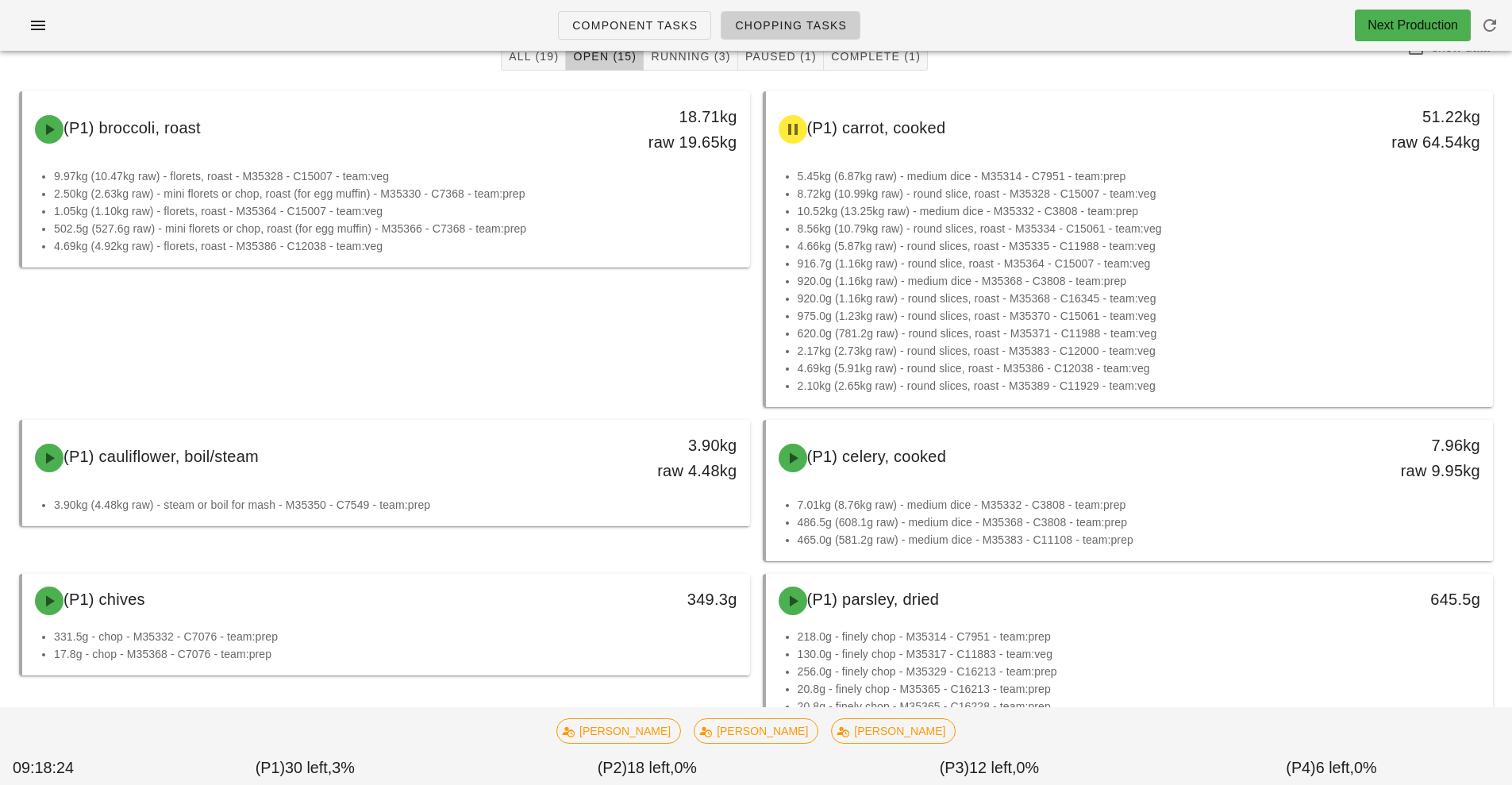
scroll to position [0, 0]
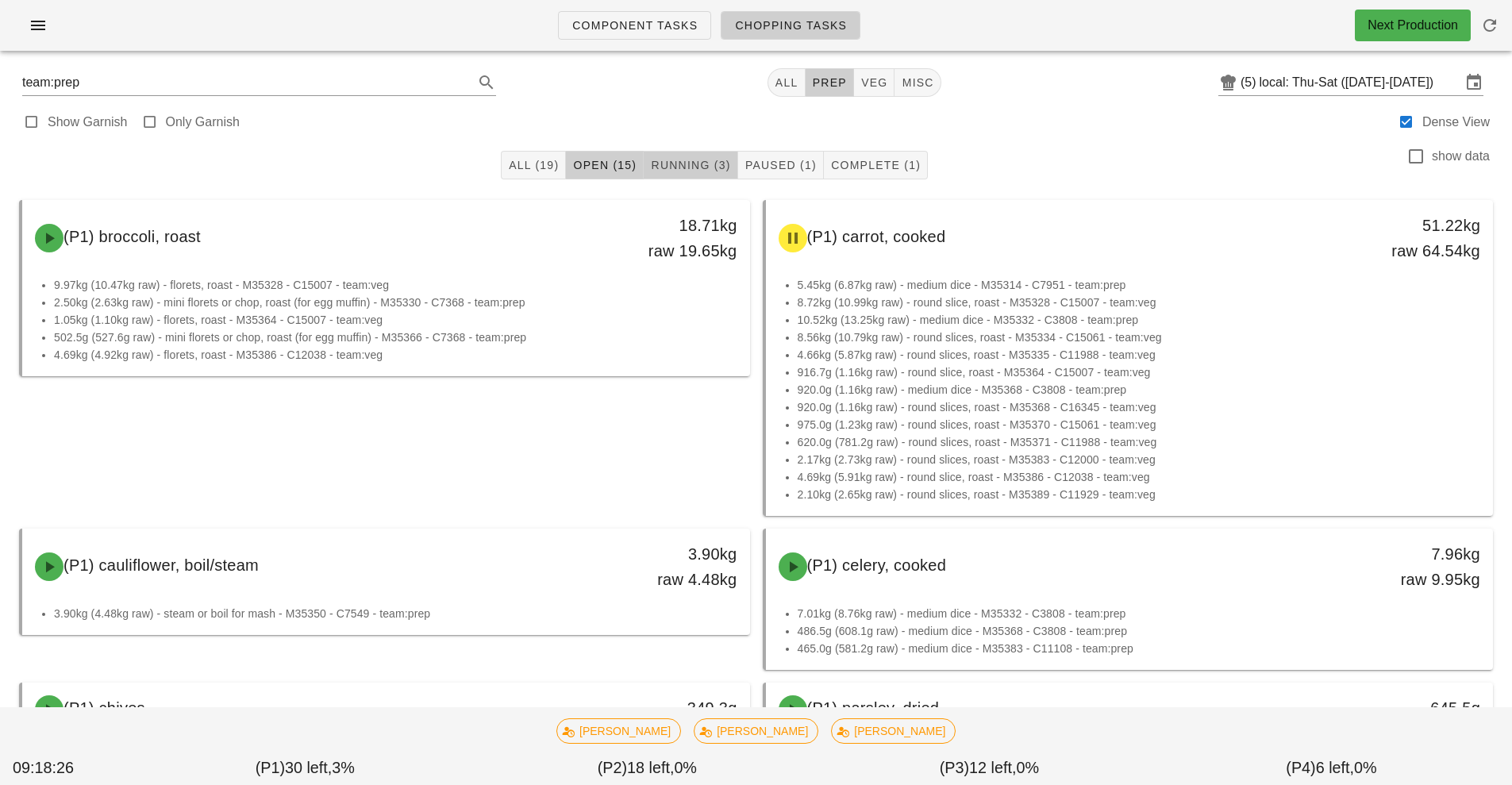
click at [686, 165] on span "Running (3)" at bounding box center [689, 165] width 80 height 13
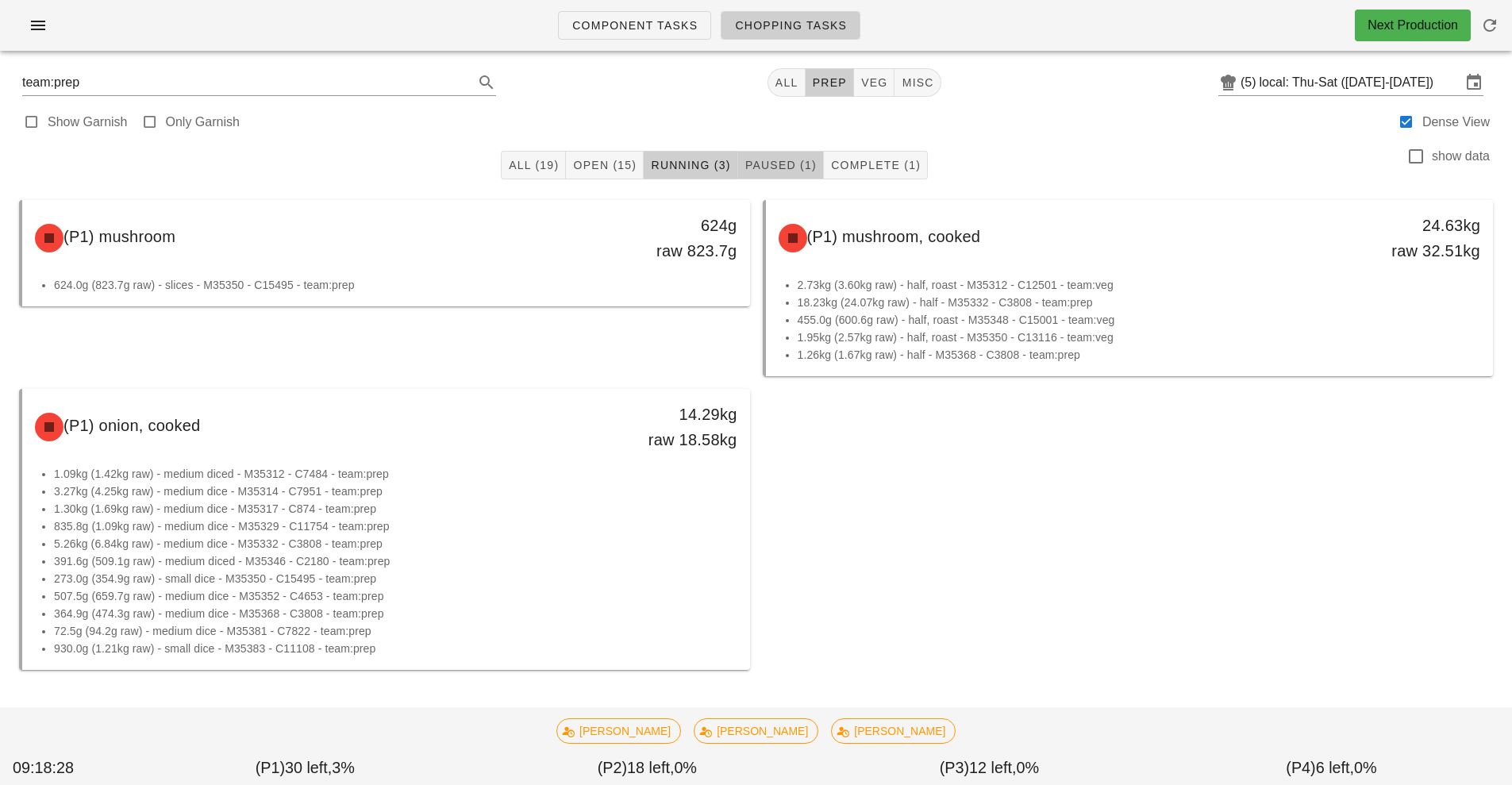
click at [792, 170] on span "Paused (1)" at bounding box center [780, 165] width 72 height 13
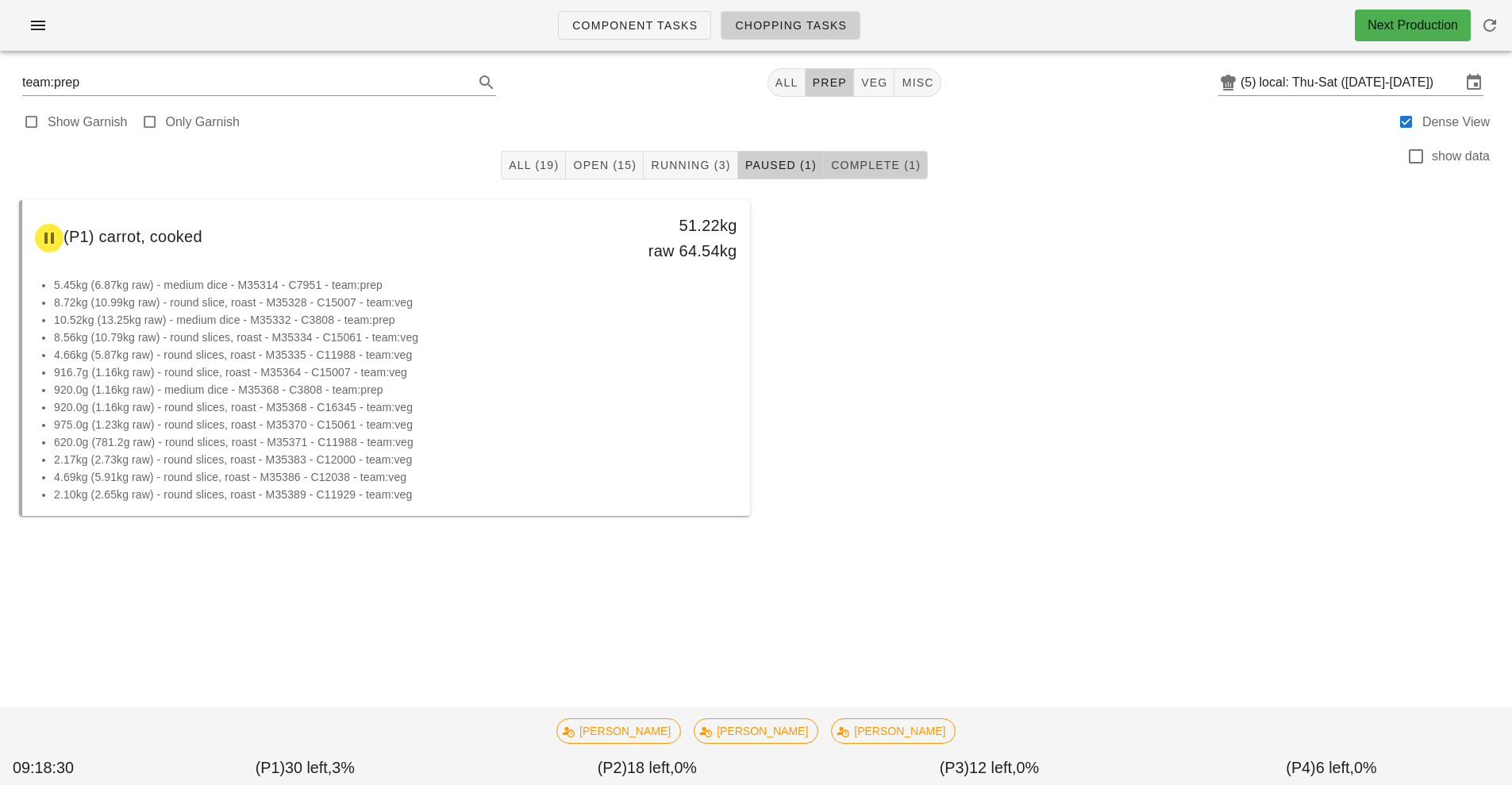
click at [892, 164] on span "Complete (1)" at bounding box center [875, 165] width 90 height 13
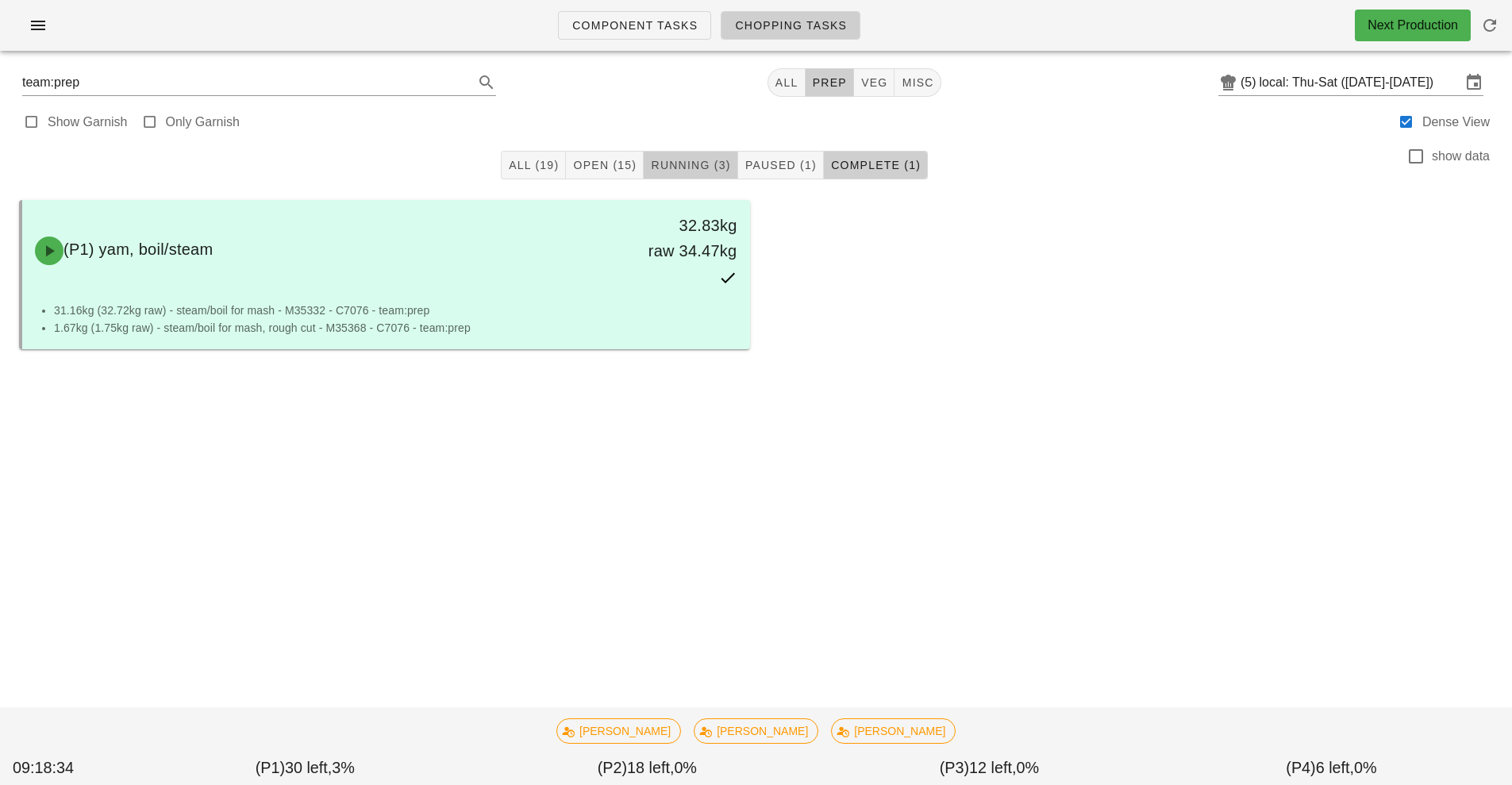
click at [683, 161] on span "Running (3)" at bounding box center [689, 165] width 80 height 13
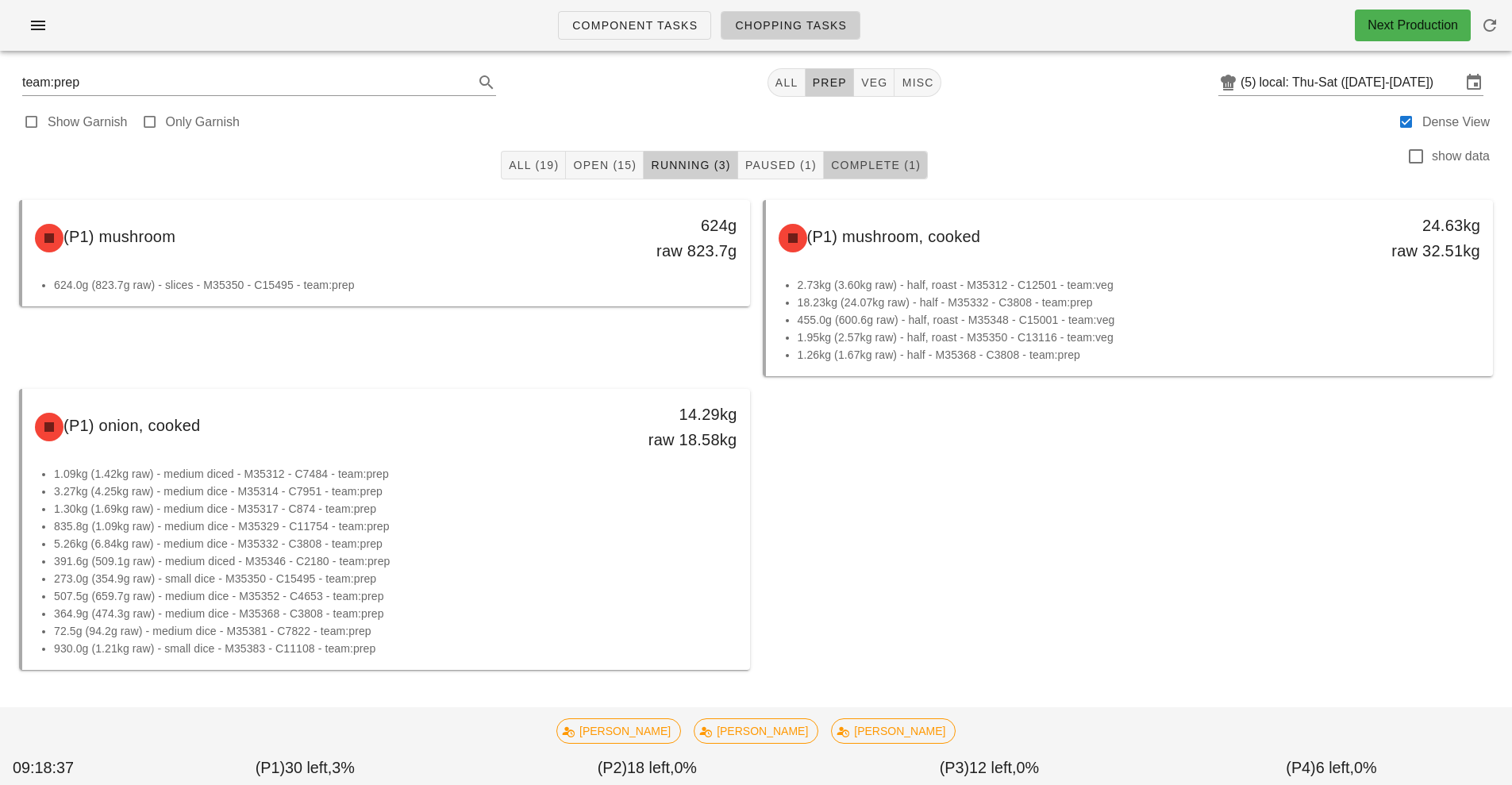
click at [892, 163] on span "Complete (1)" at bounding box center [875, 165] width 90 height 13
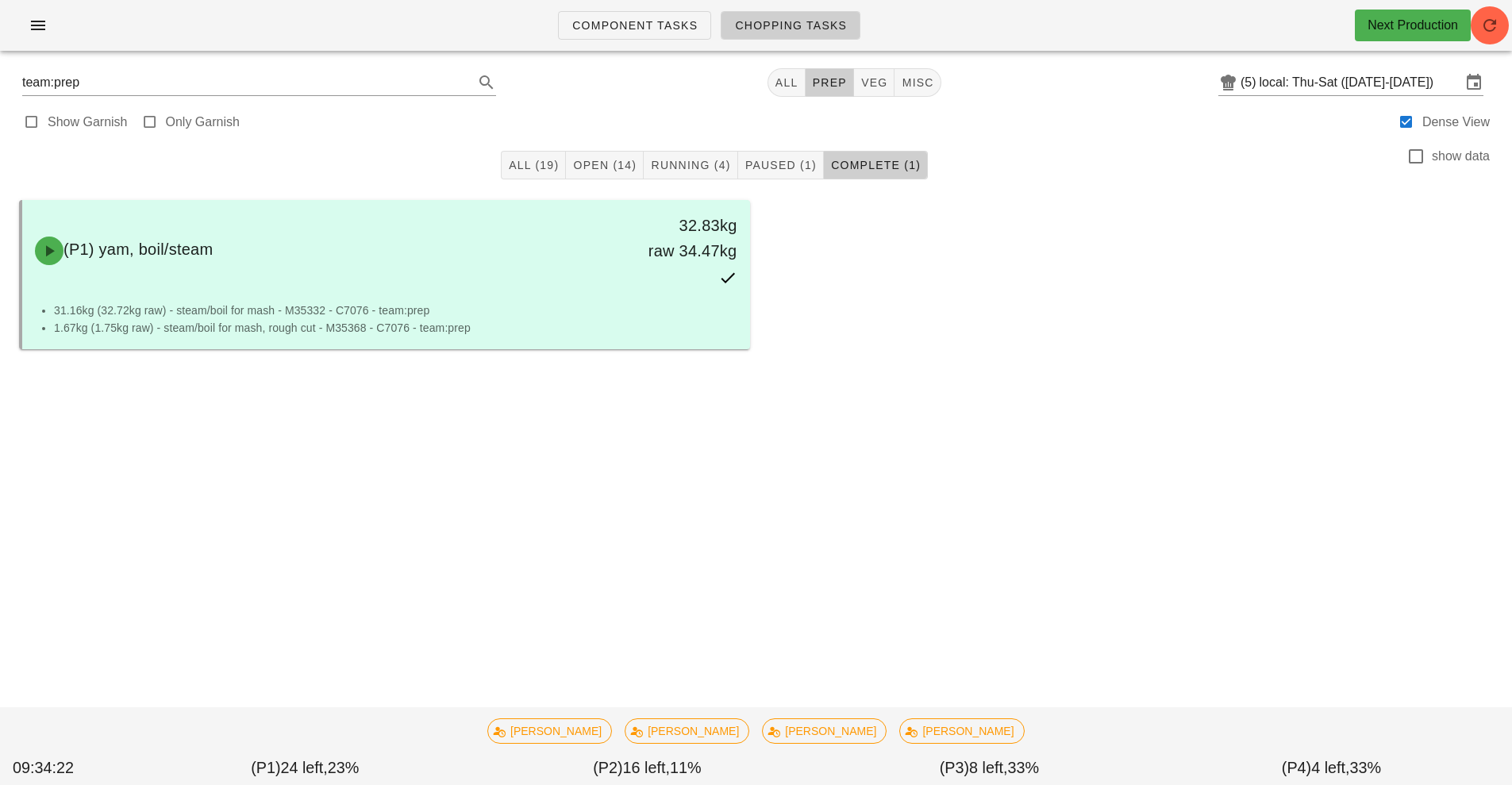
click at [933, 624] on div "Component Tasks Chopping Tasks Next Production team:prep All prep veg misc (5) …" at bounding box center [756, 392] width 1512 height 785
click at [656, 26] on span "Component Tasks" at bounding box center [635, 25] width 126 height 13
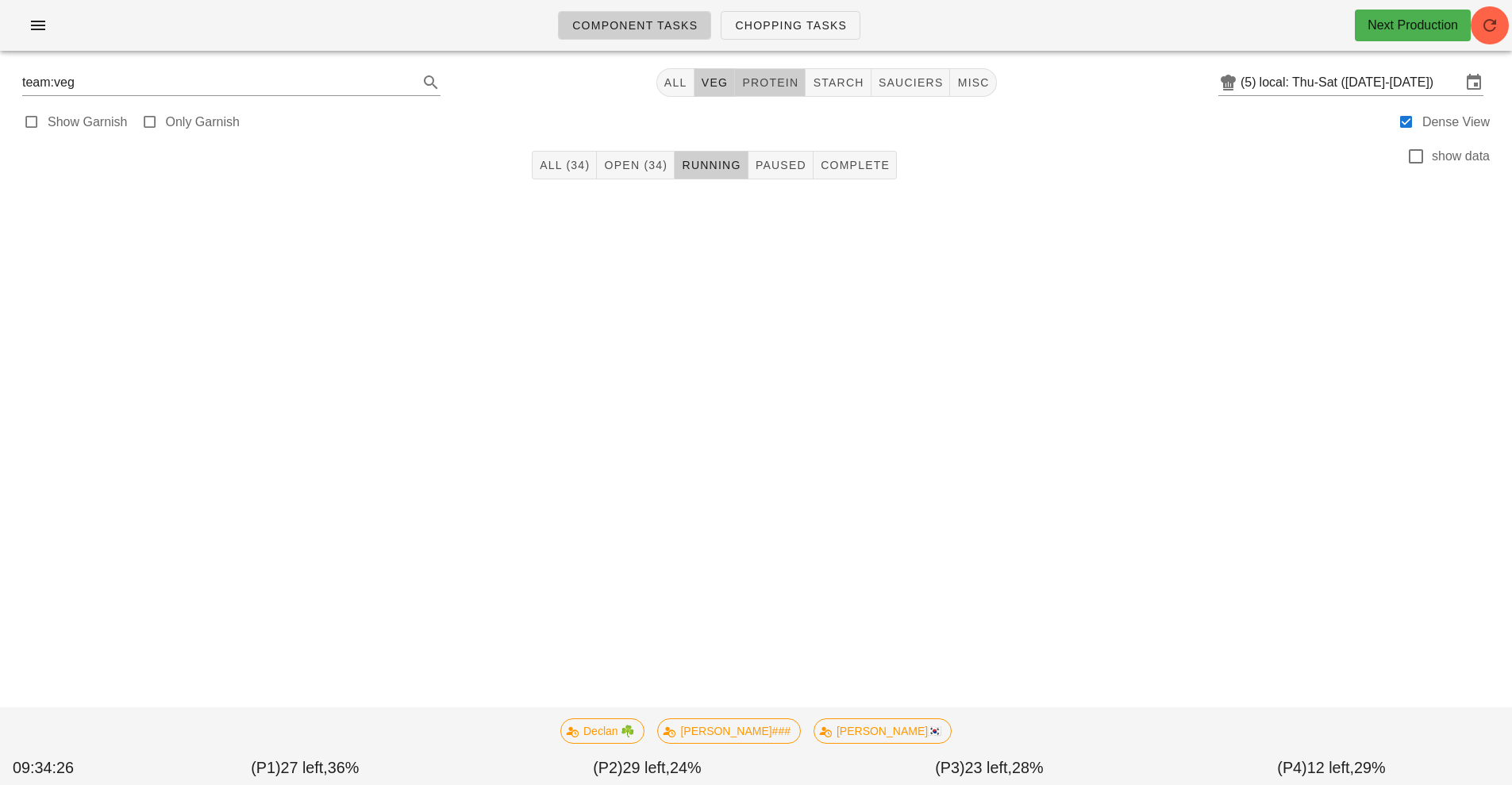
click at [773, 88] on span "protein" at bounding box center [769, 82] width 58 height 13
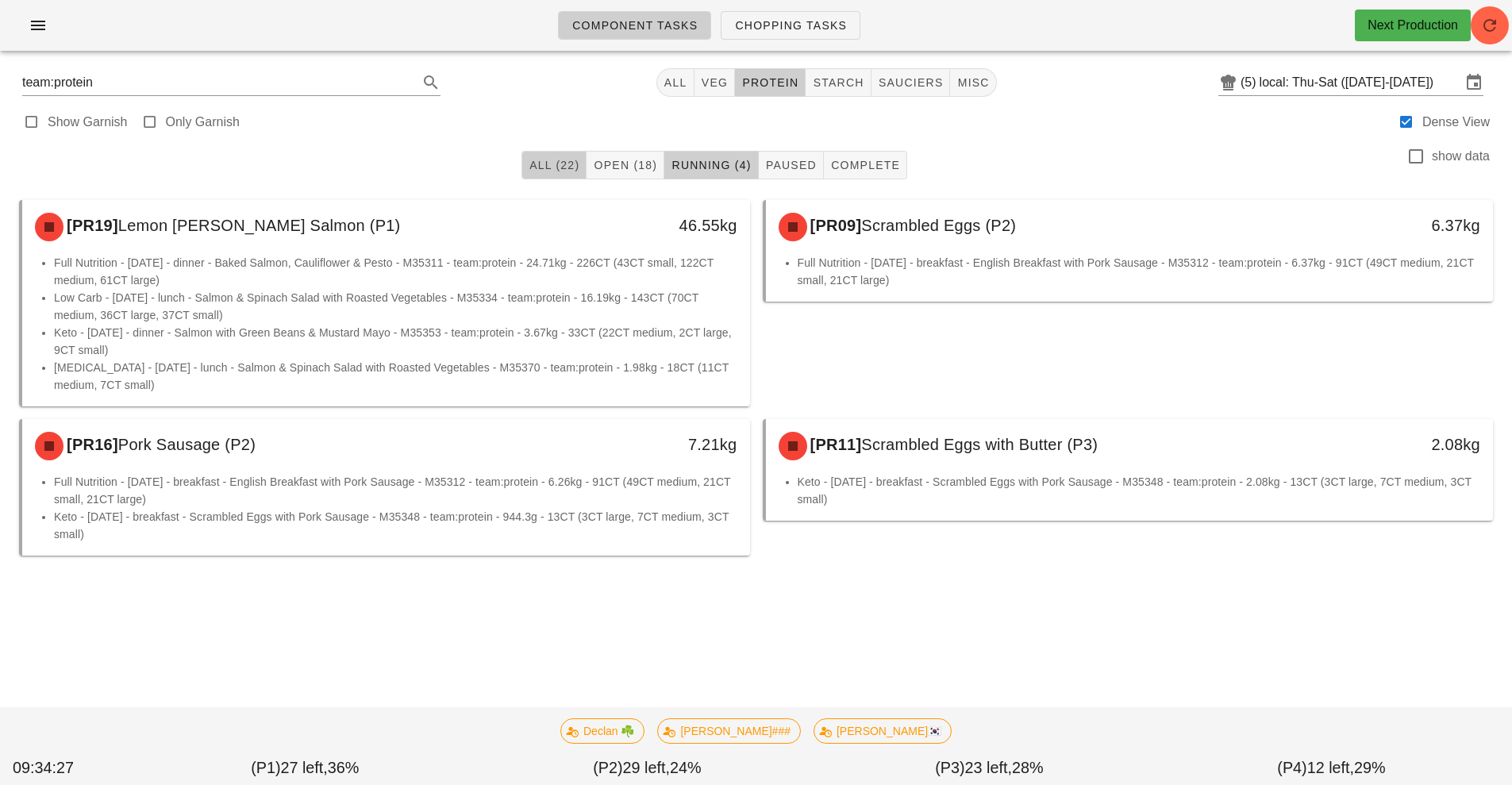
click at [552, 168] on span "All (22)" at bounding box center [554, 165] width 51 height 13
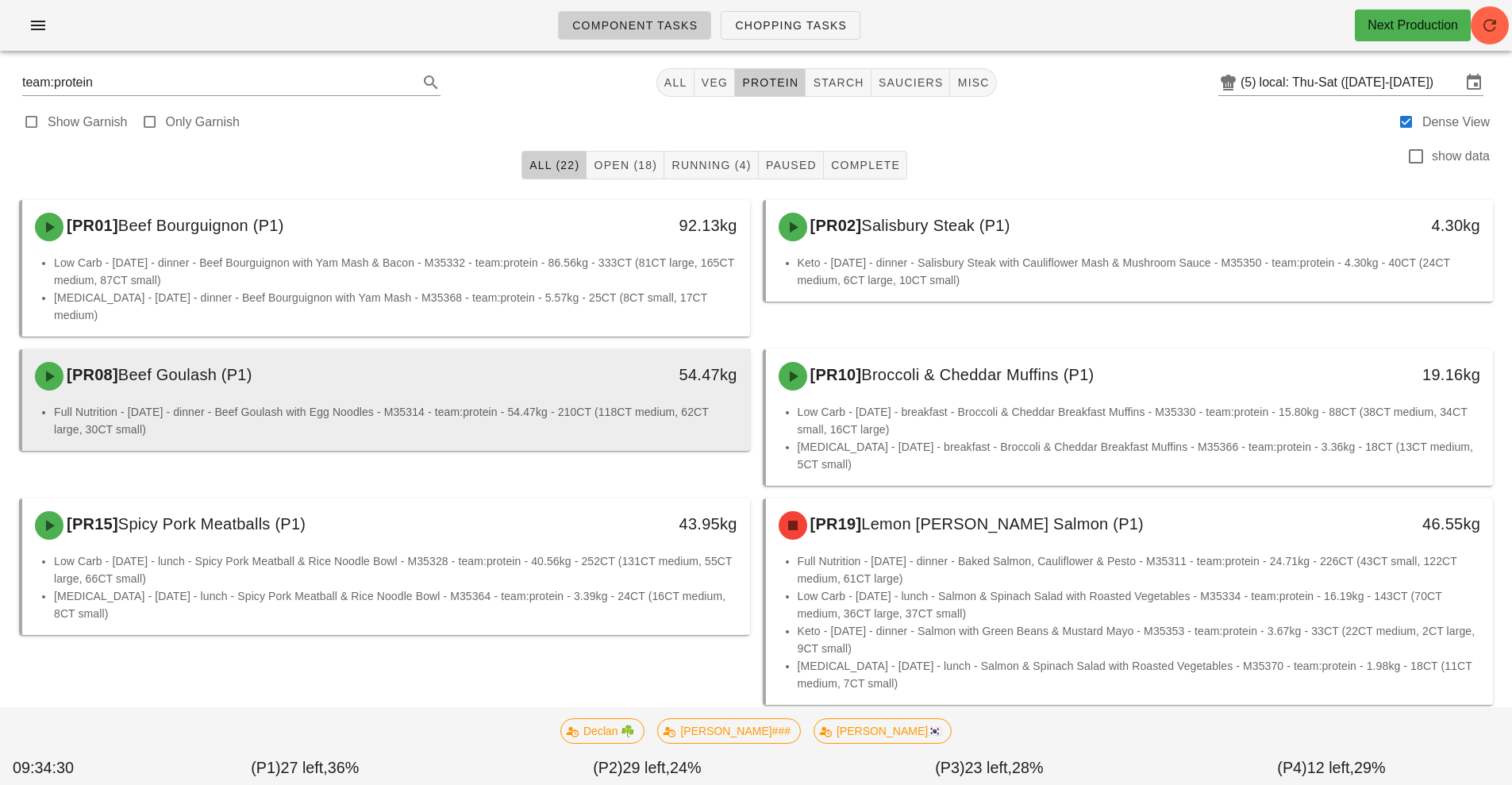
click at [557, 406] on li "Full Nutrition - [DATE] - dinner - Beef Goulash with Egg Noodles - M35314 - tea…" at bounding box center [396, 421] width 683 height 35
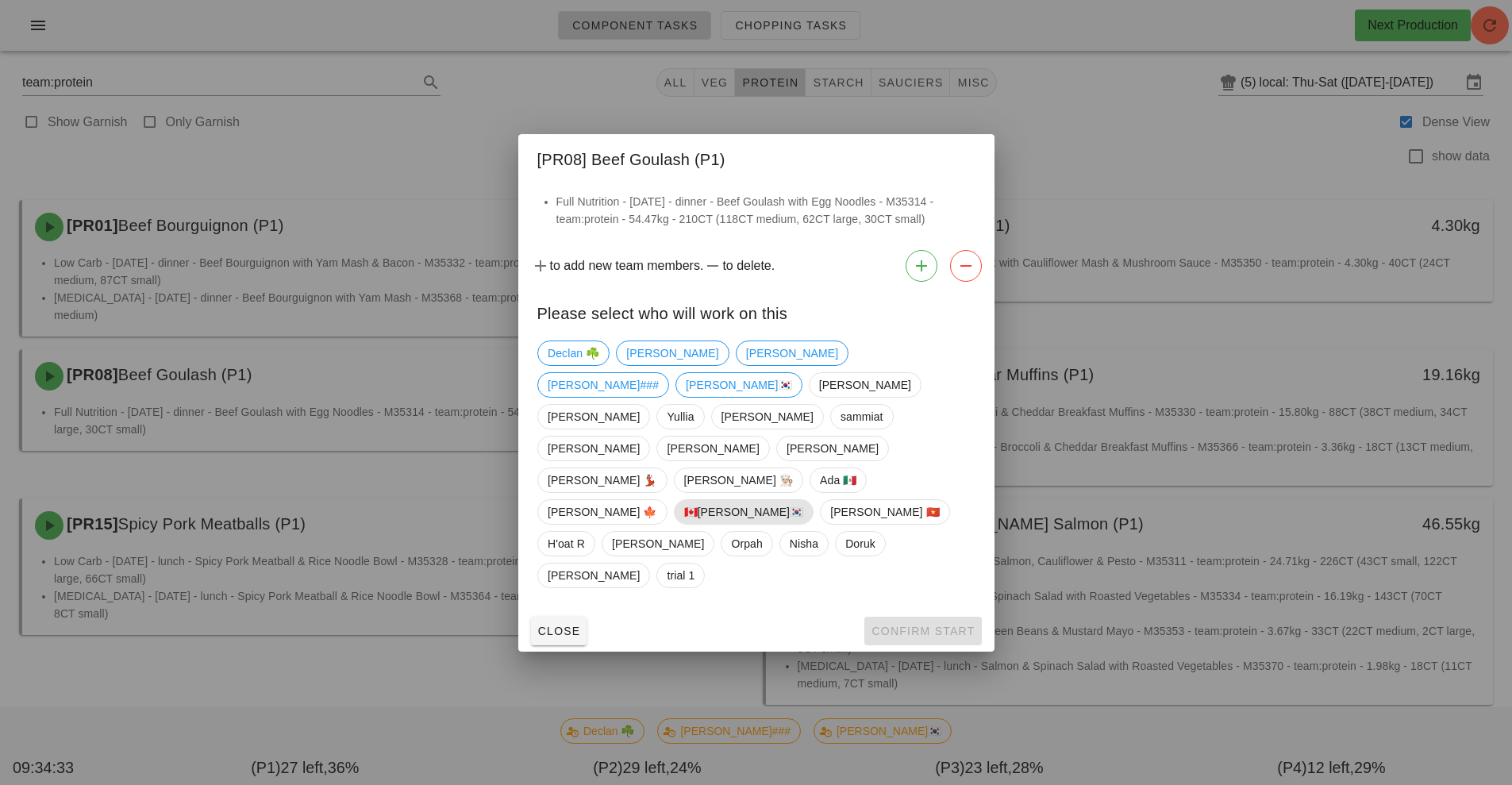
click at [803, 500] on span "🇨🇦[PERSON_NAME]🇰🇷" at bounding box center [744, 512] width 120 height 24
click at [940, 617] on button "Confirm Start" at bounding box center [923, 630] width 117 height 28
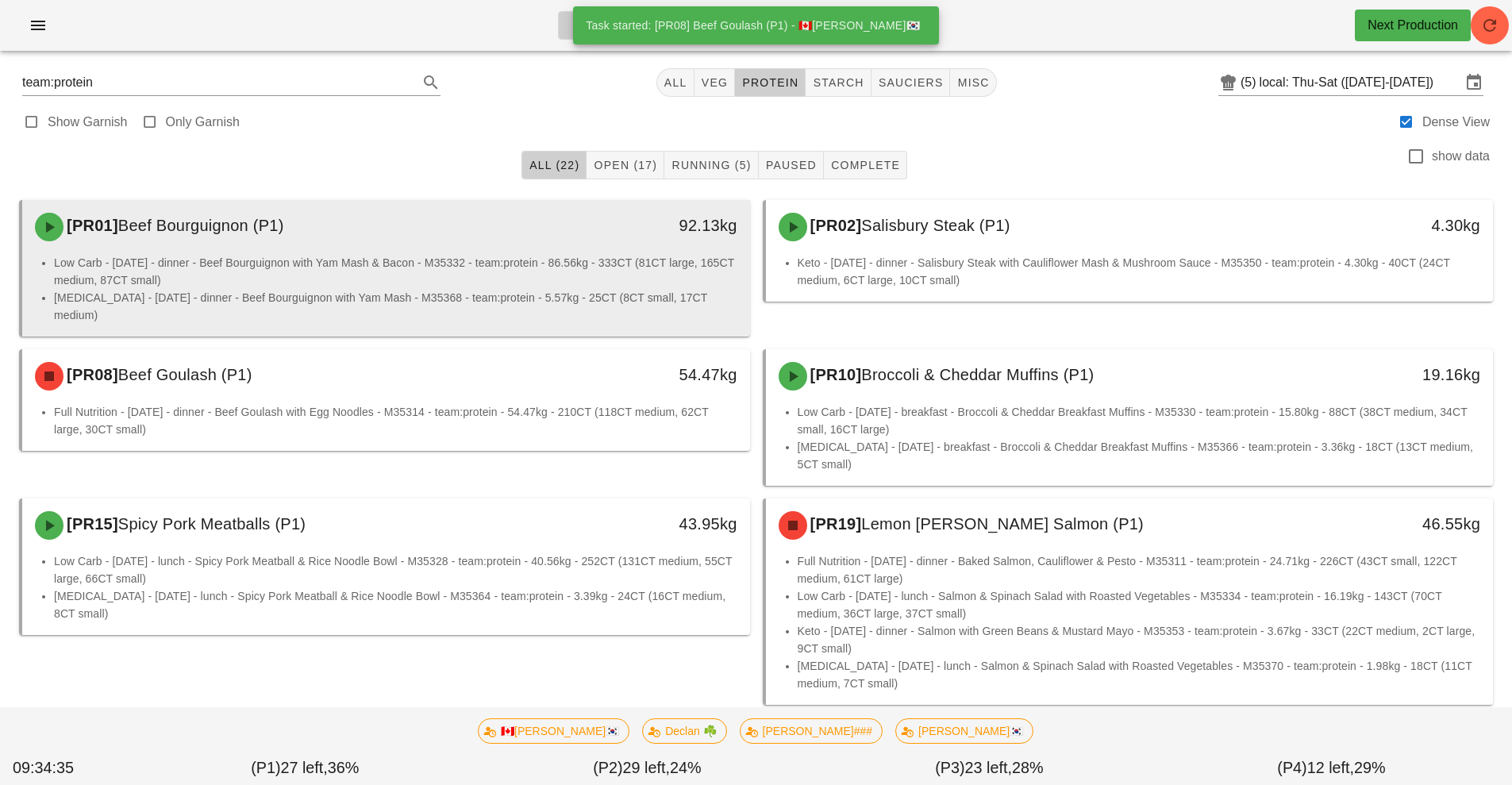
click at [525, 295] on li "[MEDICAL_DATA] - [DATE] - dinner - Beef Bourguignon with Yam Mash - M35368 - te…" at bounding box center [396, 306] width 683 height 35
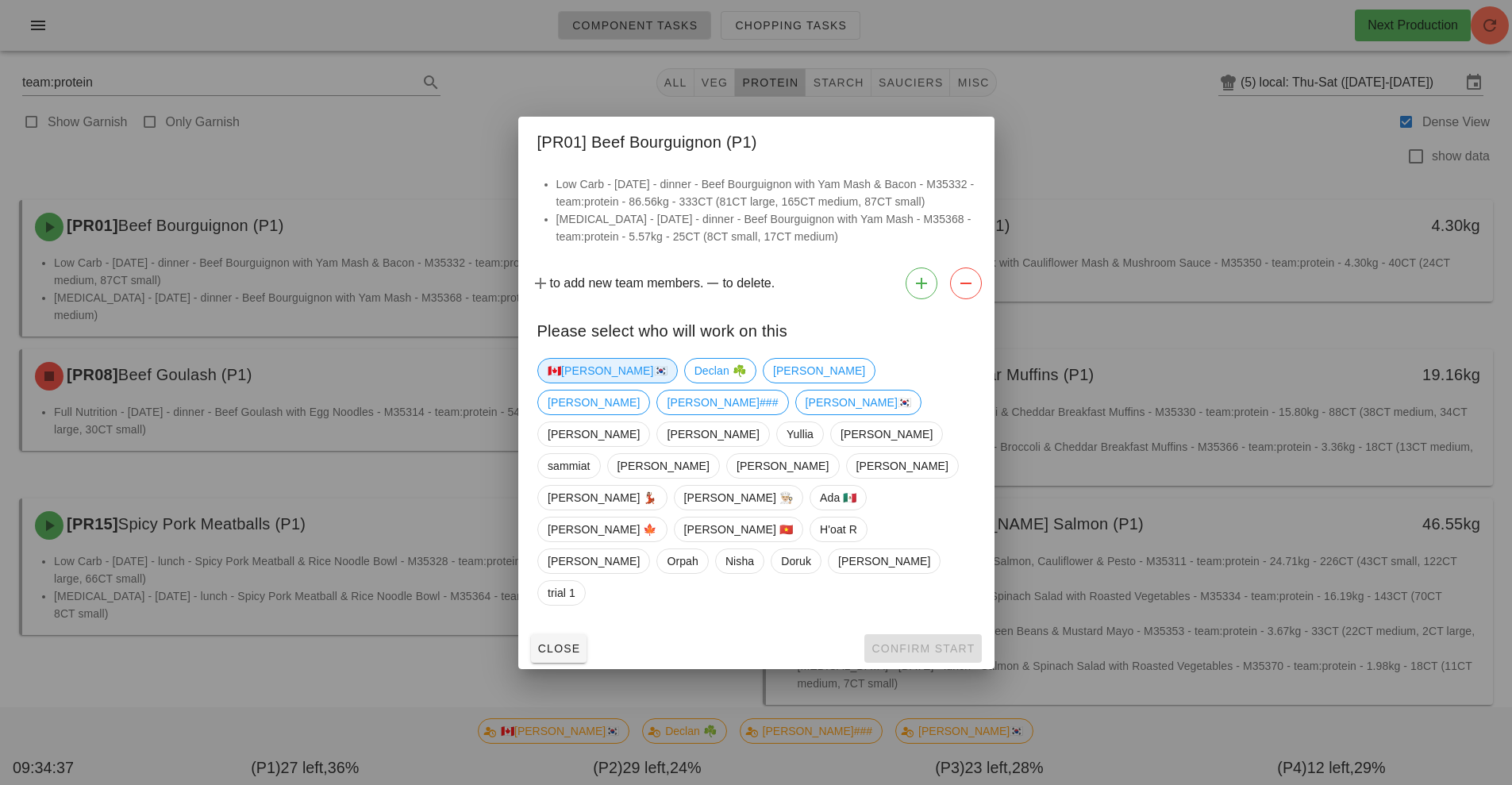
click at [586, 383] on span "🇨🇦[PERSON_NAME]🇰🇷" at bounding box center [608, 371] width 120 height 24
click at [920, 635] on button "Confirm Start" at bounding box center [923, 648] width 117 height 28
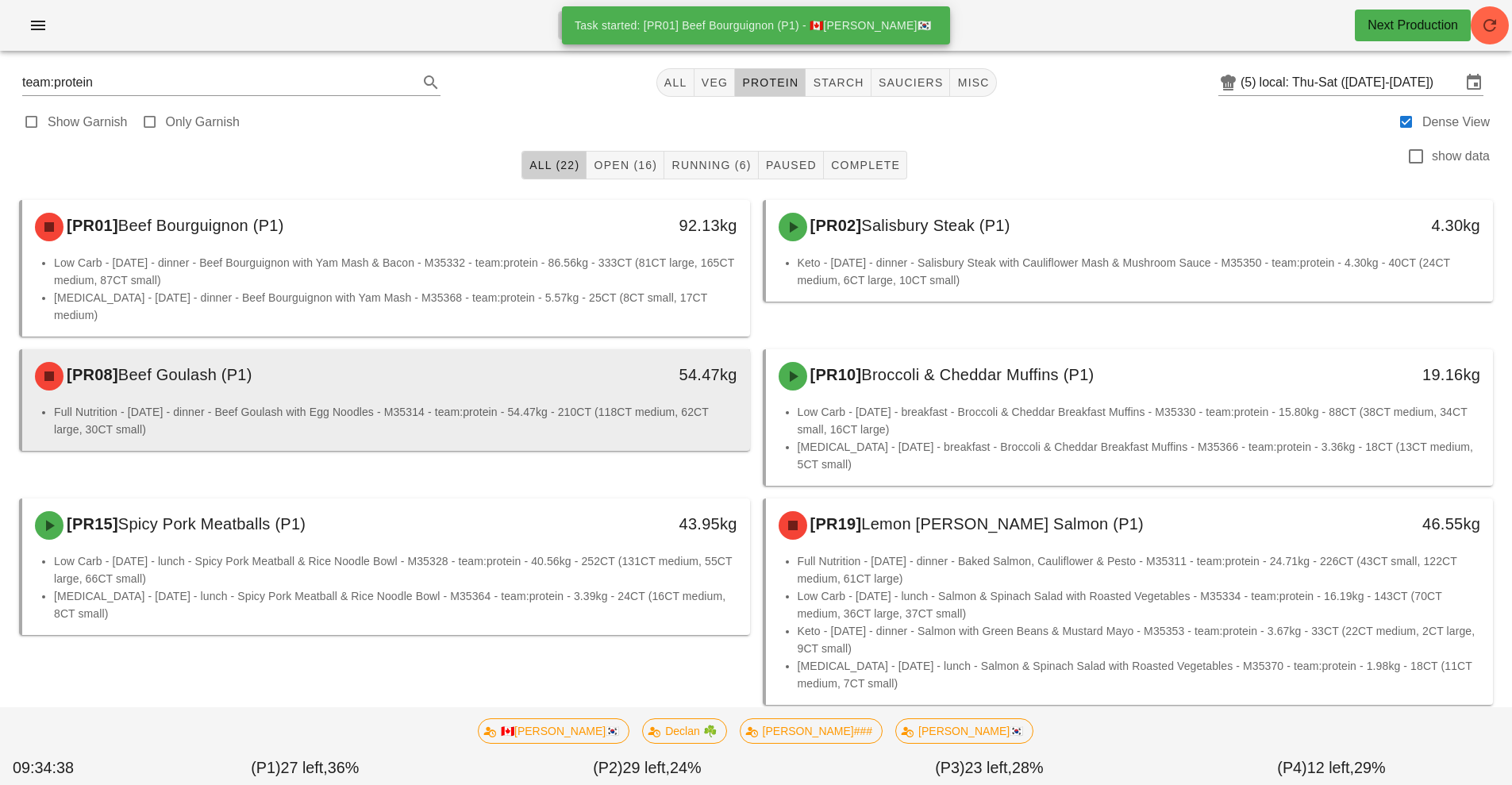
click at [583, 404] on li "Full Nutrition - [DATE] - dinner - Beef Goulash with Egg Noodles - M35314 - tea…" at bounding box center [396, 421] width 683 height 35
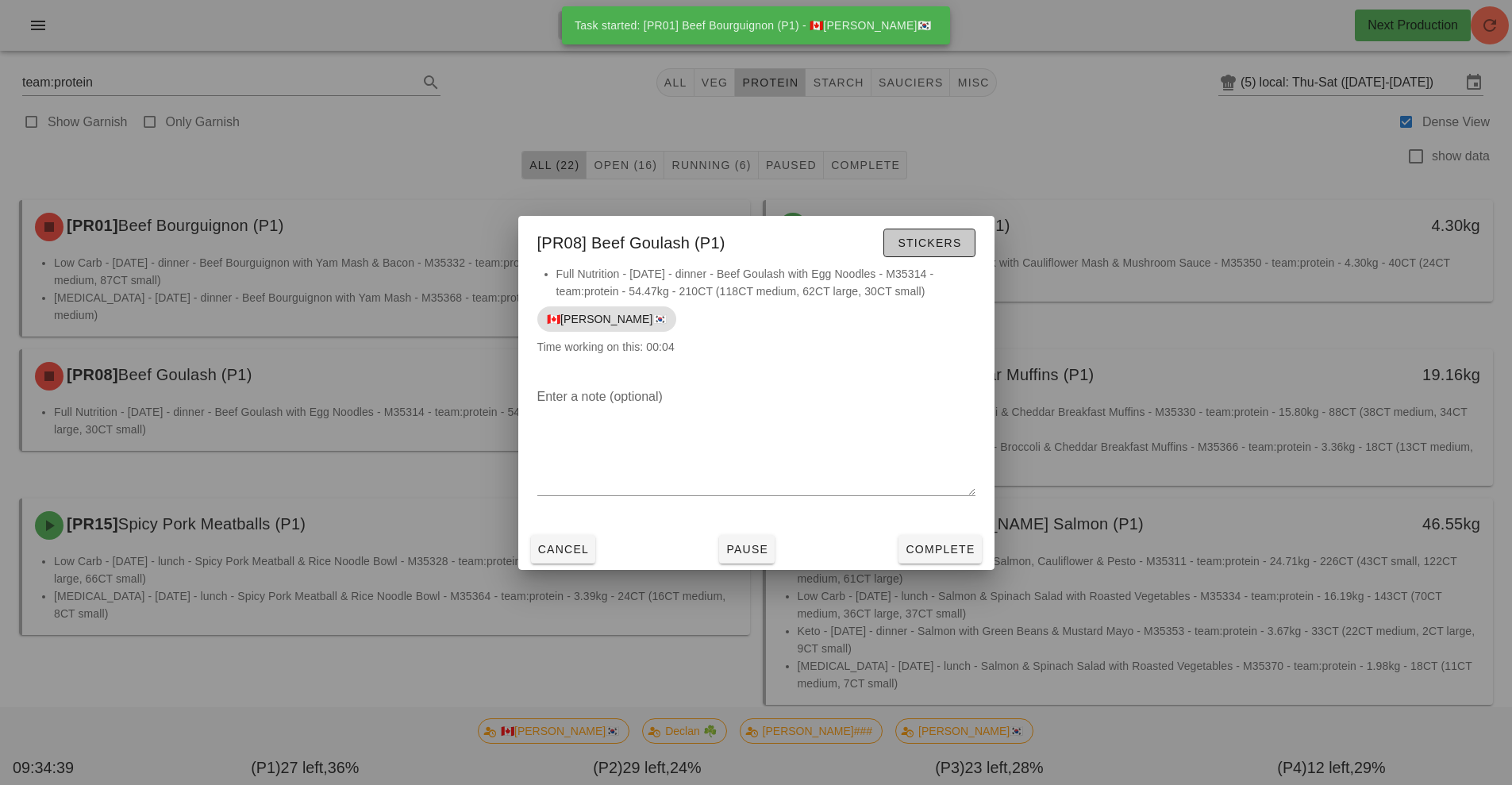
click at [956, 243] on span "Stickers" at bounding box center [929, 242] width 64 height 13
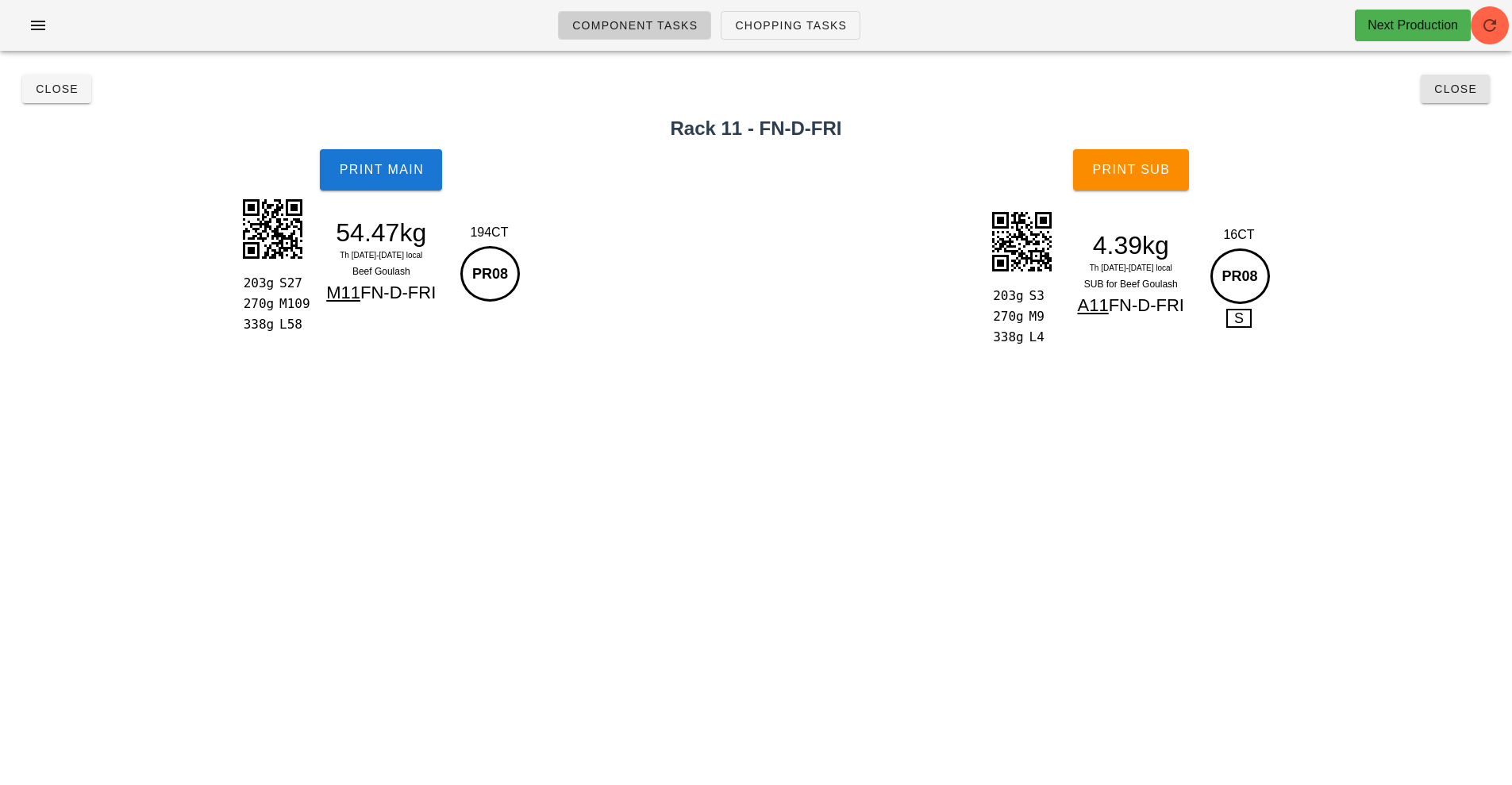
click at [1460, 97] on button "Close" at bounding box center [1455, 88] width 69 height 28
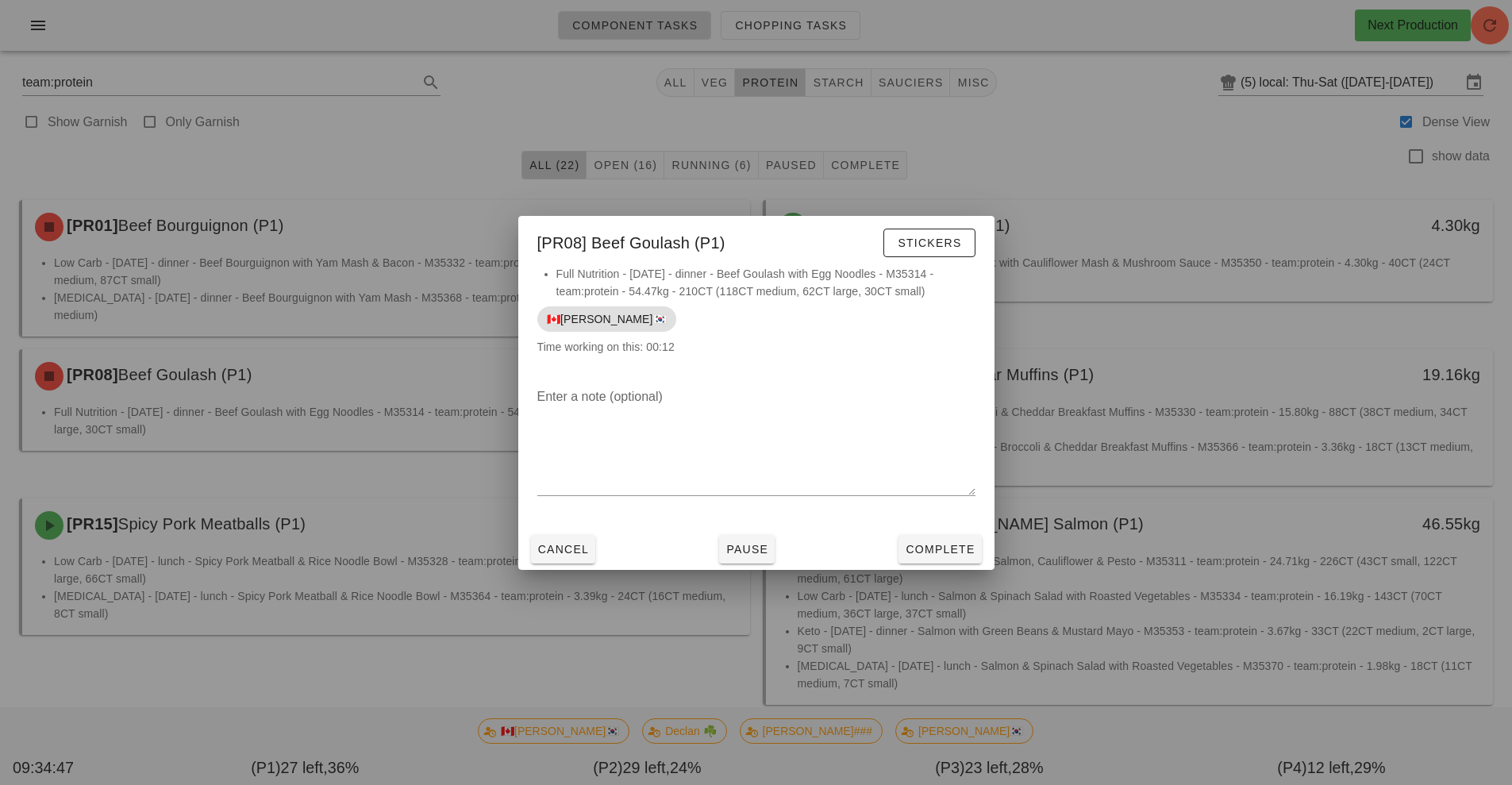
click at [812, 671] on div at bounding box center [756, 392] width 1512 height 785
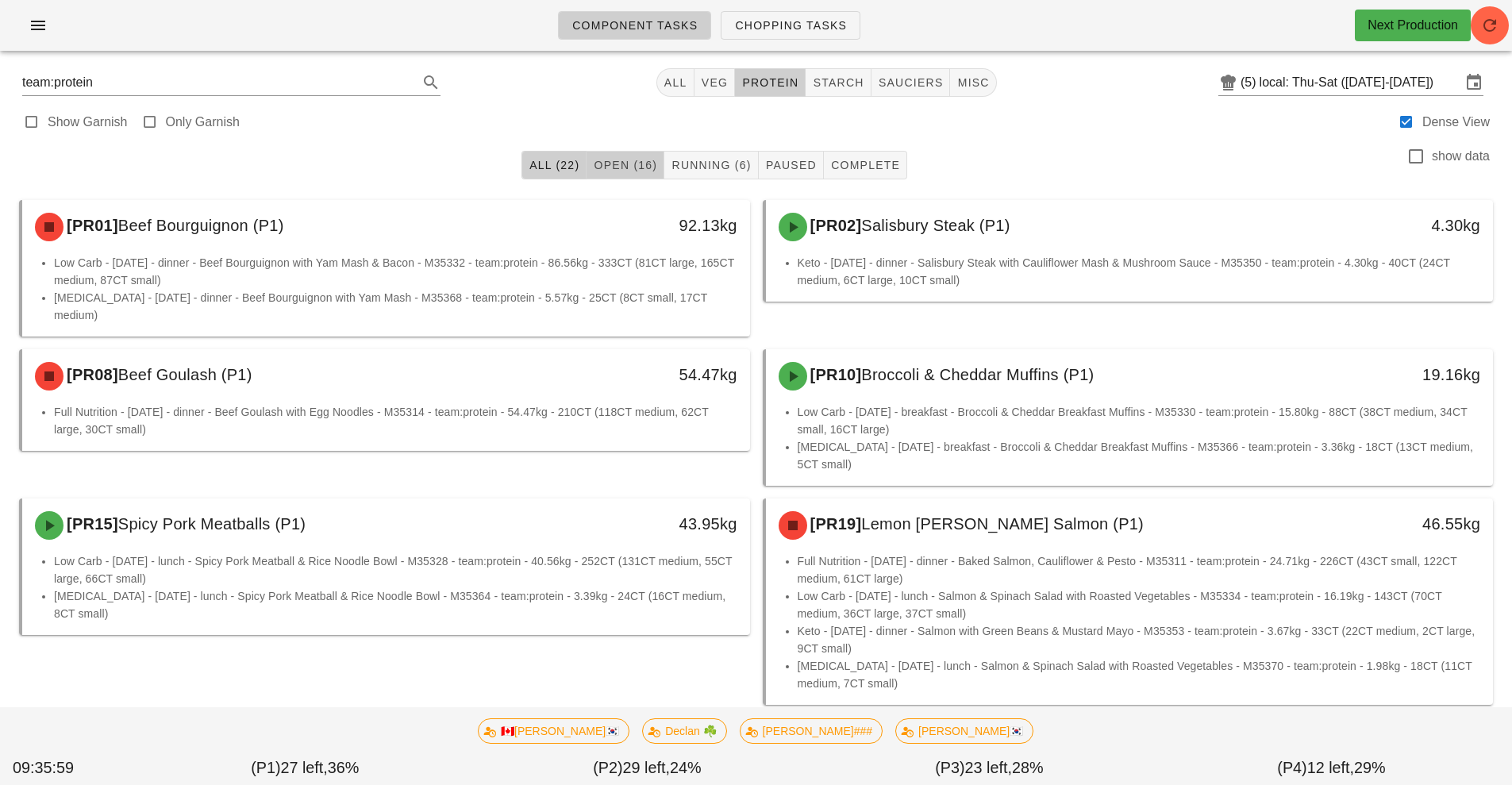
click at [640, 170] on span "Open (16)" at bounding box center [625, 165] width 64 height 13
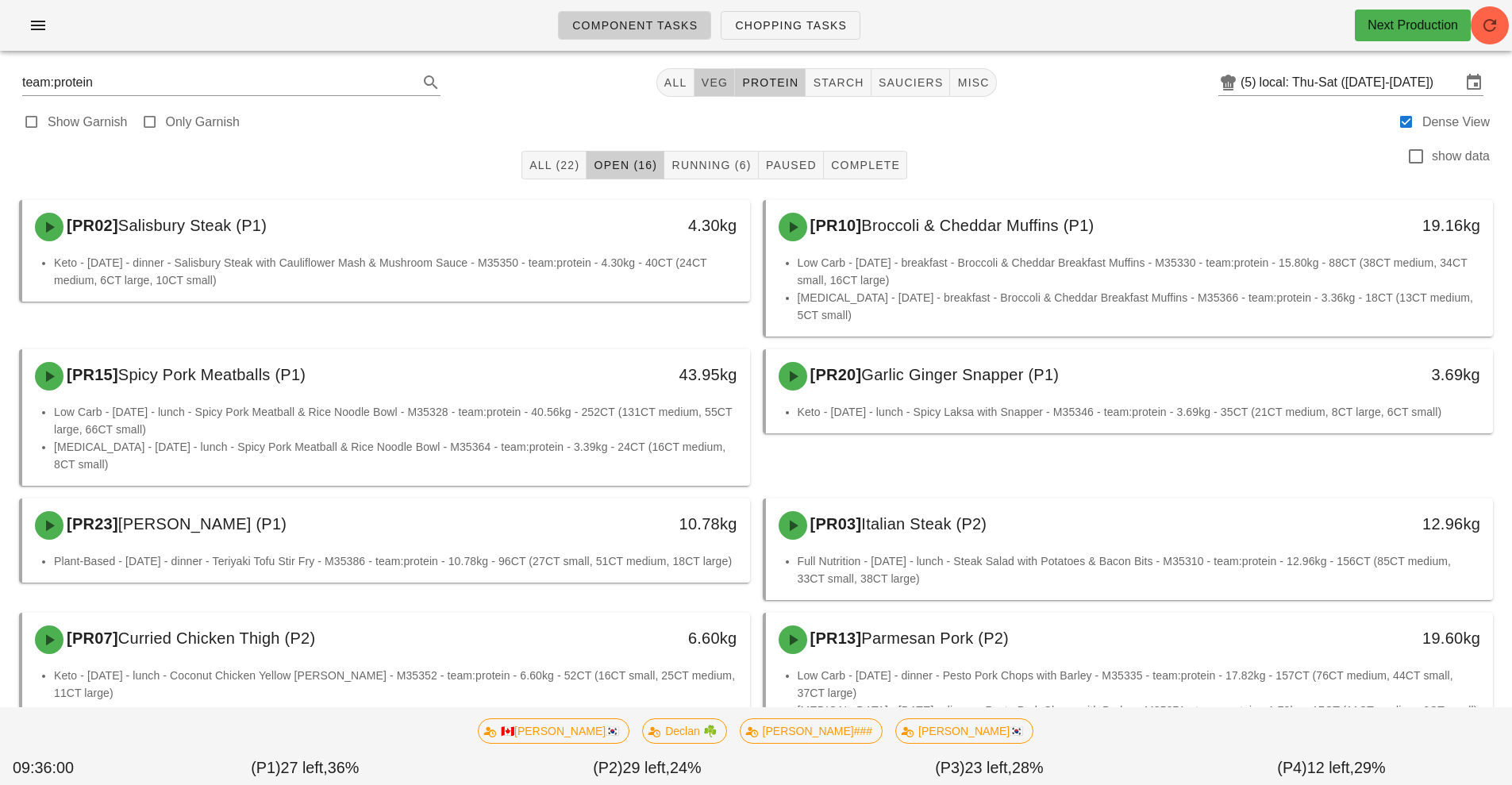
click at [730, 86] on button "veg" at bounding box center [715, 82] width 41 height 28
type input "team:veg"
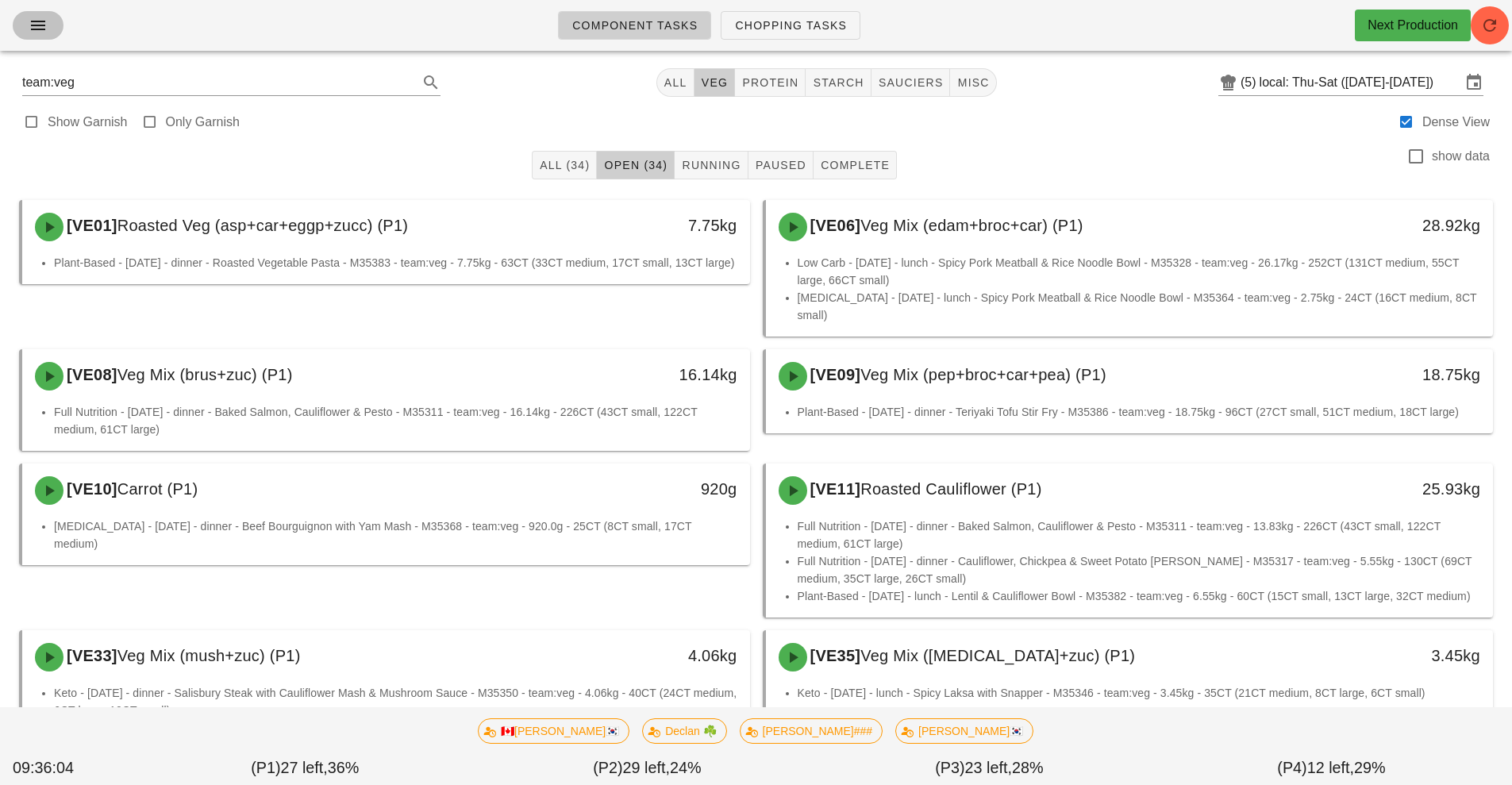
click at [27, 27] on span "button" at bounding box center [39, 25] width 26 height 19
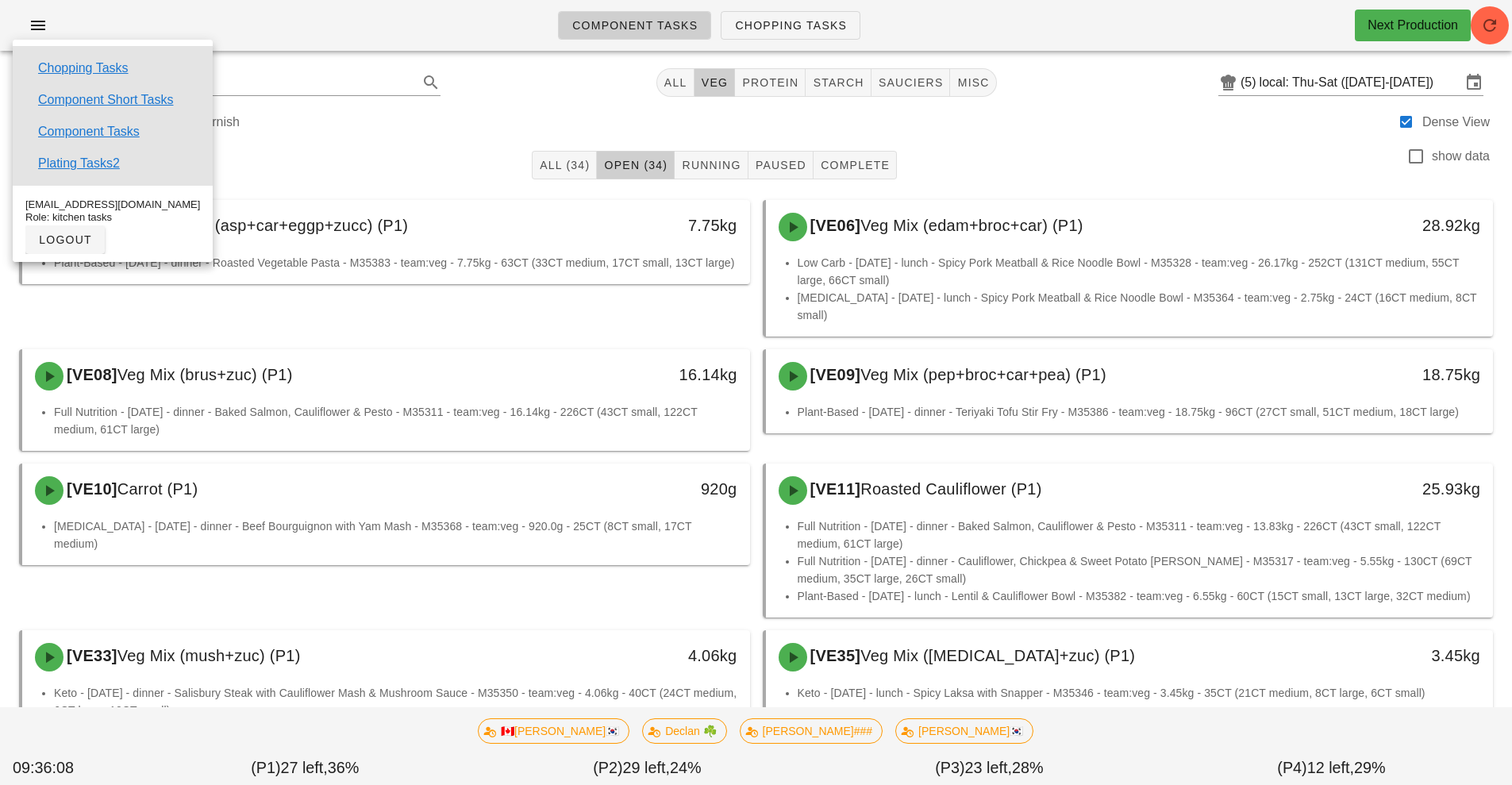
click at [1081, 93] on div "team:veg All veg protein starch sauciers misc (5) local: Thu-Sat ([DATE]-[DATE])" at bounding box center [756, 82] width 1493 height 38
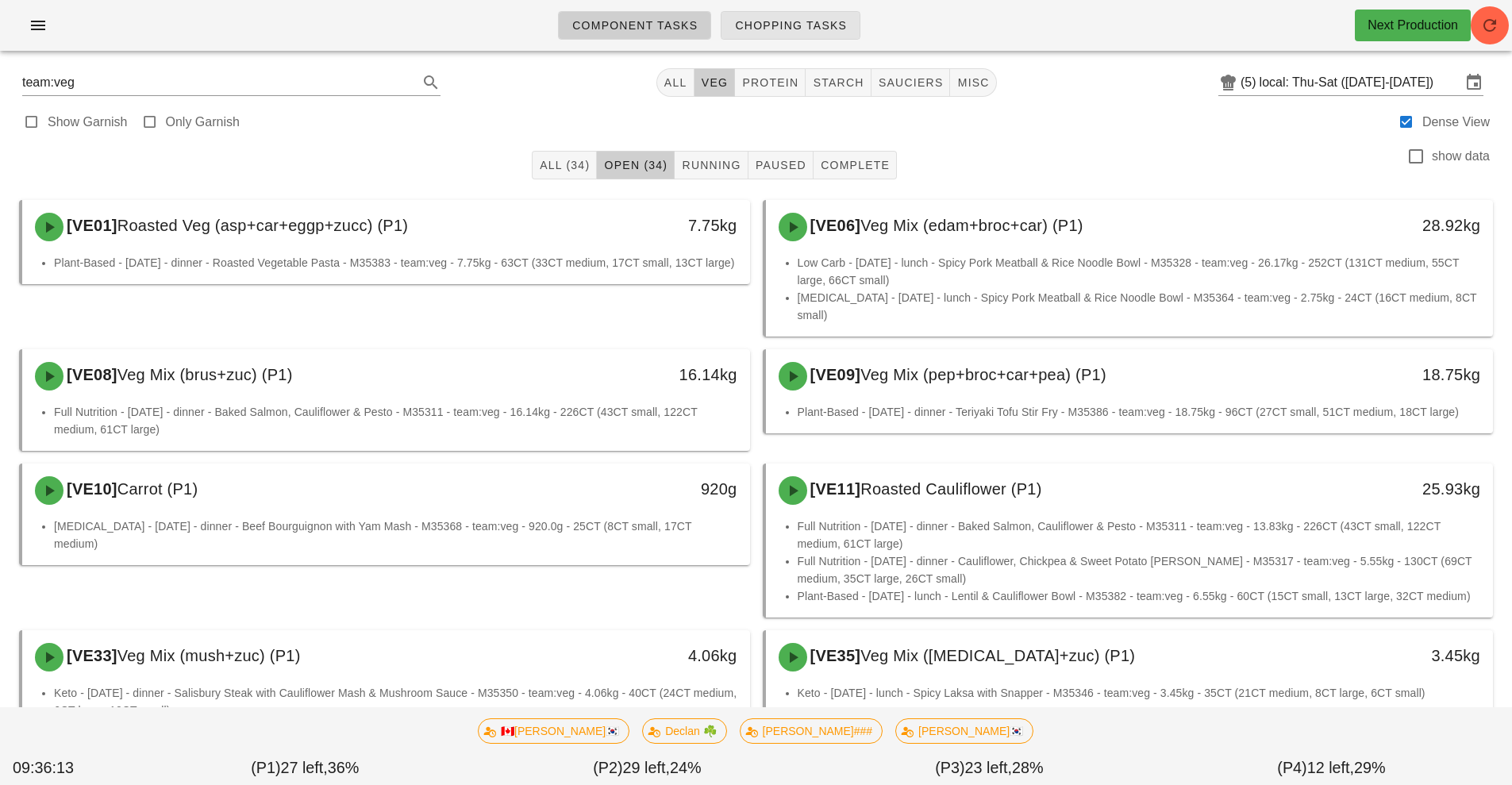
click at [818, 27] on span "Chopping Tasks" at bounding box center [790, 25] width 112 height 13
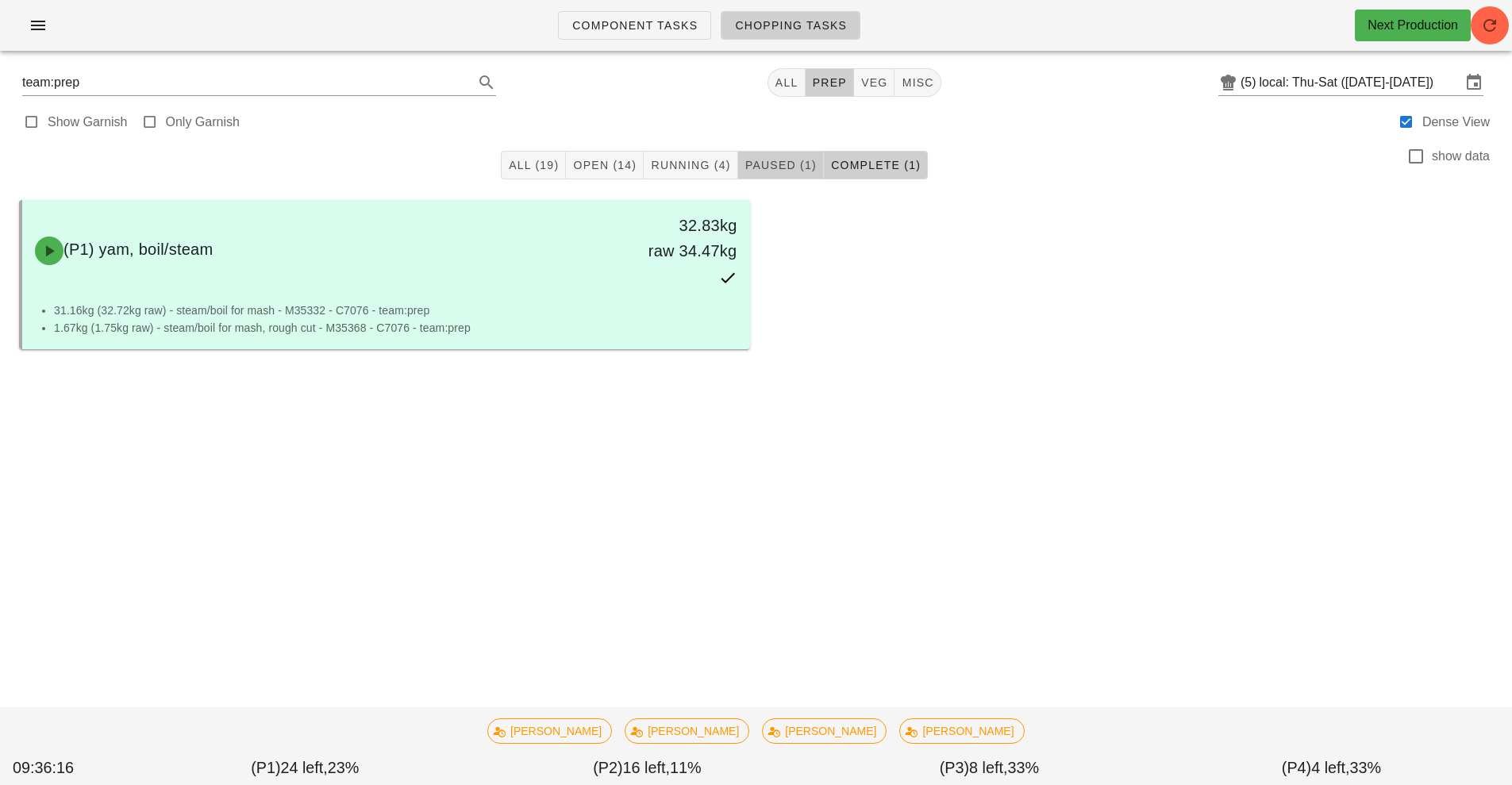
click at [783, 170] on span "Paused (1)" at bounding box center [780, 165] width 72 height 13
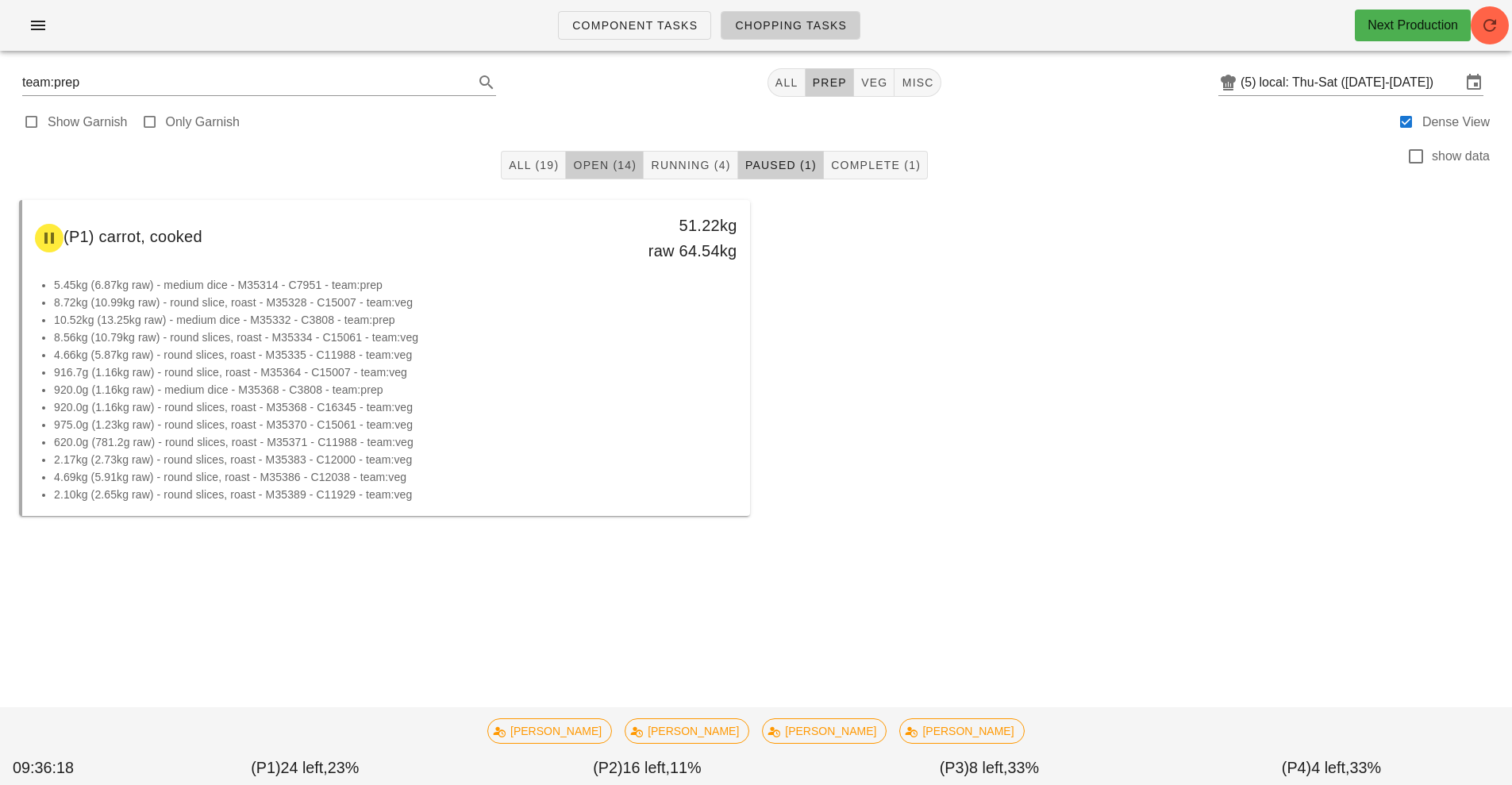
click at [613, 163] on span "Open (14)" at bounding box center [604, 165] width 64 height 13
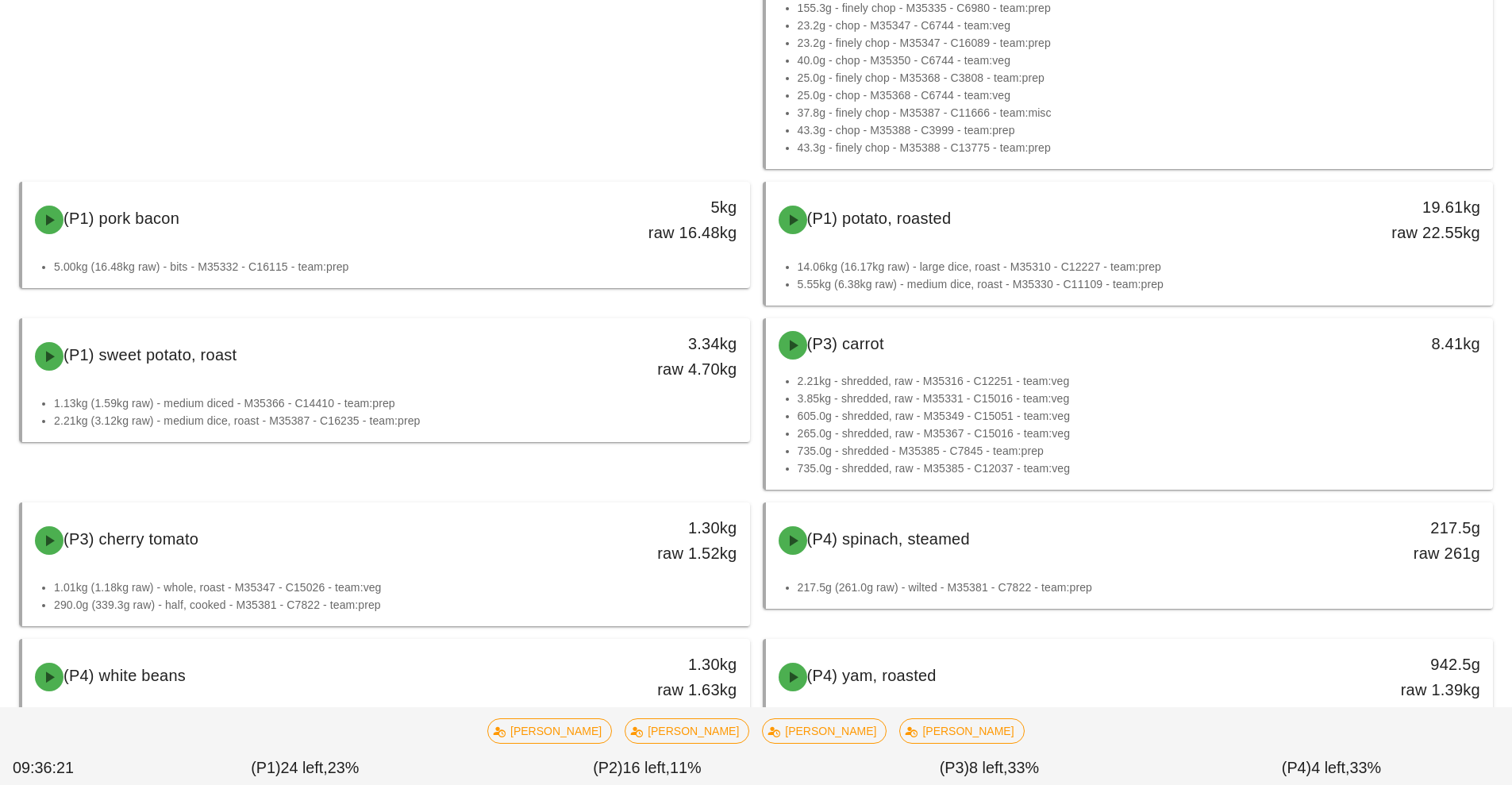
scroll to position [917, 0]
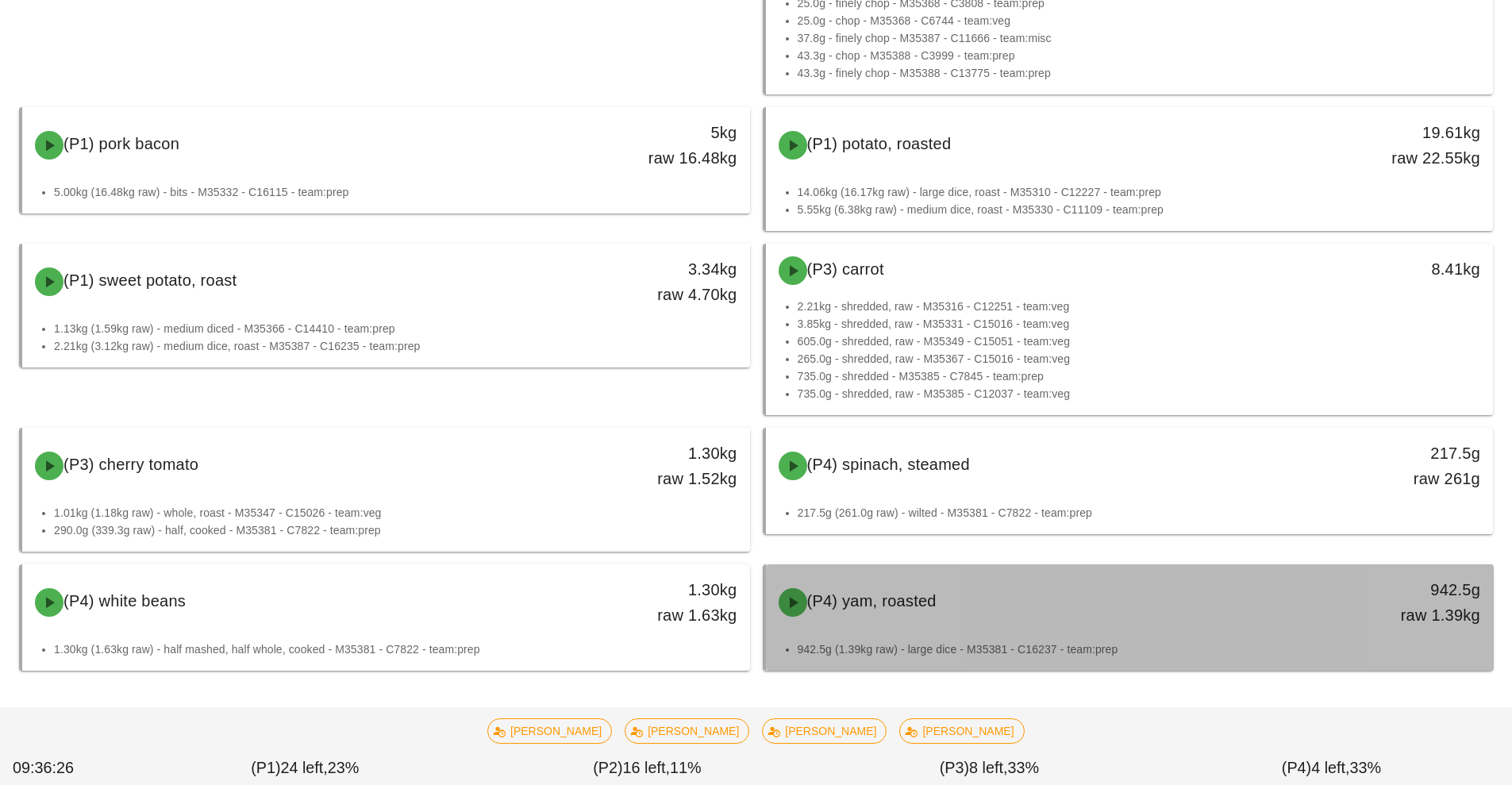
click at [1300, 616] on div "(P4) yam, roasted" at bounding box center [1040, 602] width 541 height 47
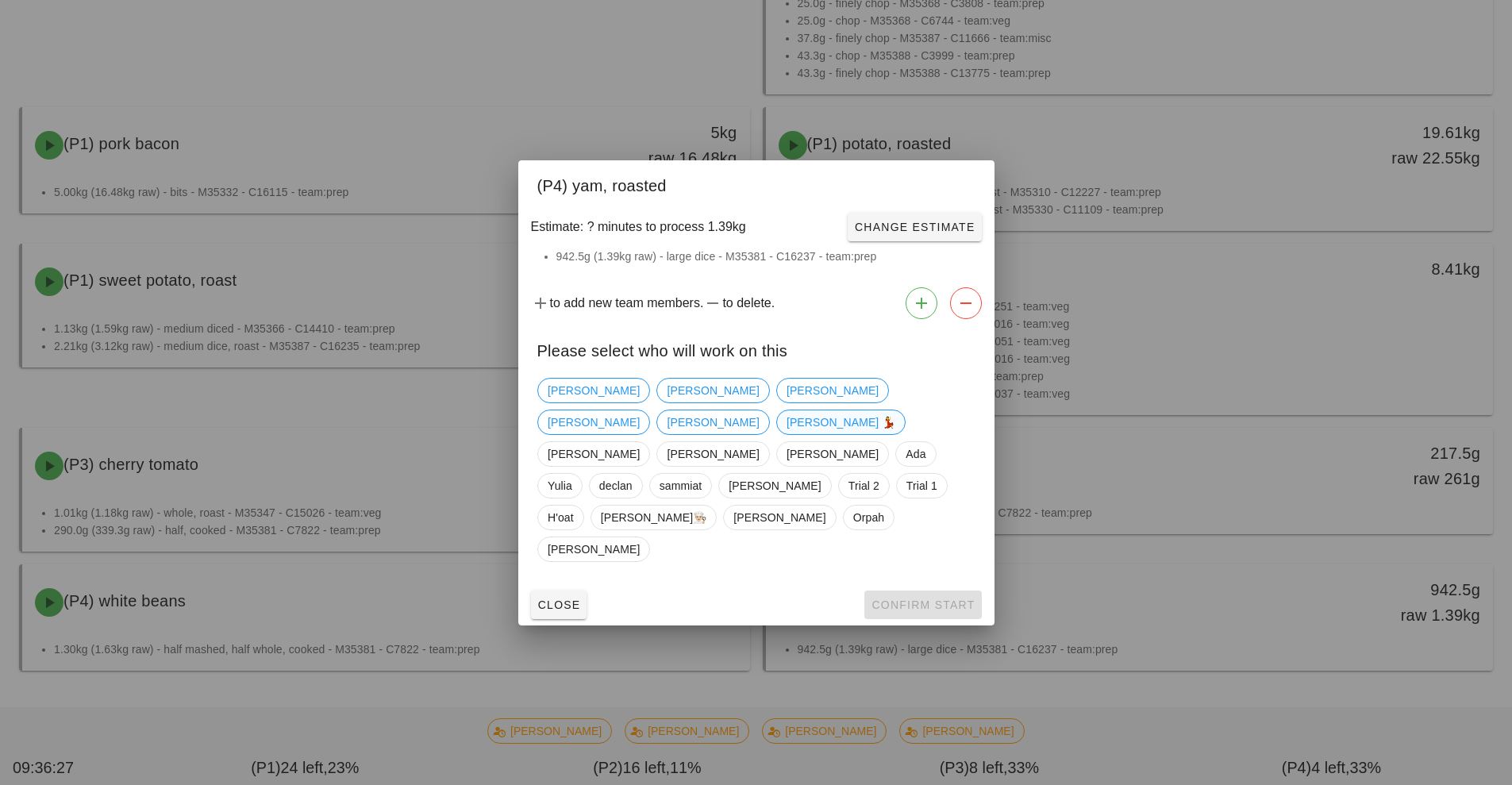
click at [865, 435] on span "[PERSON_NAME] 💃" at bounding box center [841, 423] width 110 height 24
click at [929, 599] on span "Confirm Start" at bounding box center [922, 605] width 104 height 13
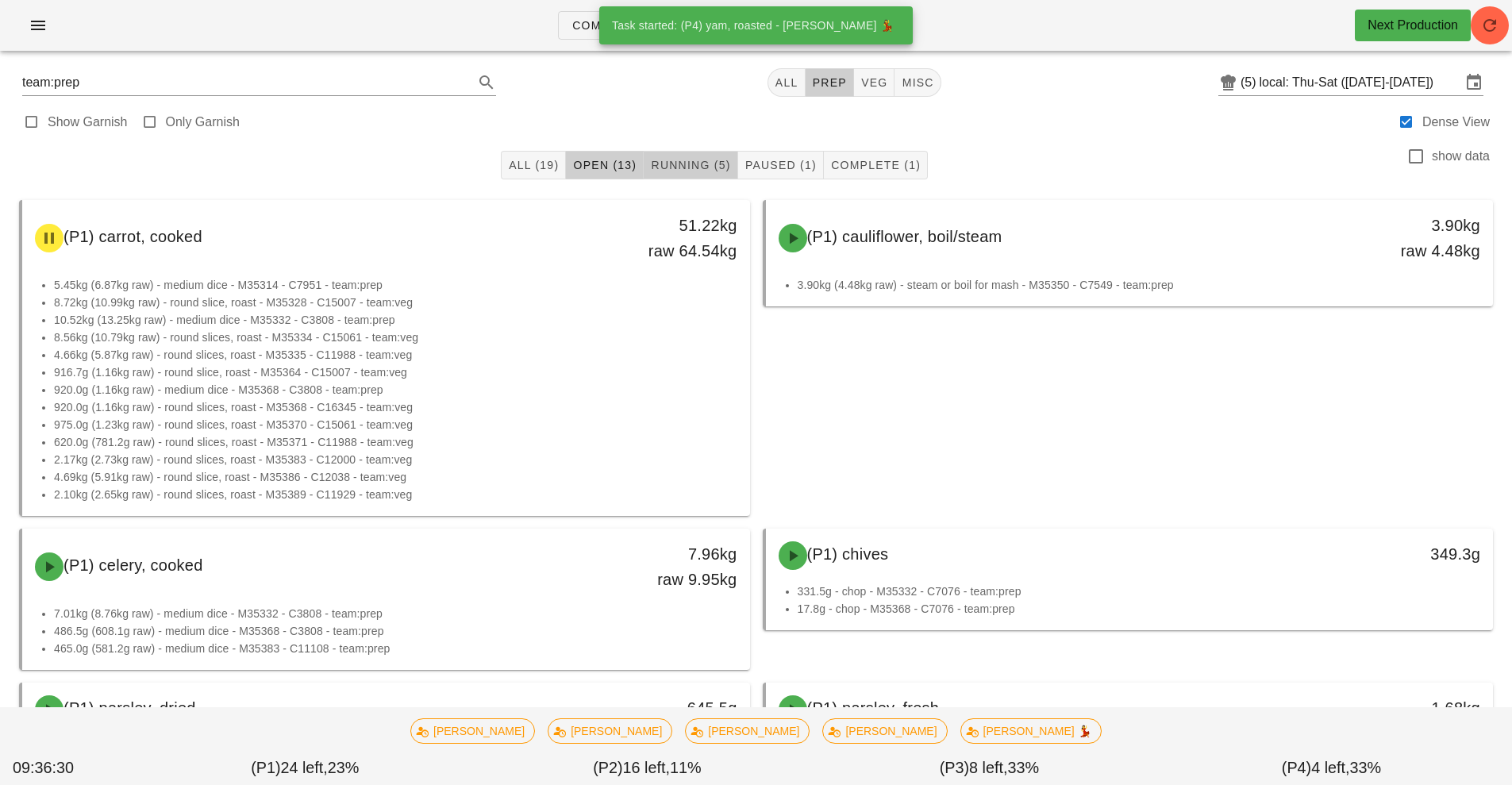
click at [707, 170] on span "Running (5)" at bounding box center [689, 165] width 80 height 13
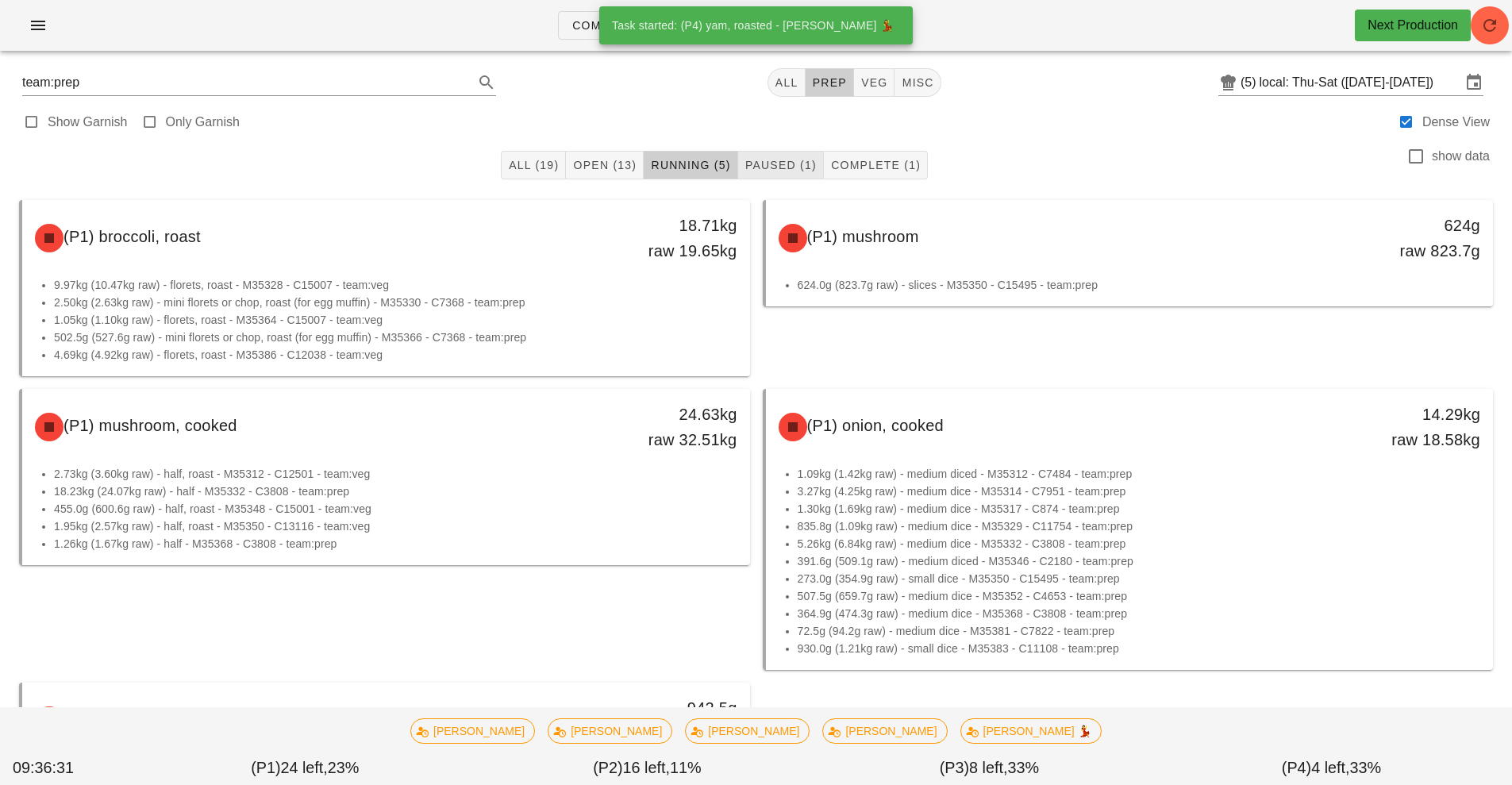
click at [787, 171] on span "Paused (1)" at bounding box center [780, 165] width 72 height 13
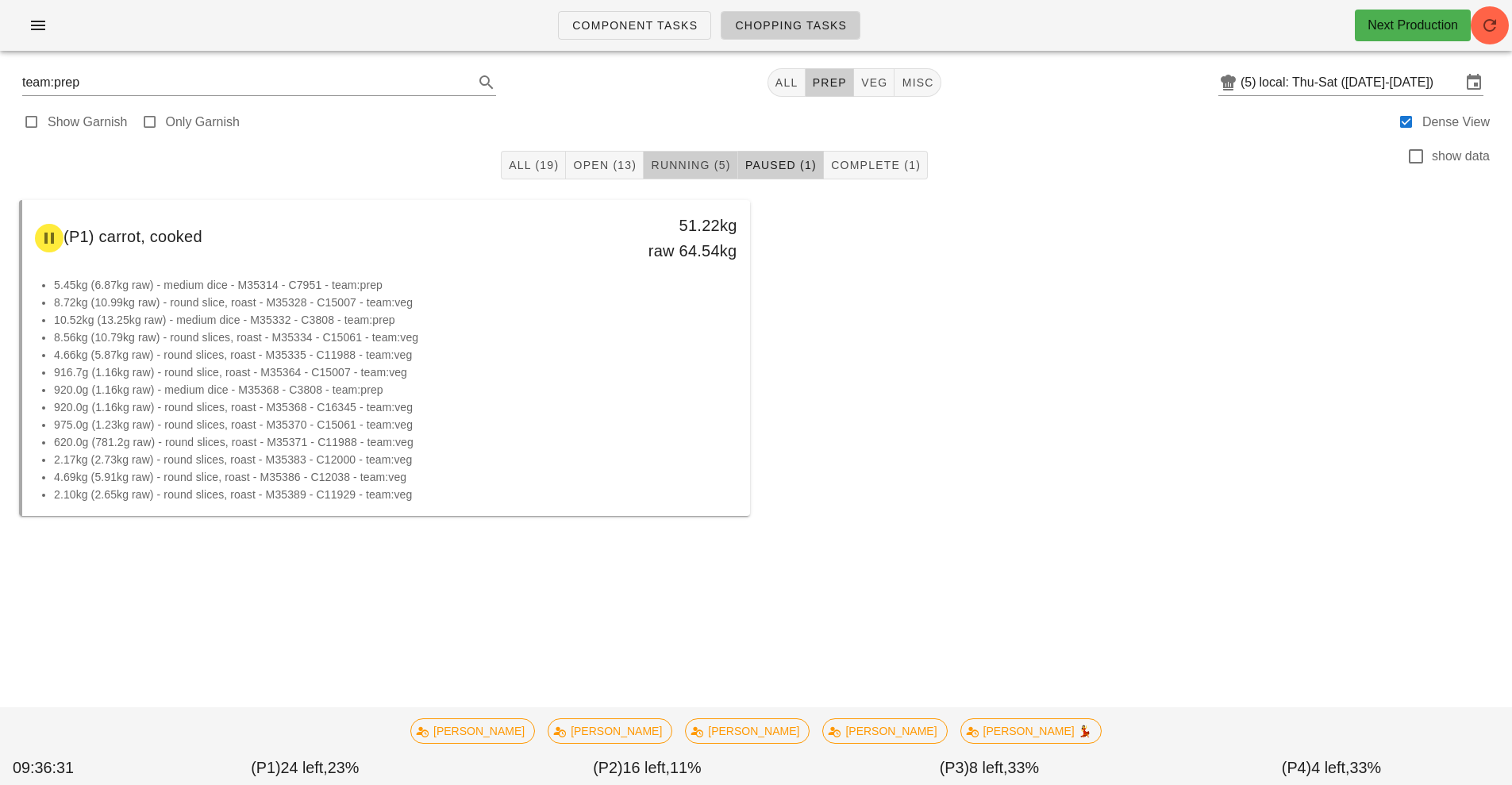
click at [678, 160] on span "Running (5)" at bounding box center [689, 165] width 80 height 13
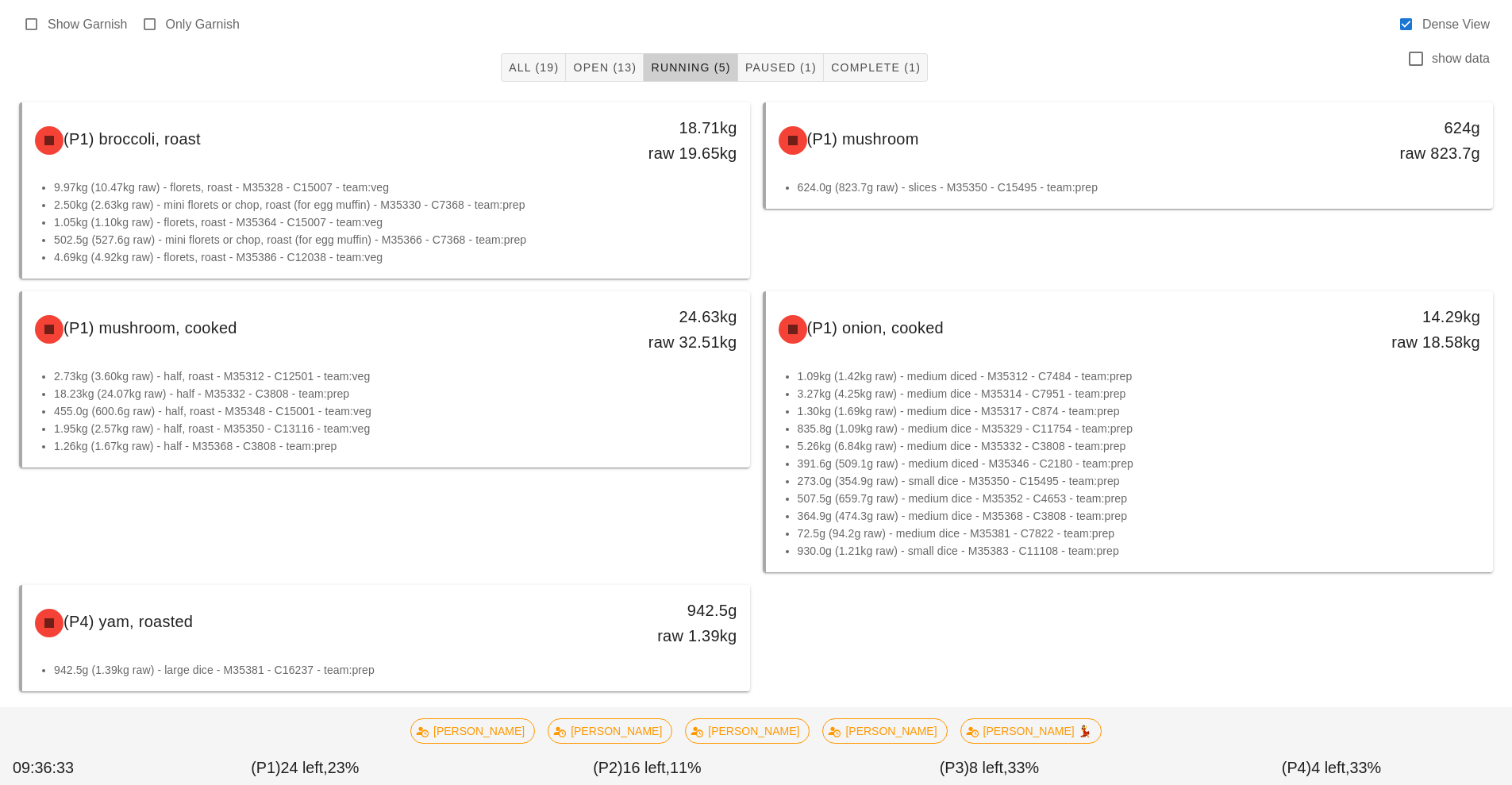
scroll to position [119, 0]
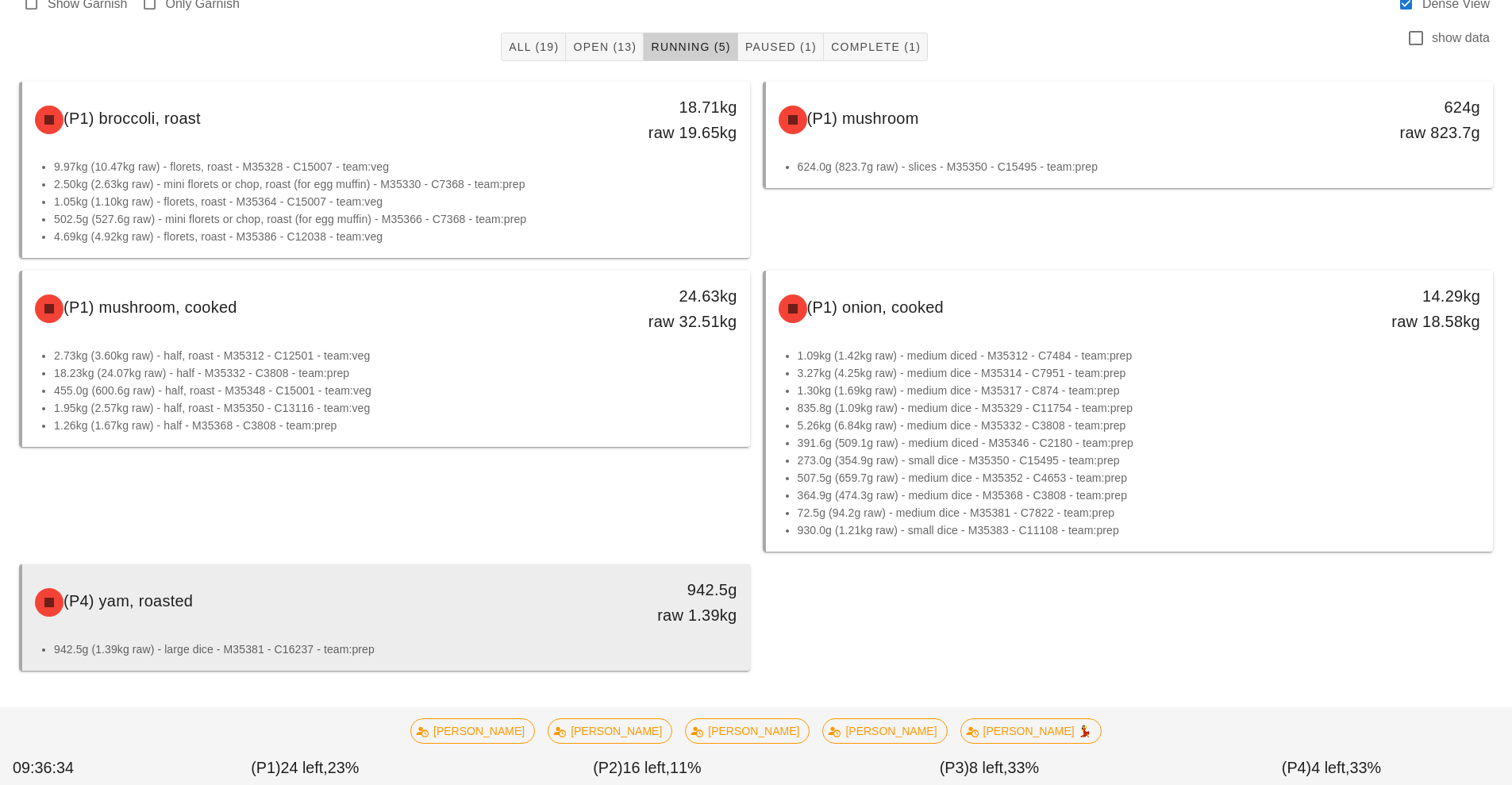
click at [559, 618] on div "(P4) yam, roasted" at bounding box center [296, 602] width 541 height 47
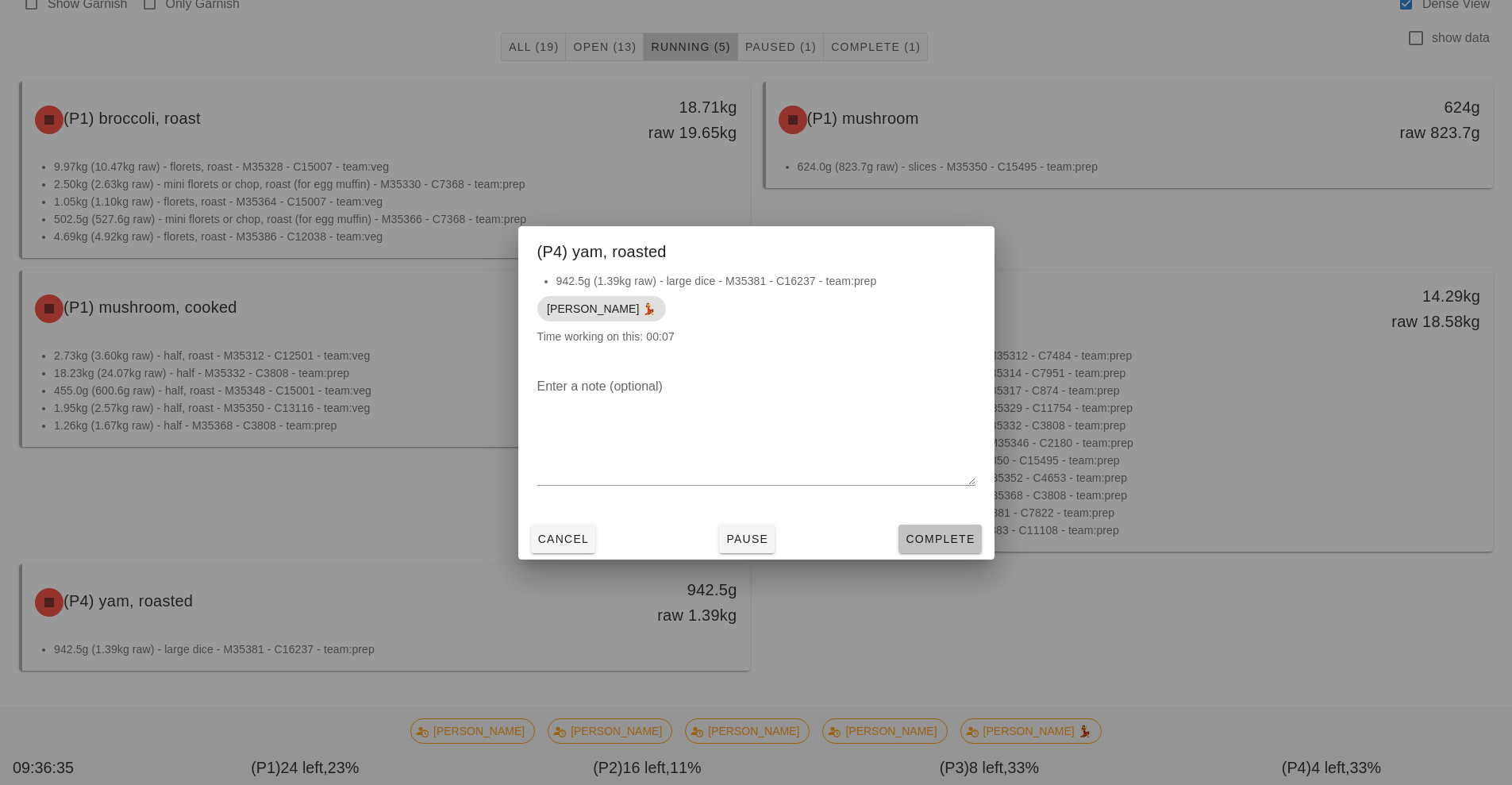
click at [946, 539] on span "Complete" at bounding box center [939, 539] width 70 height 13
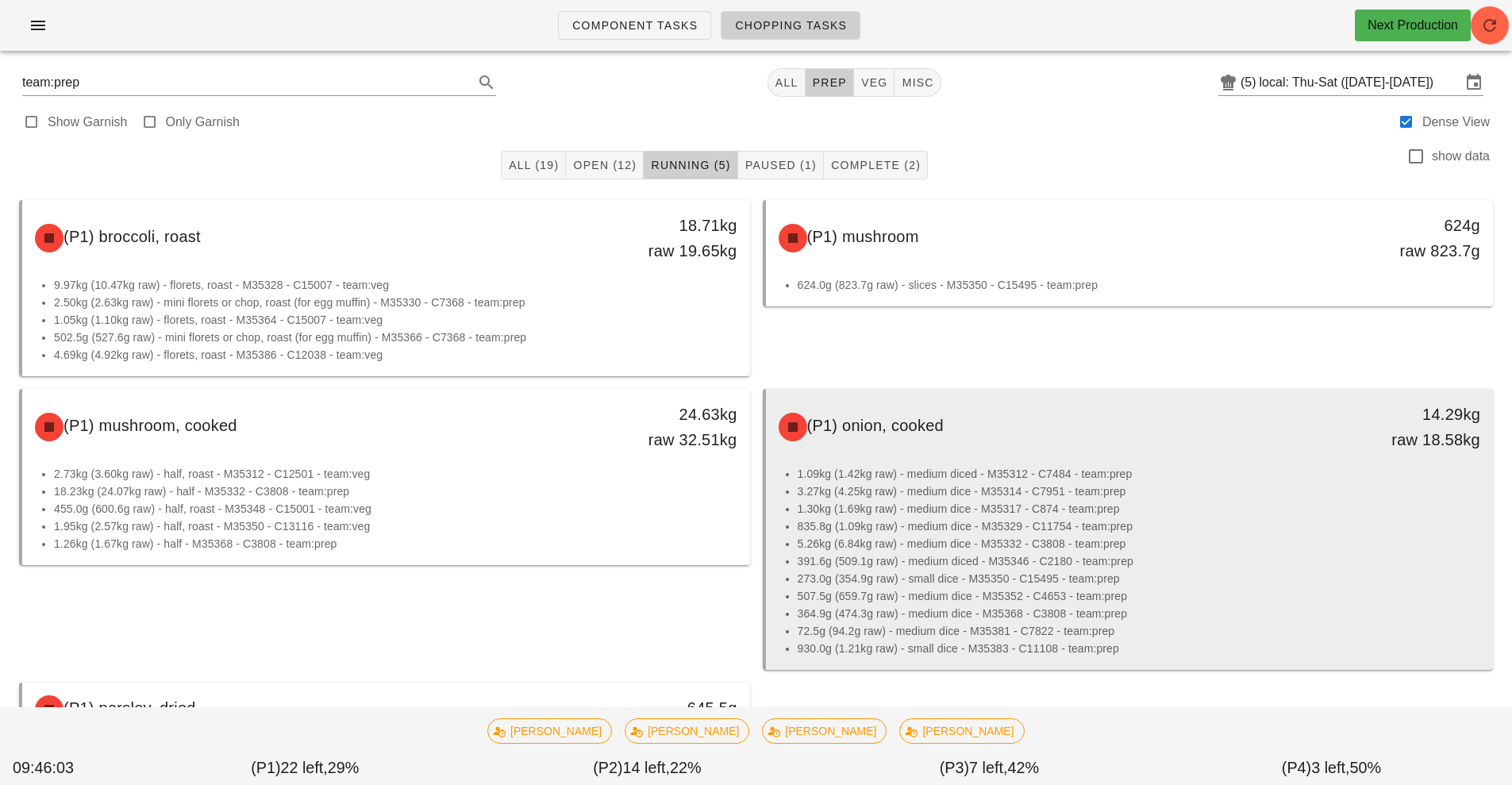
click at [1227, 466] on li "1.09kg (1.42kg raw) - medium diced - M35312 - C7484 - team:prep" at bounding box center [1139, 474] width 683 height 17
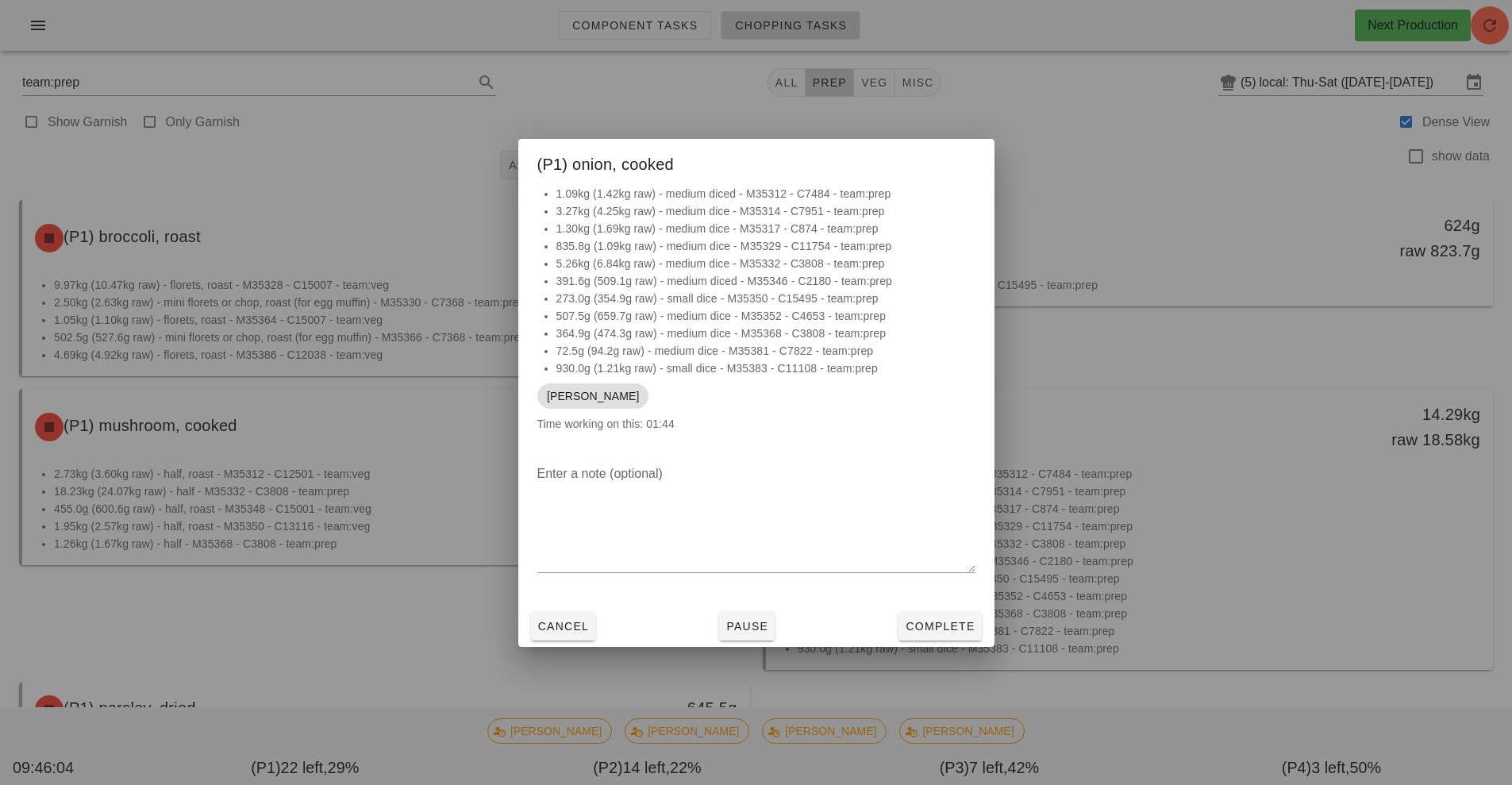
click at [1230, 483] on div at bounding box center [756, 392] width 1512 height 785
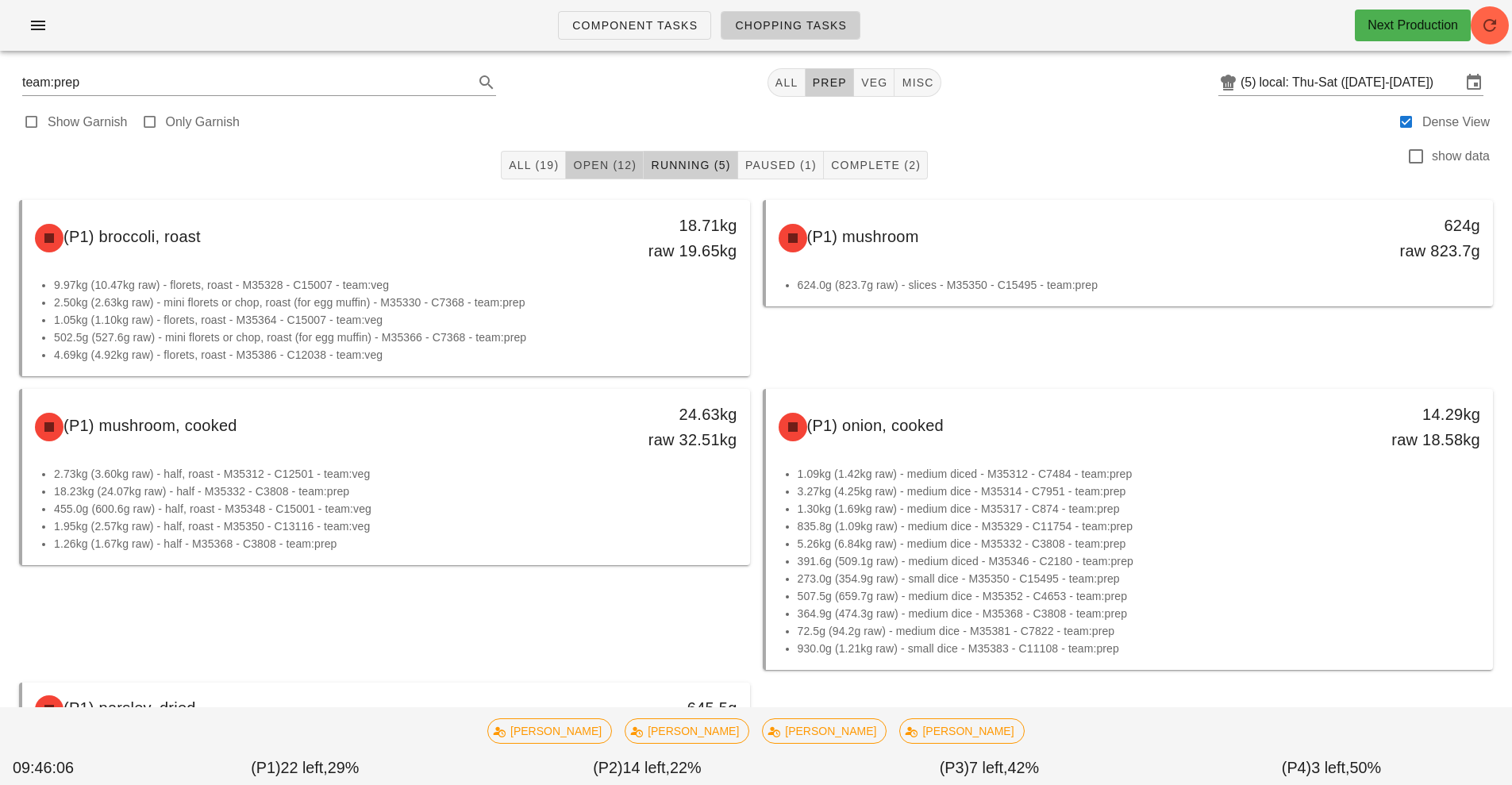
click at [601, 170] on span "Open (12)" at bounding box center [604, 165] width 64 height 13
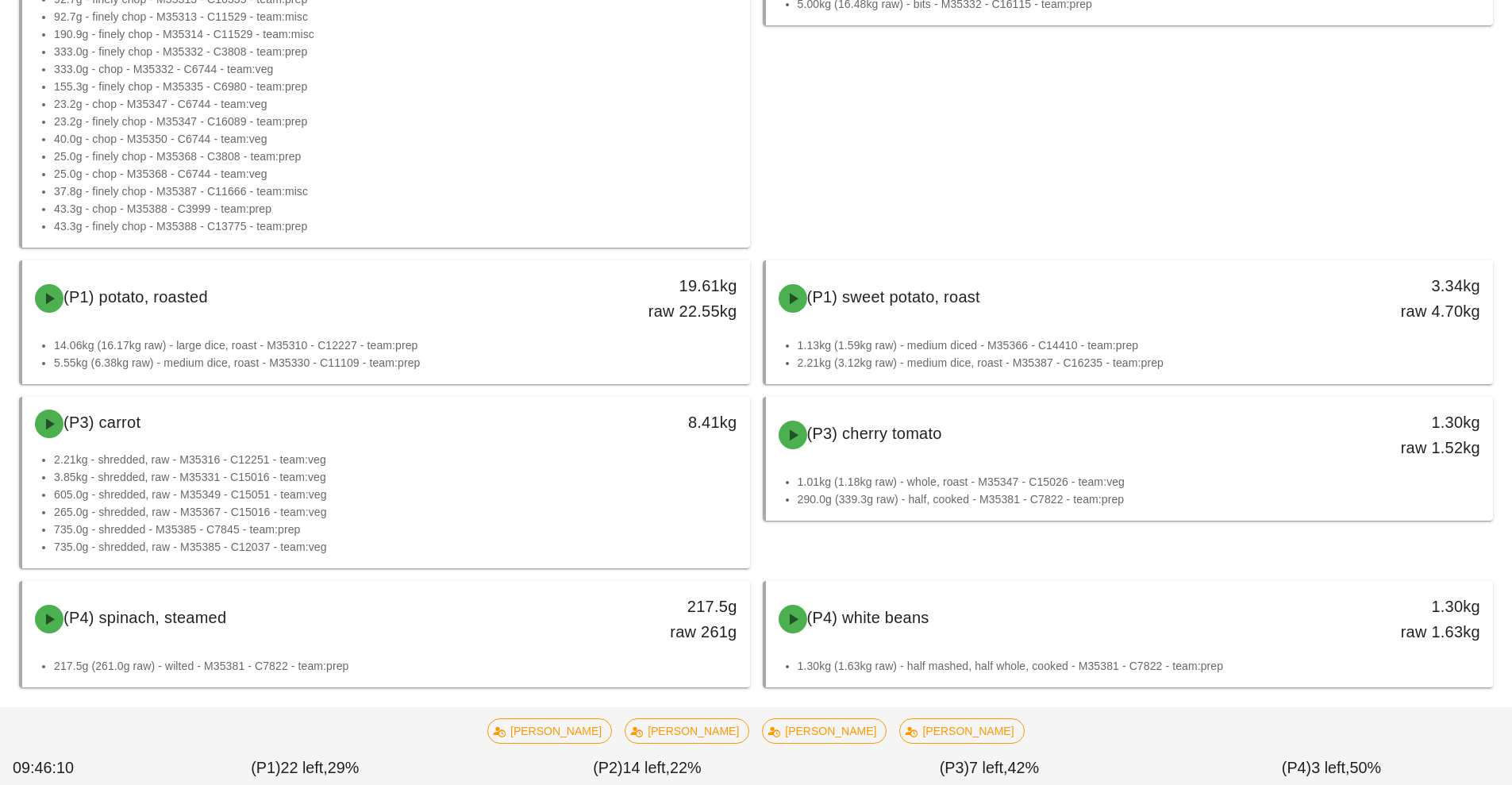
scroll to position [770, 0]
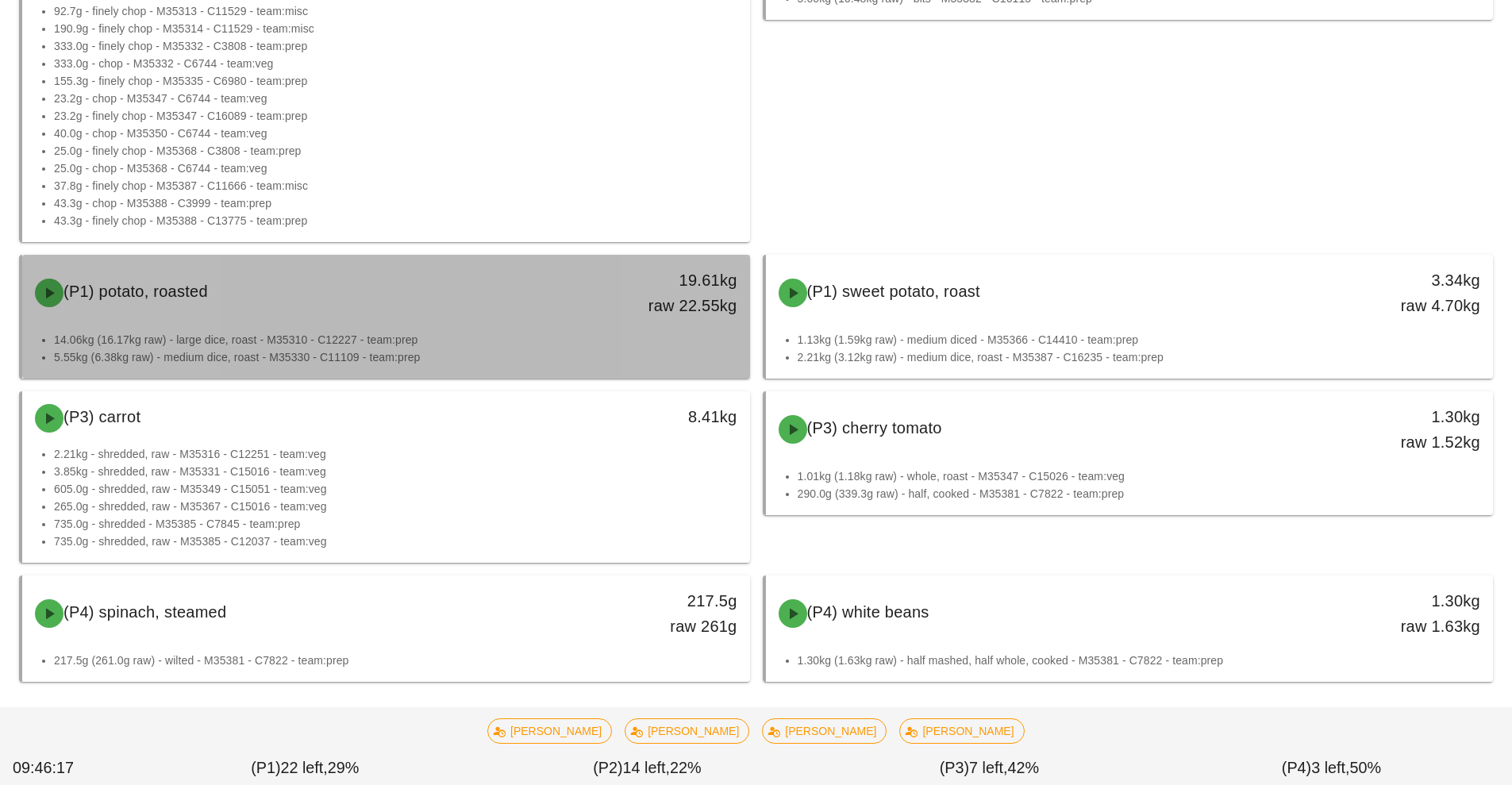
click at [524, 338] on li "14.06kg (16.17kg raw) - large dice, roast - M35310 - C12227 - team:prep" at bounding box center [396, 339] width 683 height 17
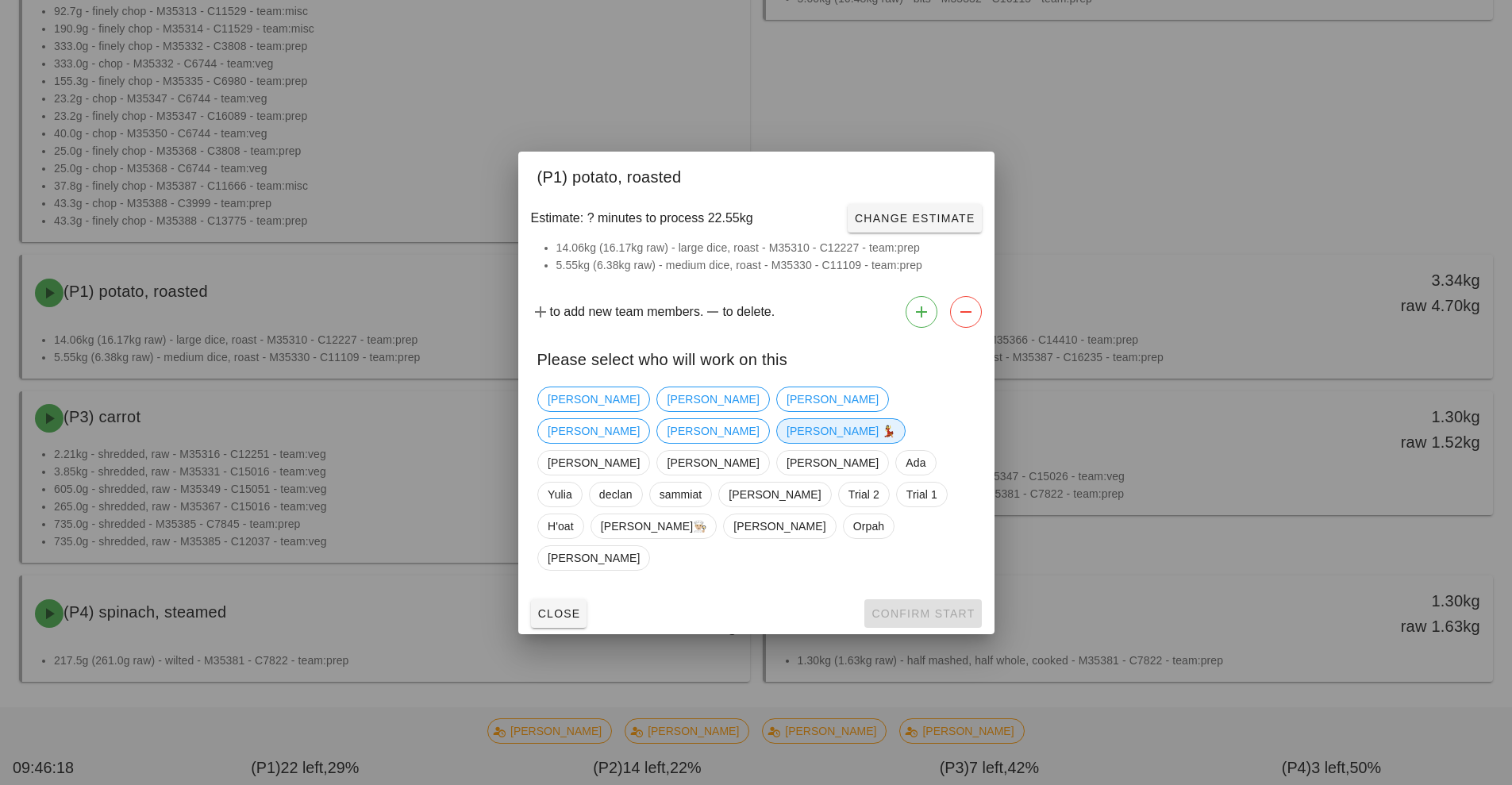
click at [862, 443] on span "[PERSON_NAME] 💃" at bounding box center [841, 431] width 110 height 24
click at [926, 607] on span "Confirm Start" at bounding box center [922, 613] width 104 height 13
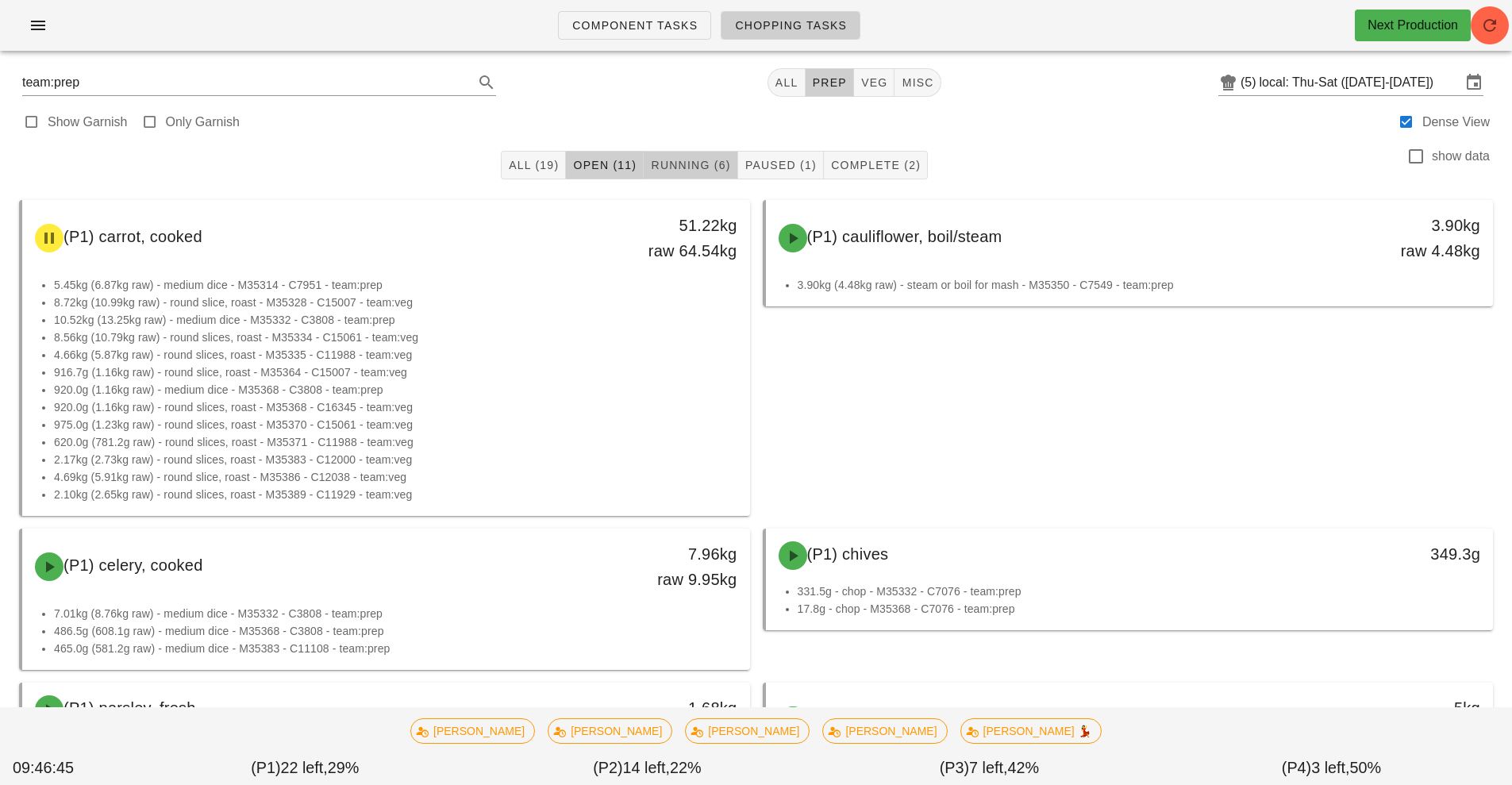
click at [691, 163] on span "Running (6)" at bounding box center [689, 165] width 80 height 13
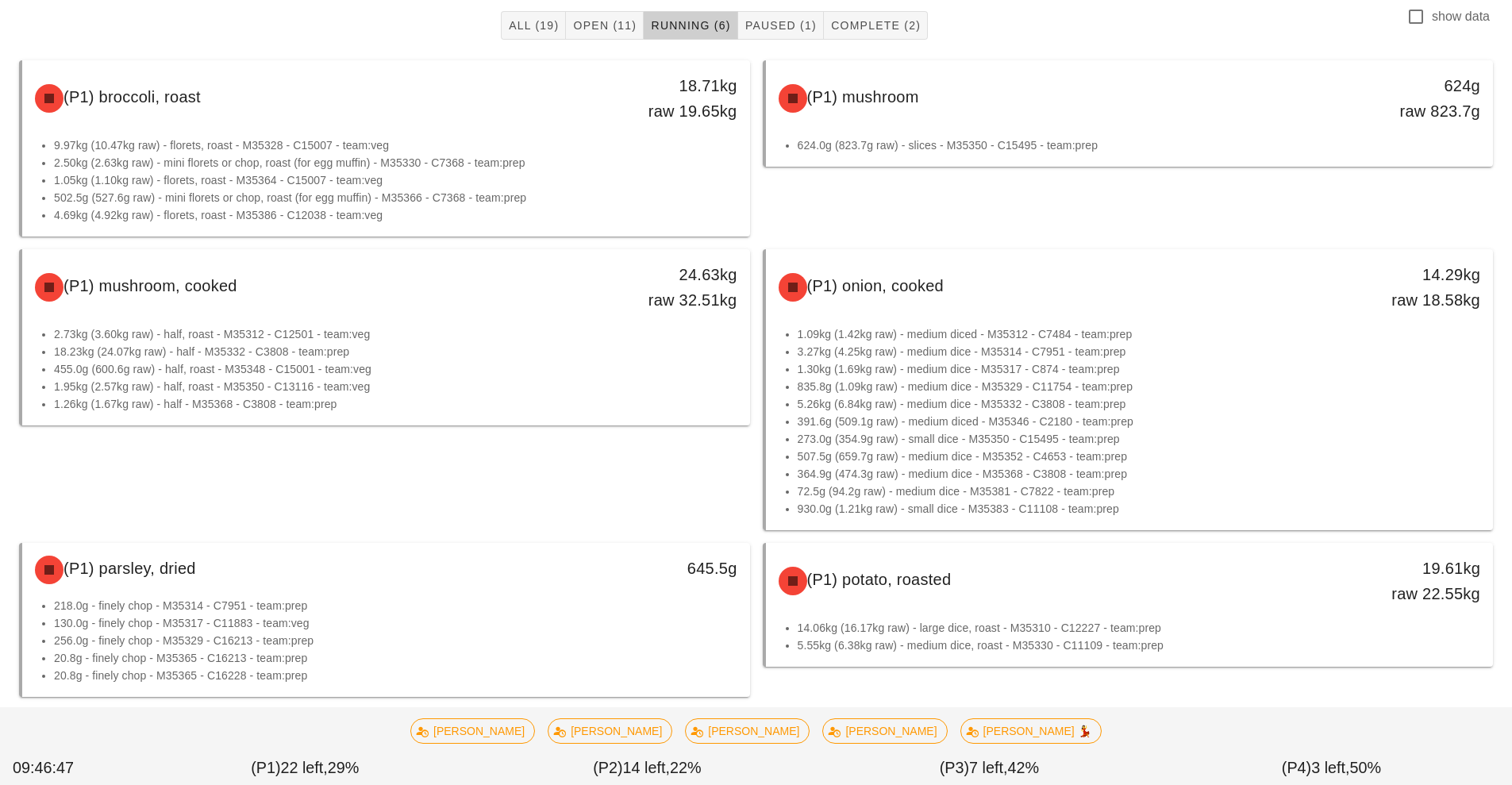
scroll to position [166, 0]
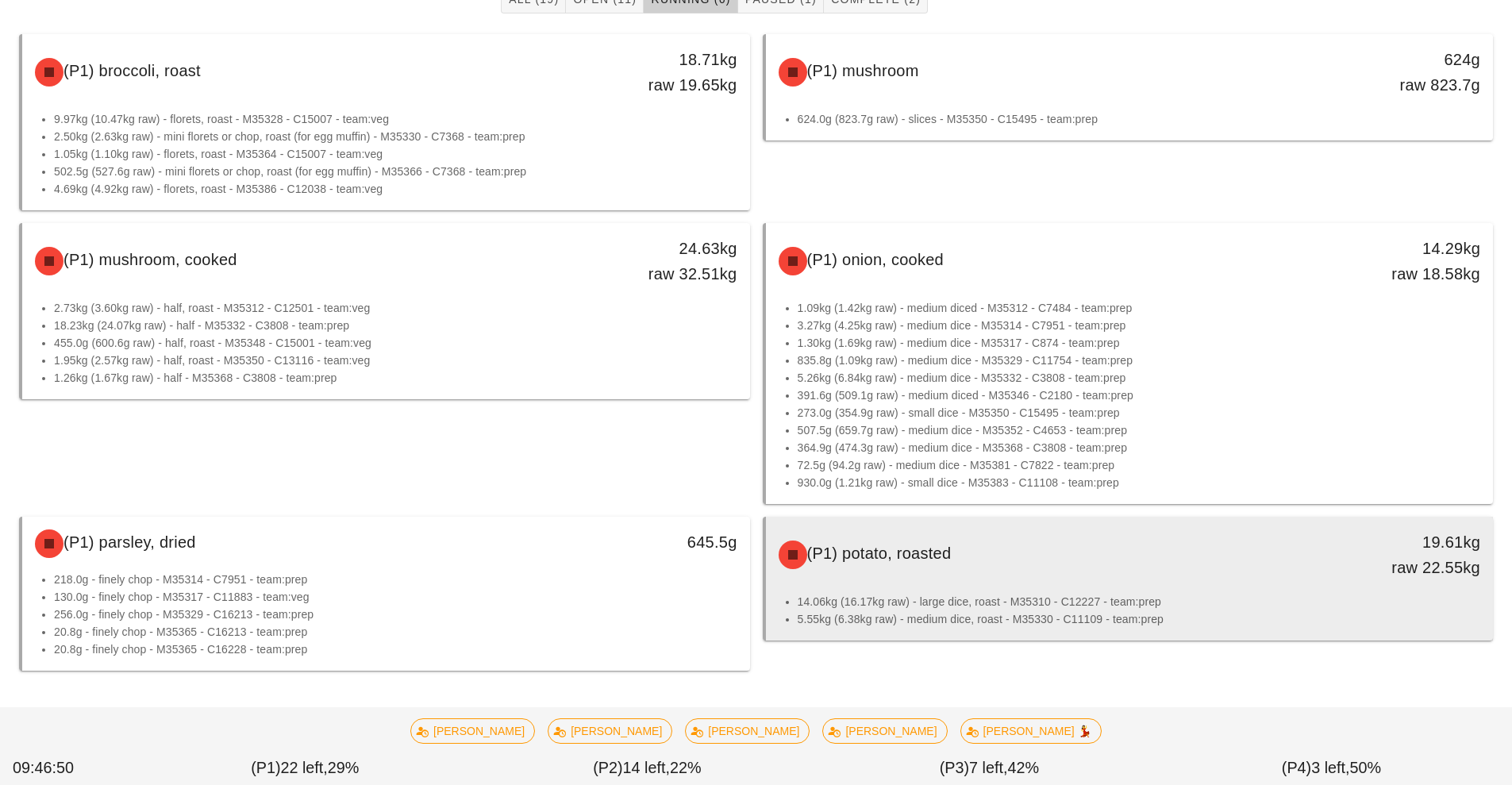
click at [1329, 579] on div "19.61kg raw 22.55kg" at bounding box center [1400, 555] width 161 height 51
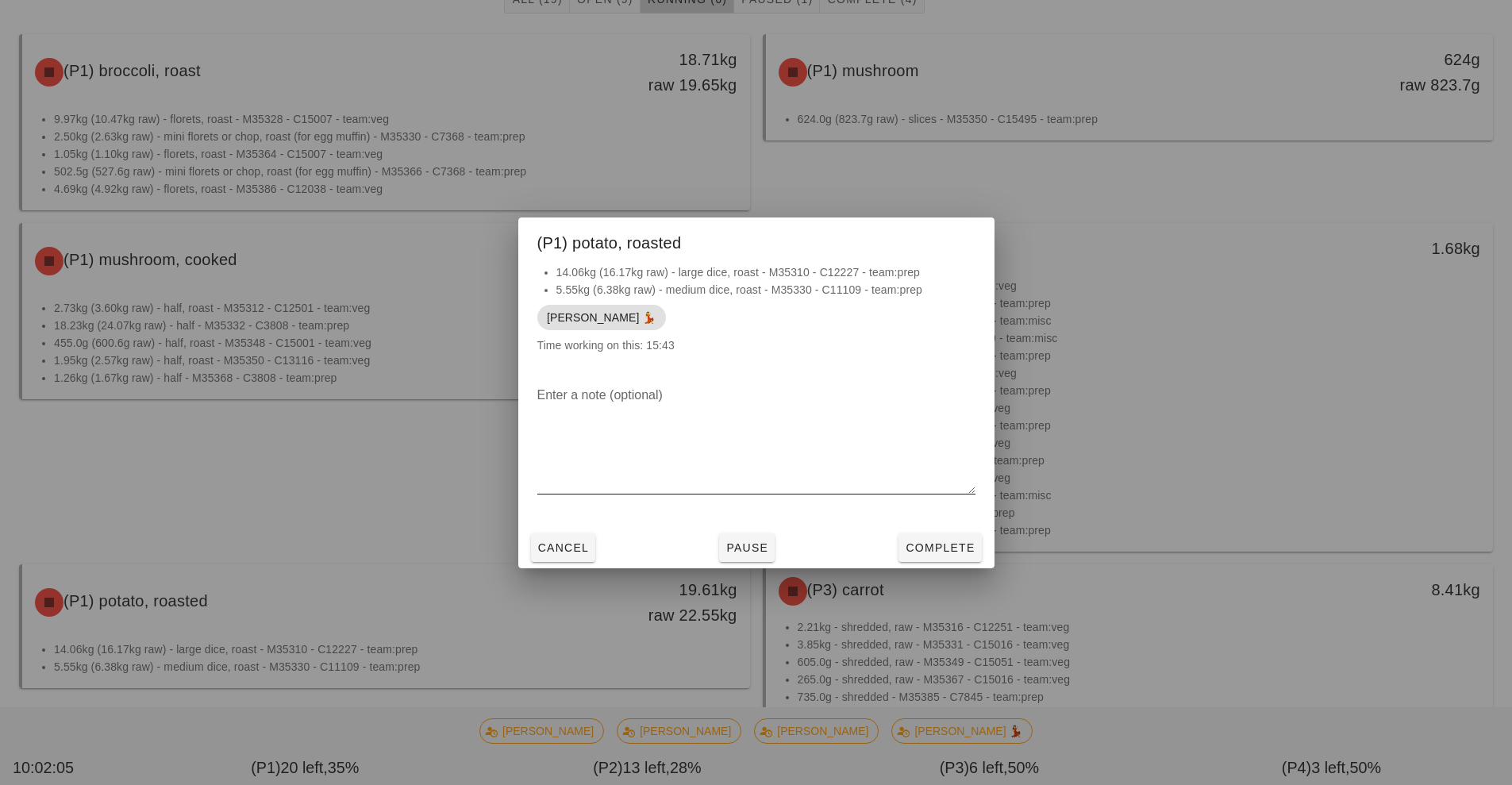
click at [711, 489] on textarea "Enter a note (optional)" at bounding box center [756, 438] width 438 height 111
click at [686, 465] on textarea "Enter a note (optional)" at bounding box center [756, 438] width 438 height 111
click at [566, 549] on span "Cancel" at bounding box center [563, 547] width 52 height 13
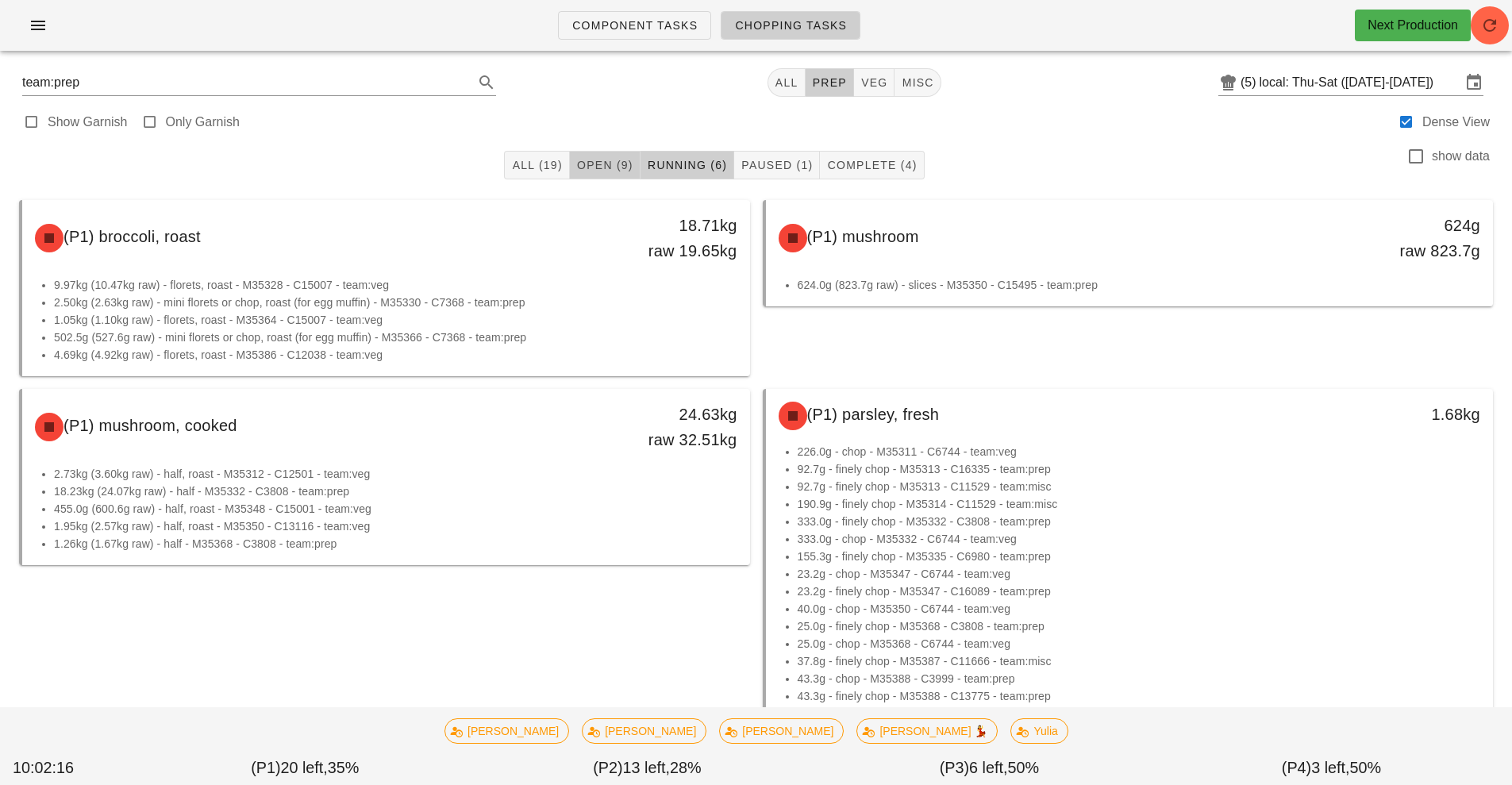
click at [598, 170] on span "Open (9)" at bounding box center [604, 165] width 58 height 13
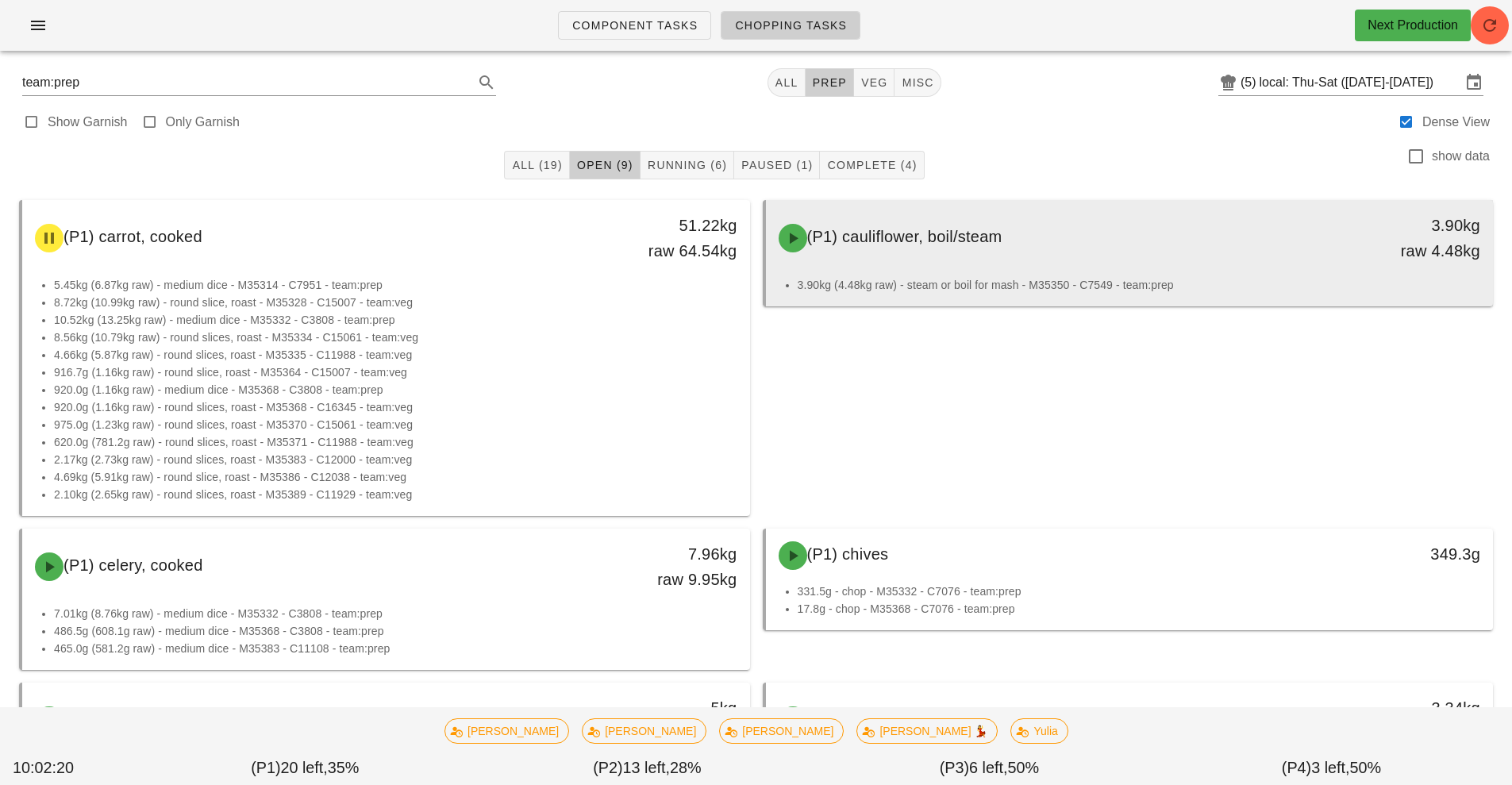
click at [988, 268] on div "(P1) cauliflower, boil/steam 3.90kg raw 4.48kg" at bounding box center [1130, 238] width 721 height 70
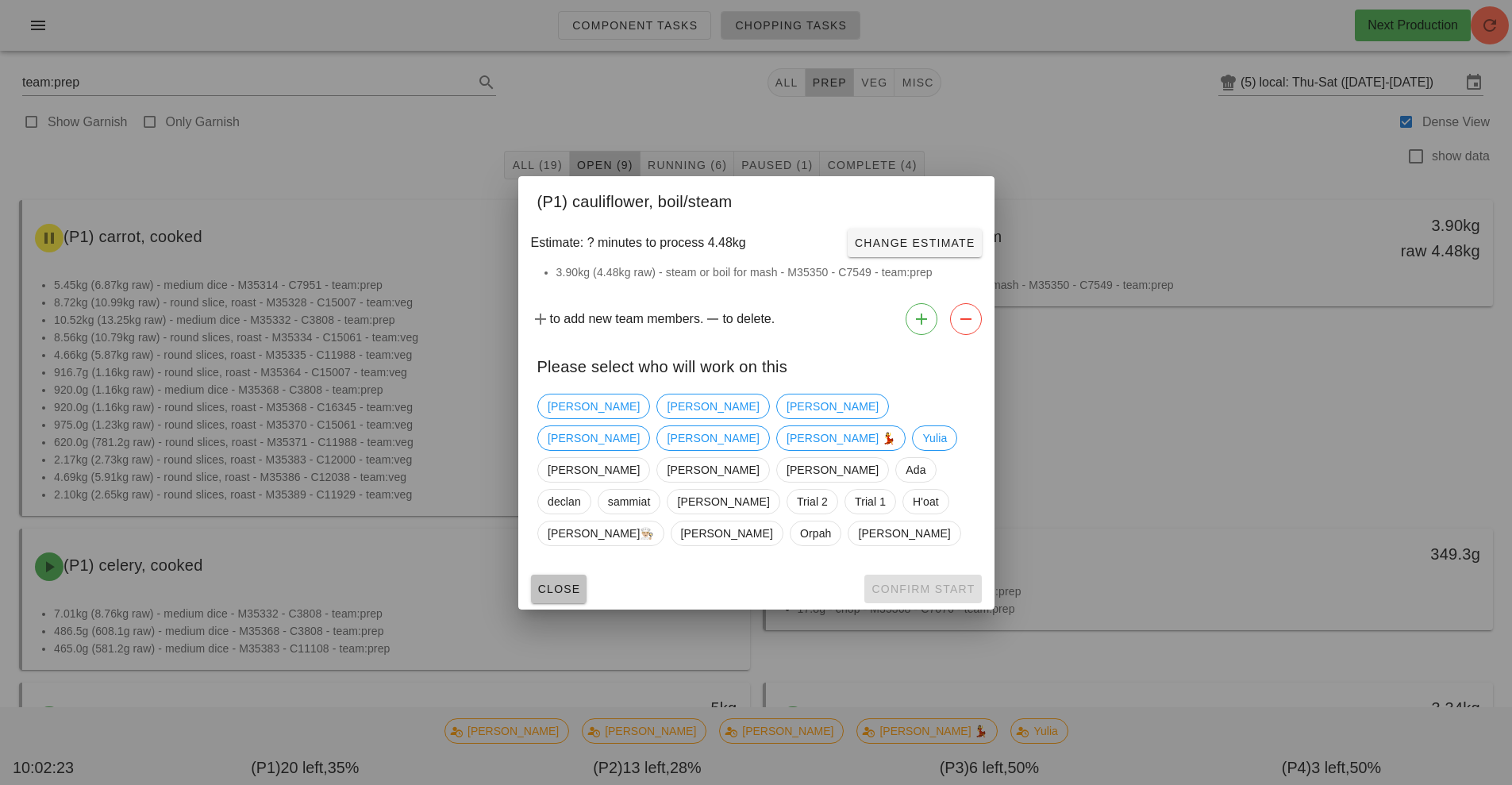
click at [562, 583] on span "Close" at bounding box center [559, 589] width 44 height 13
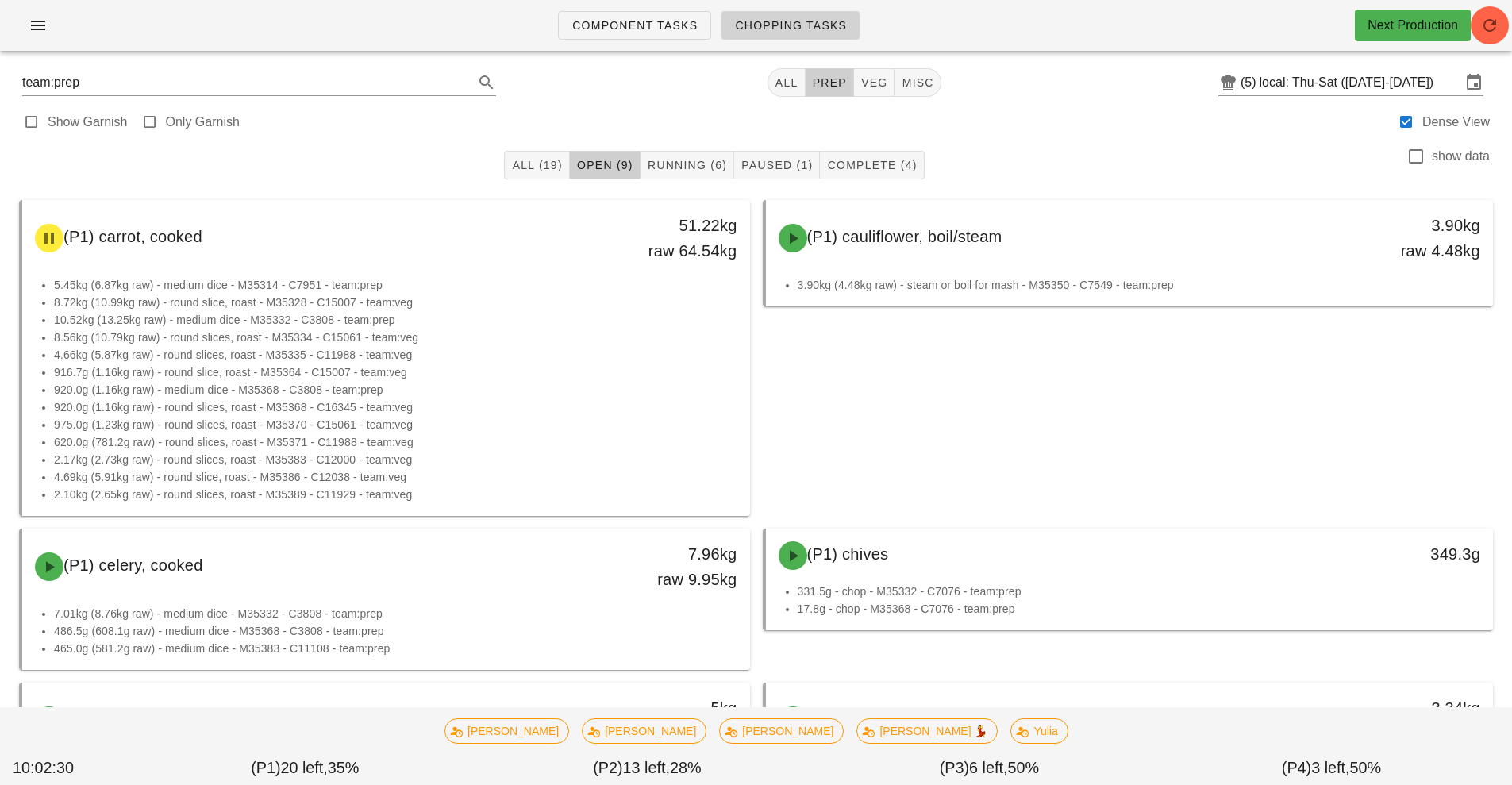
click at [802, 25] on span "Chopping Tasks" at bounding box center [790, 25] width 112 height 13
click at [892, 165] on span "Complete (4)" at bounding box center [871, 165] width 90 height 13
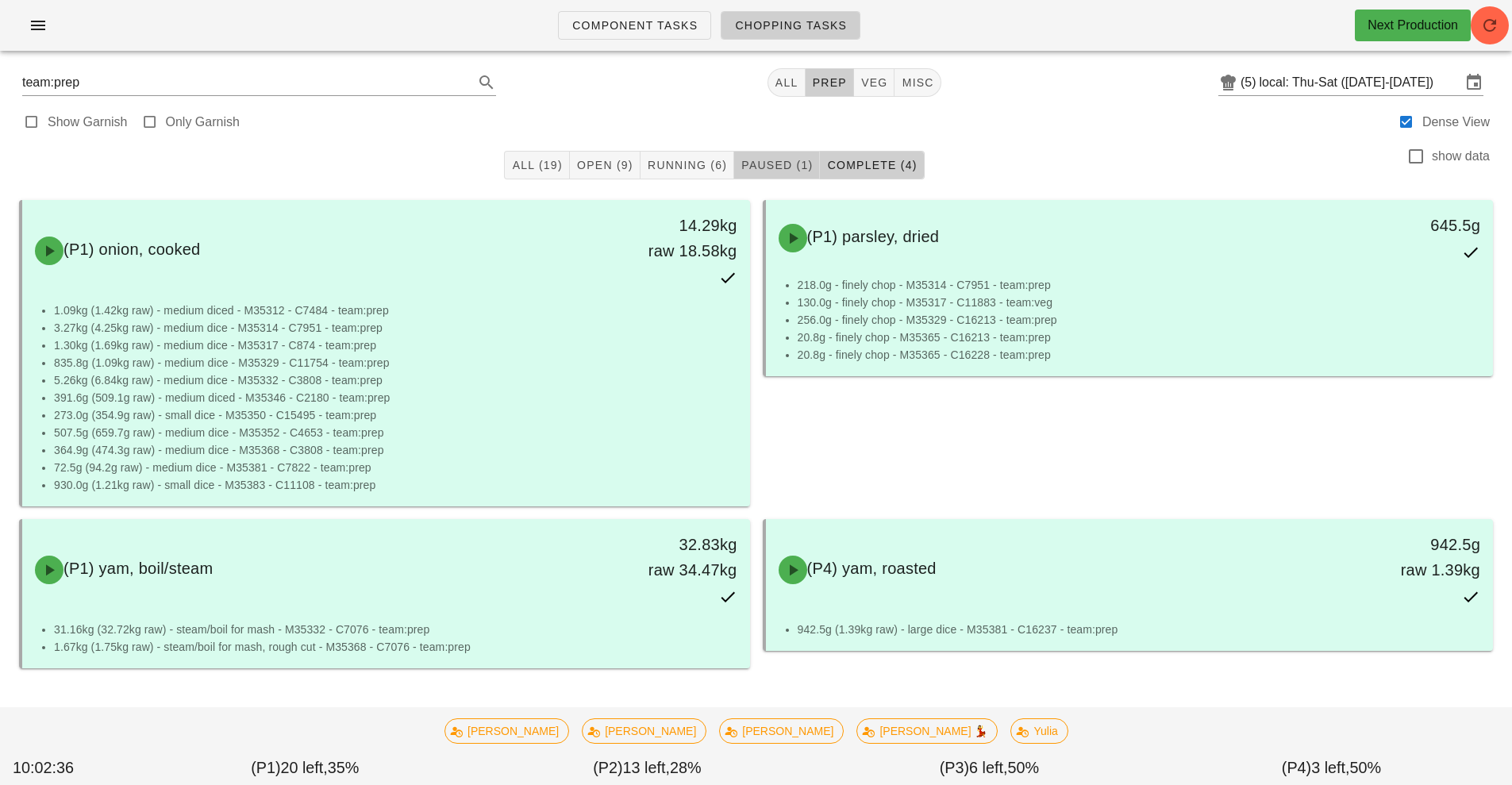
click at [774, 166] on span "Paused (1)" at bounding box center [776, 165] width 72 height 13
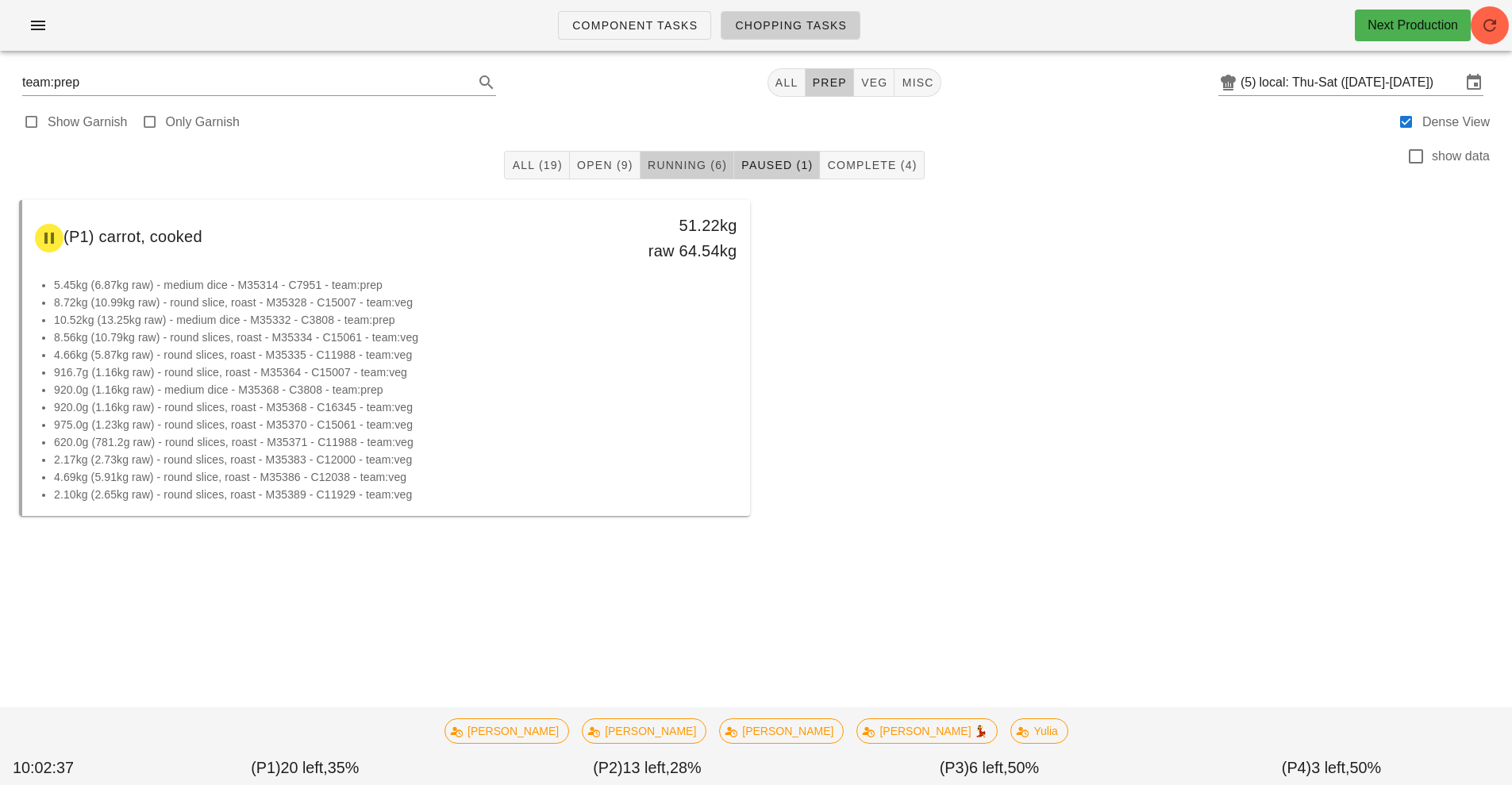
click at [699, 170] on span "Running (6)" at bounding box center [686, 165] width 80 height 13
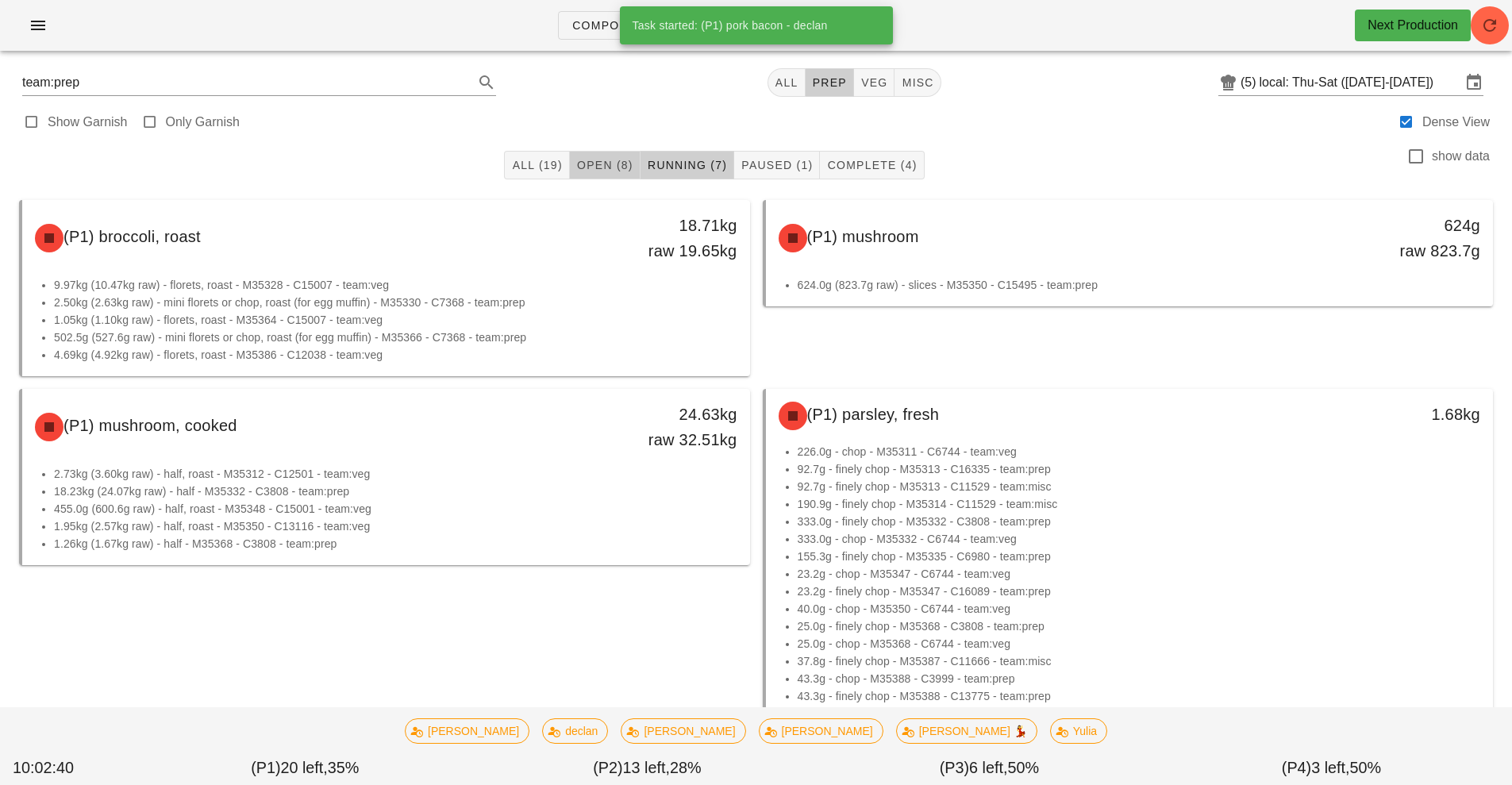
click at [616, 173] on button "Open (8)" at bounding box center [605, 165] width 70 height 28
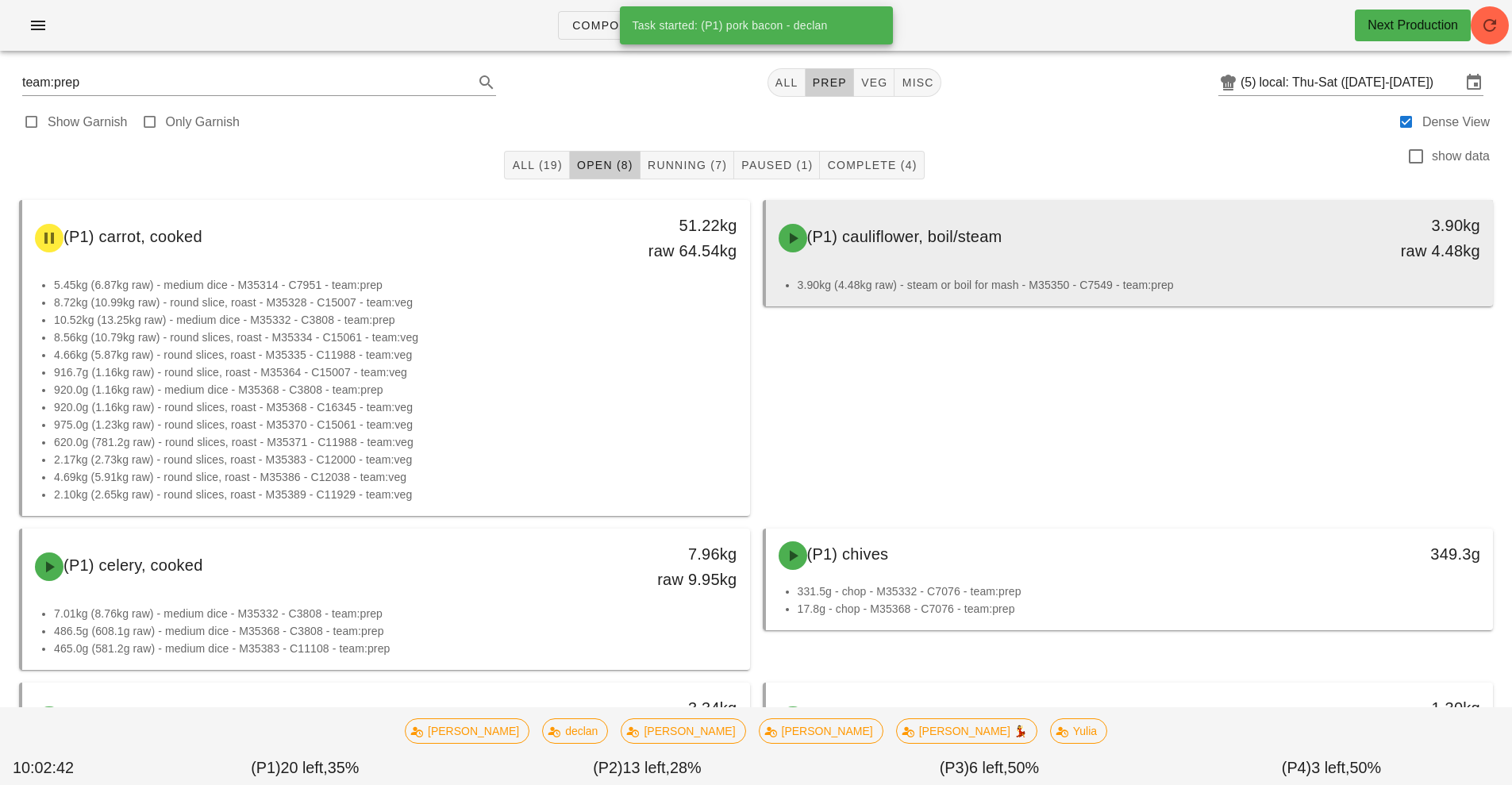
click at [1108, 279] on li "3.90kg (4.48kg raw) - steam or boil for mash - M35350 - C7549 - team:prep" at bounding box center [1139, 285] width 683 height 17
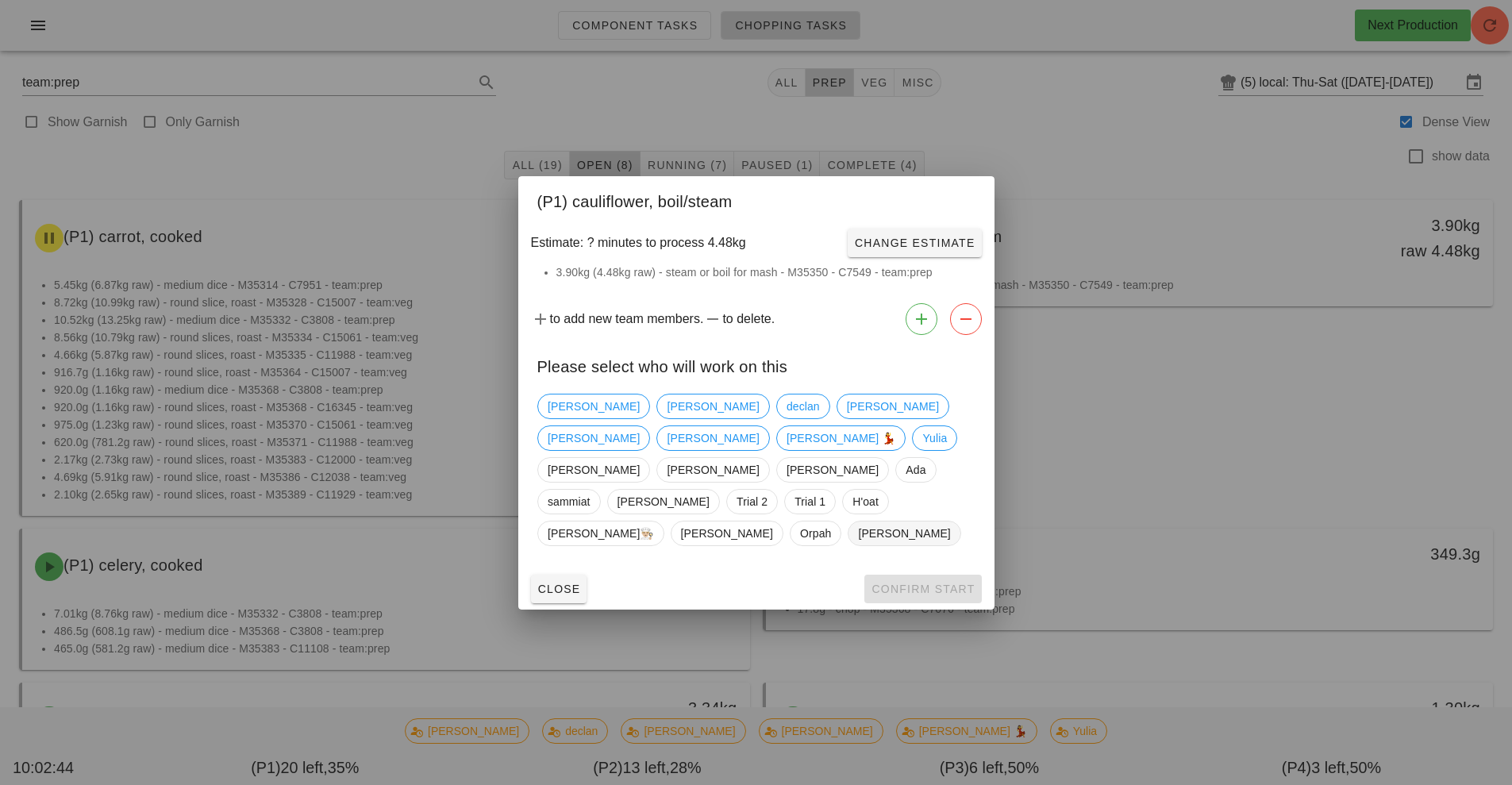
click at [912, 521] on span "[PERSON_NAME]" at bounding box center [903, 533] width 92 height 24
click at [932, 583] on span "Confirm Start" at bounding box center [922, 589] width 104 height 13
